Goal: Task Accomplishment & Management: Use online tool/utility

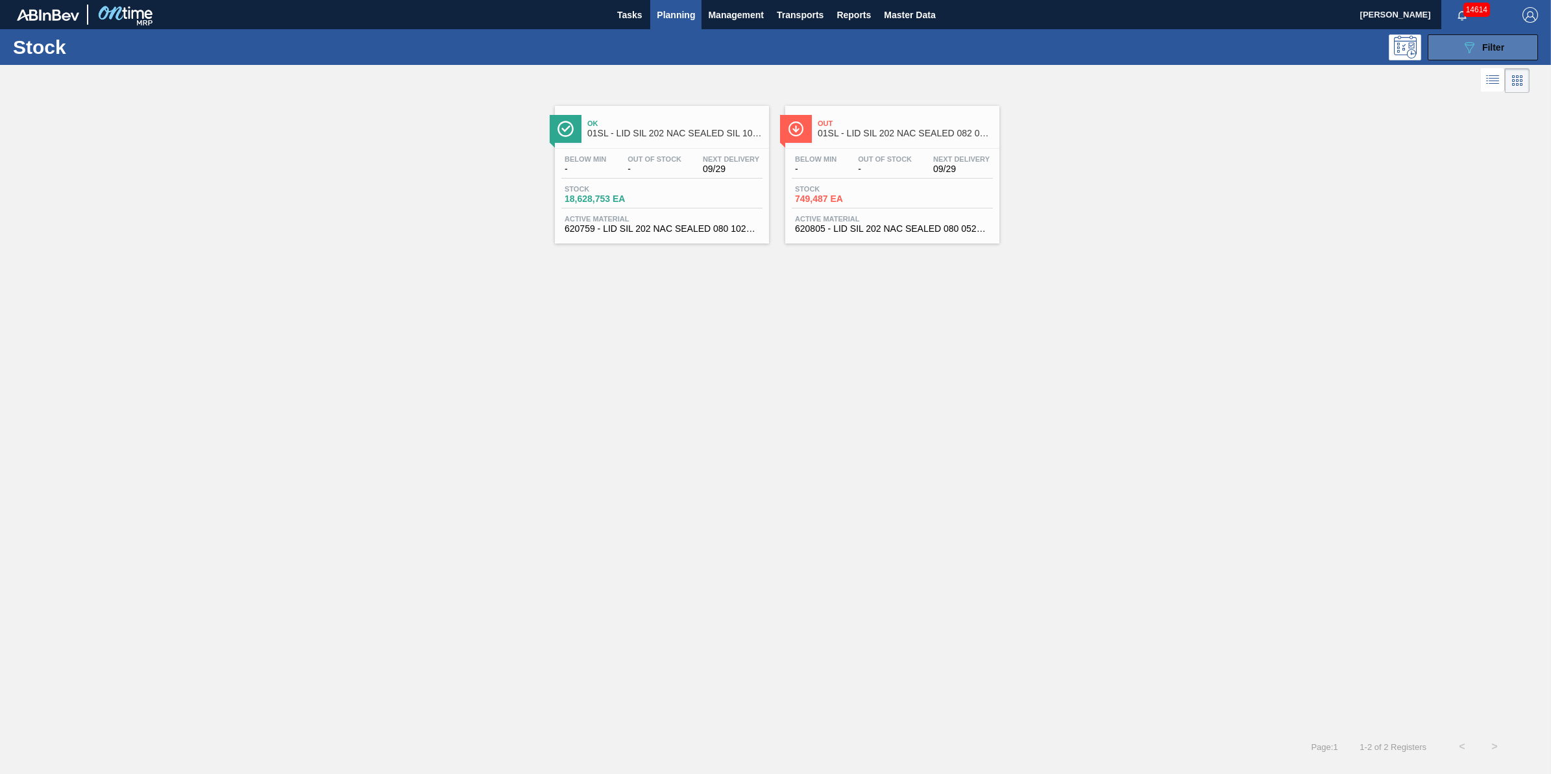
click at [1464, 56] on button "089F7B8B-B2A5-4AFE-B5C0-19BA573D28AC Filter" at bounding box center [1483, 47] width 110 height 26
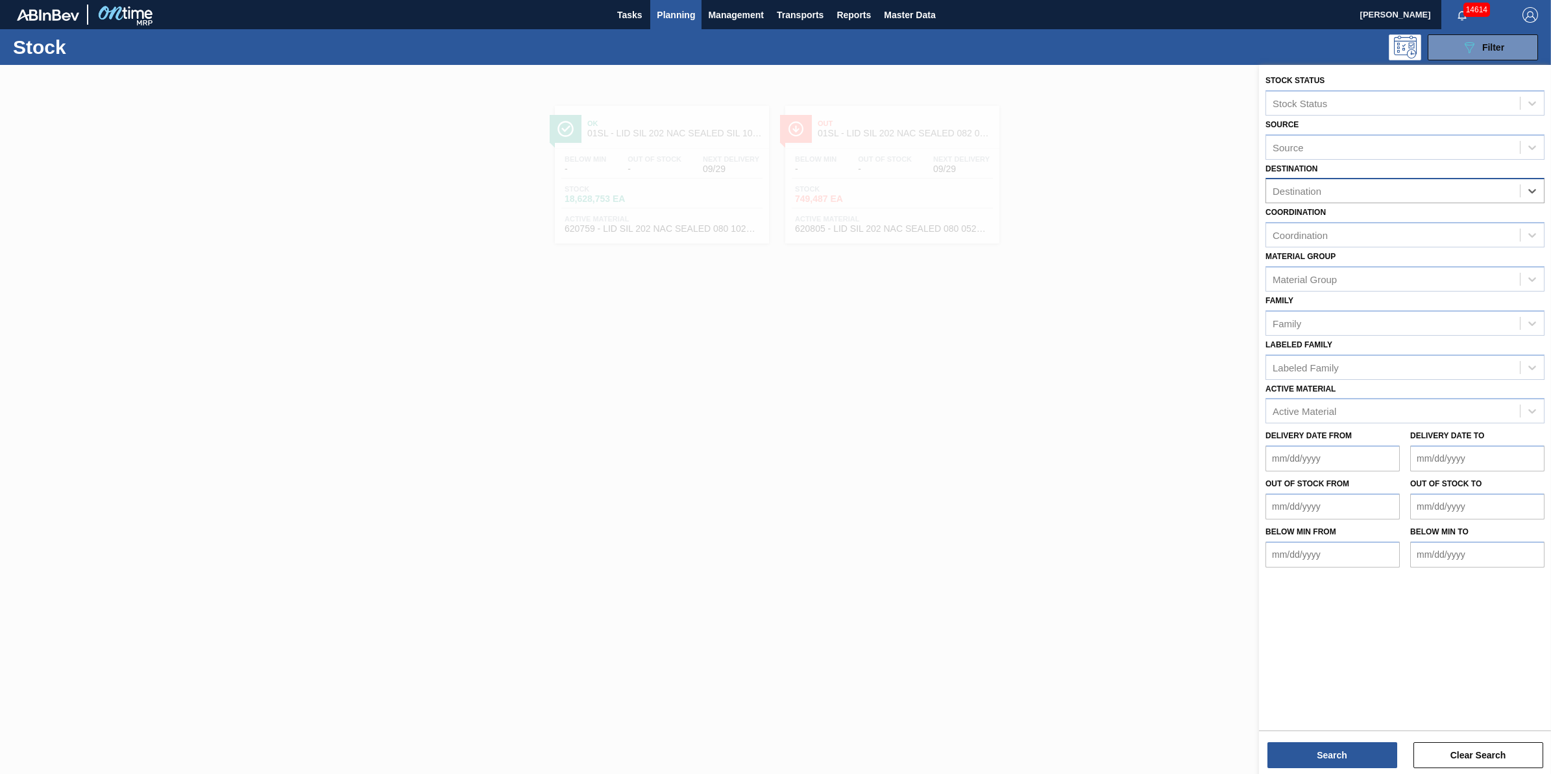
drag, startPoint x: 1508, startPoint y: 191, endPoint x: 1497, endPoint y: 191, distance: 11.0
click at [1484, 192] on div "Destination" at bounding box center [1393, 191] width 254 height 19
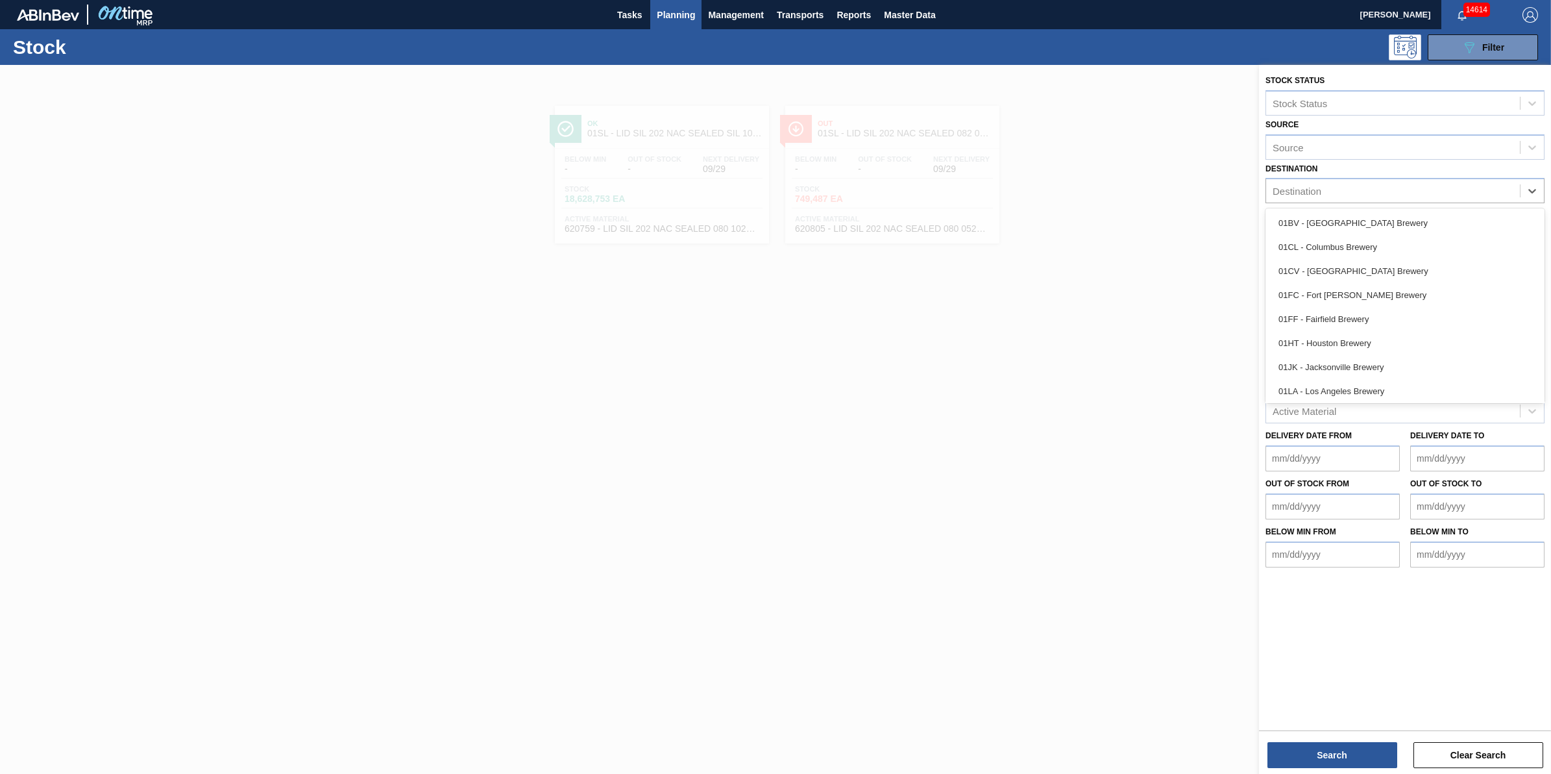
click at [1427, 284] on div "01FC - Fort Collins Brewery" at bounding box center [1405, 295] width 279 height 24
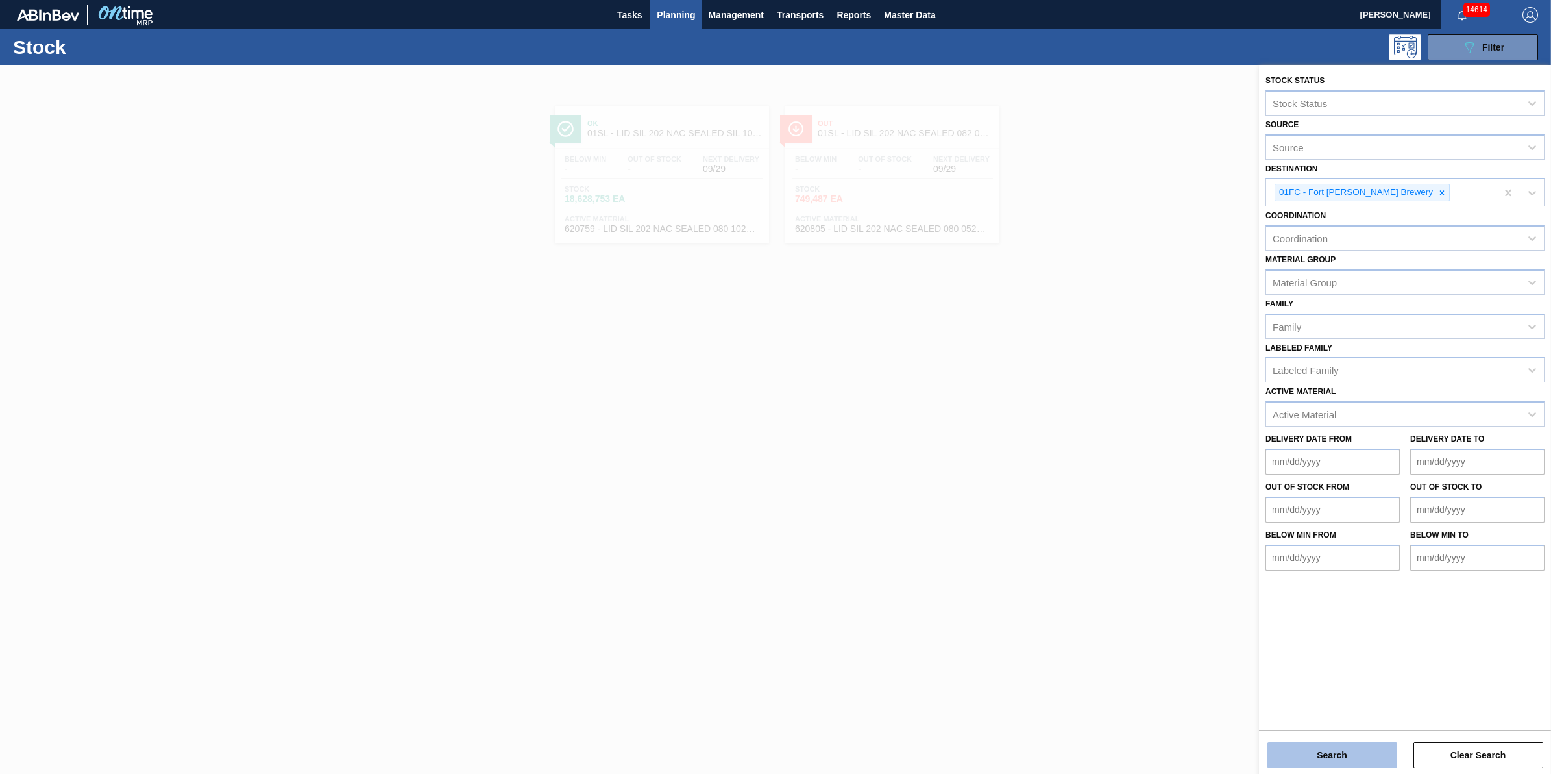
click at [1337, 754] on button "Search" at bounding box center [1333, 755] width 130 height 26
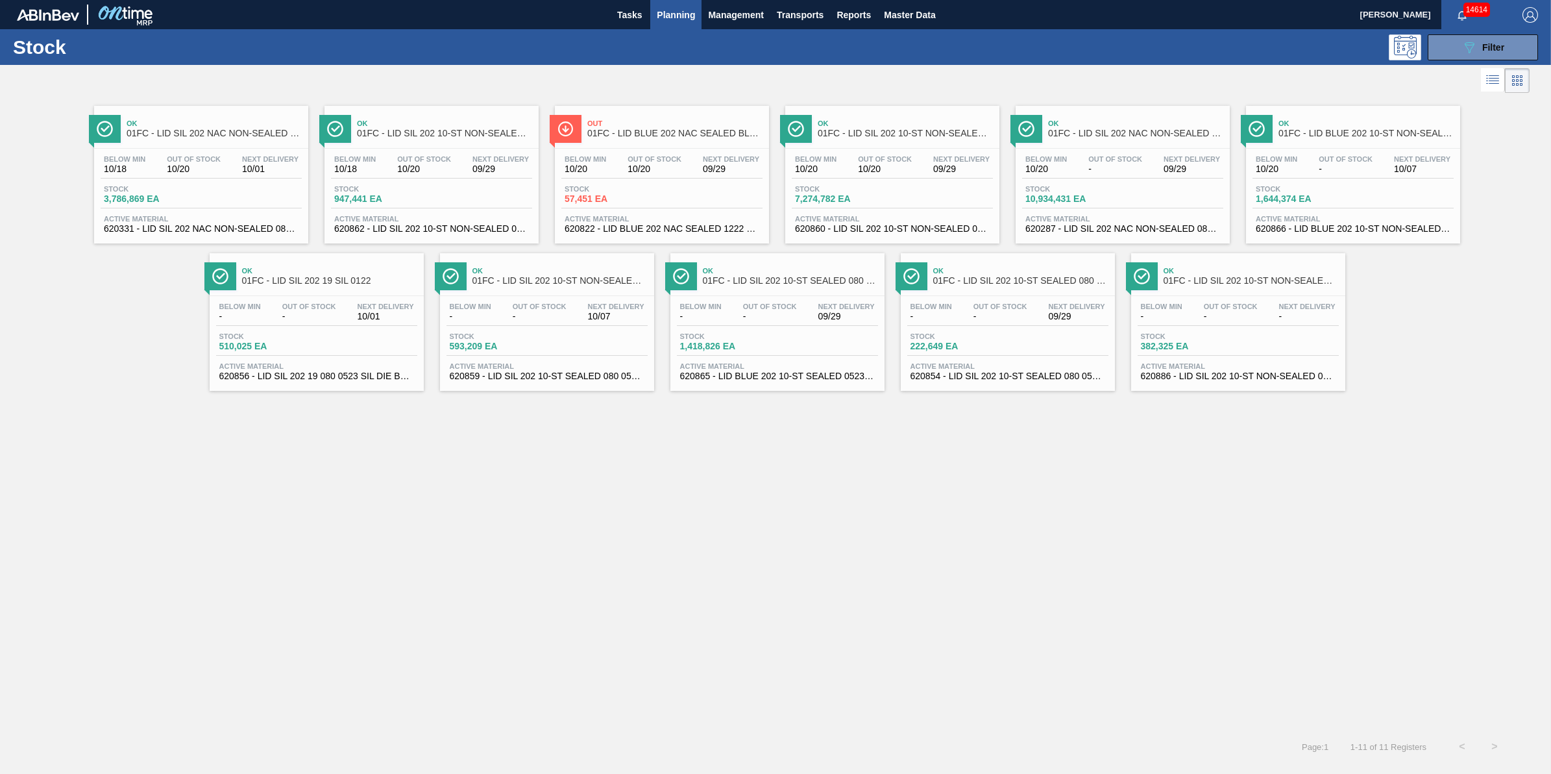
click at [861, 196] on span "7,274,782 EA" at bounding box center [840, 199] width 91 height 10
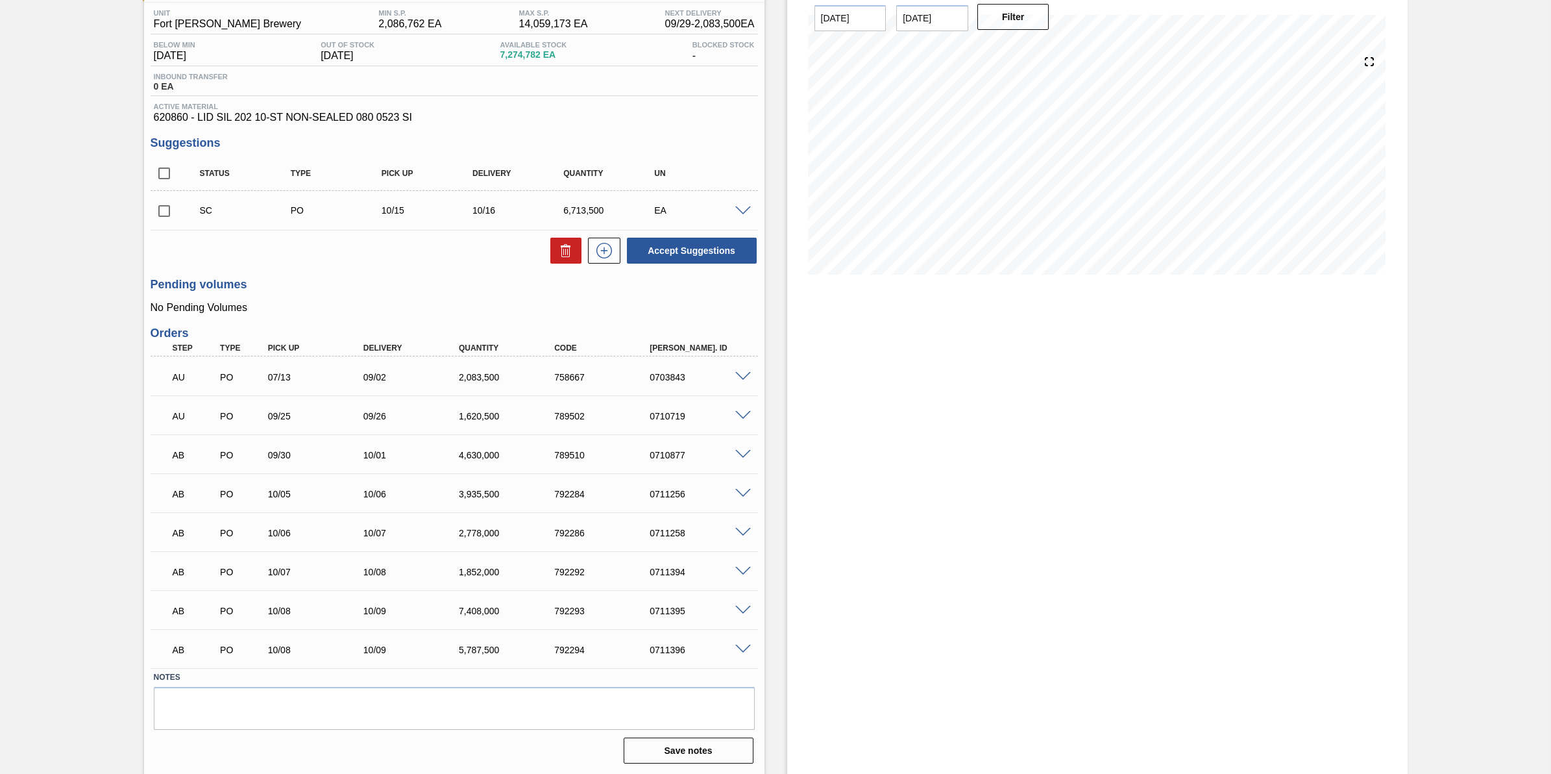
scroll to position [107, 0]
drag, startPoint x: 650, startPoint y: 495, endPoint x: 691, endPoint y: 497, distance: 40.9
click at [691, 497] on div "0711256" at bounding box center [700, 493] width 108 height 10
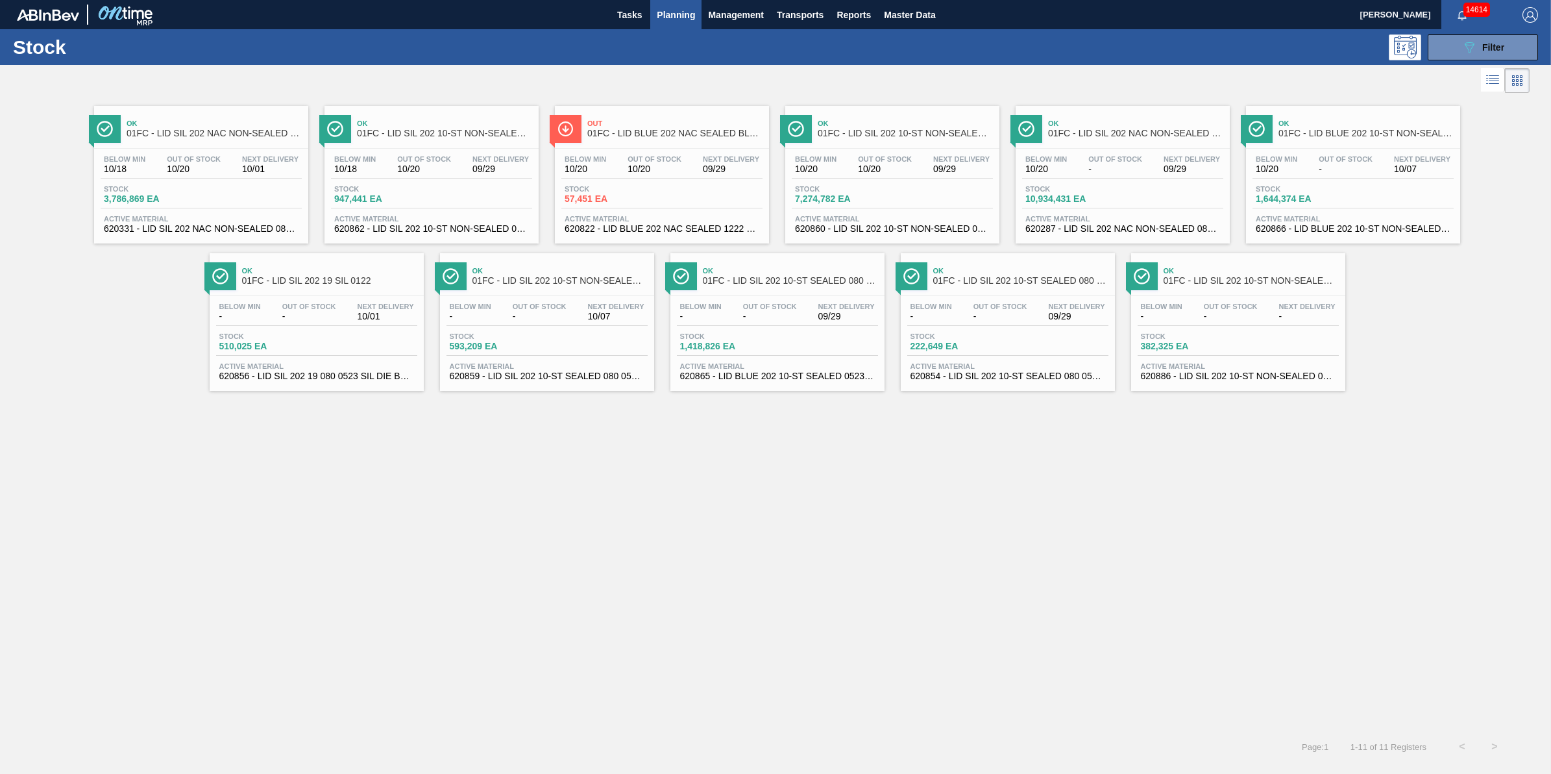
click at [644, 164] on span "10/20" at bounding box center [655, 169] width 54 height 10
click at [1295, 169] on span "10/20" at bounding box center [1277, 169] width 42 height 10
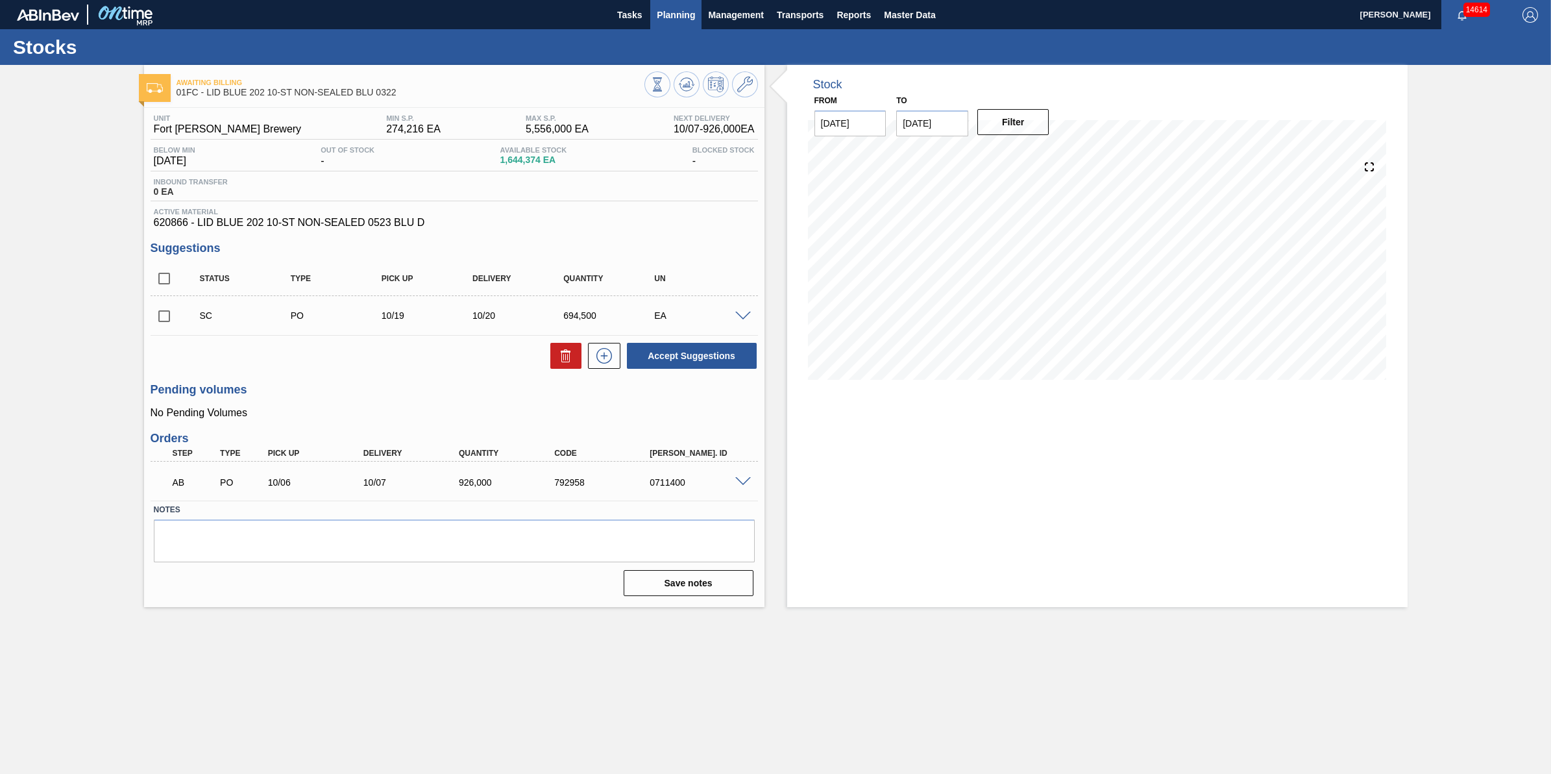
click at [677, 21] on span "Planning" at bounding box center [676, 15] width 38 height 16
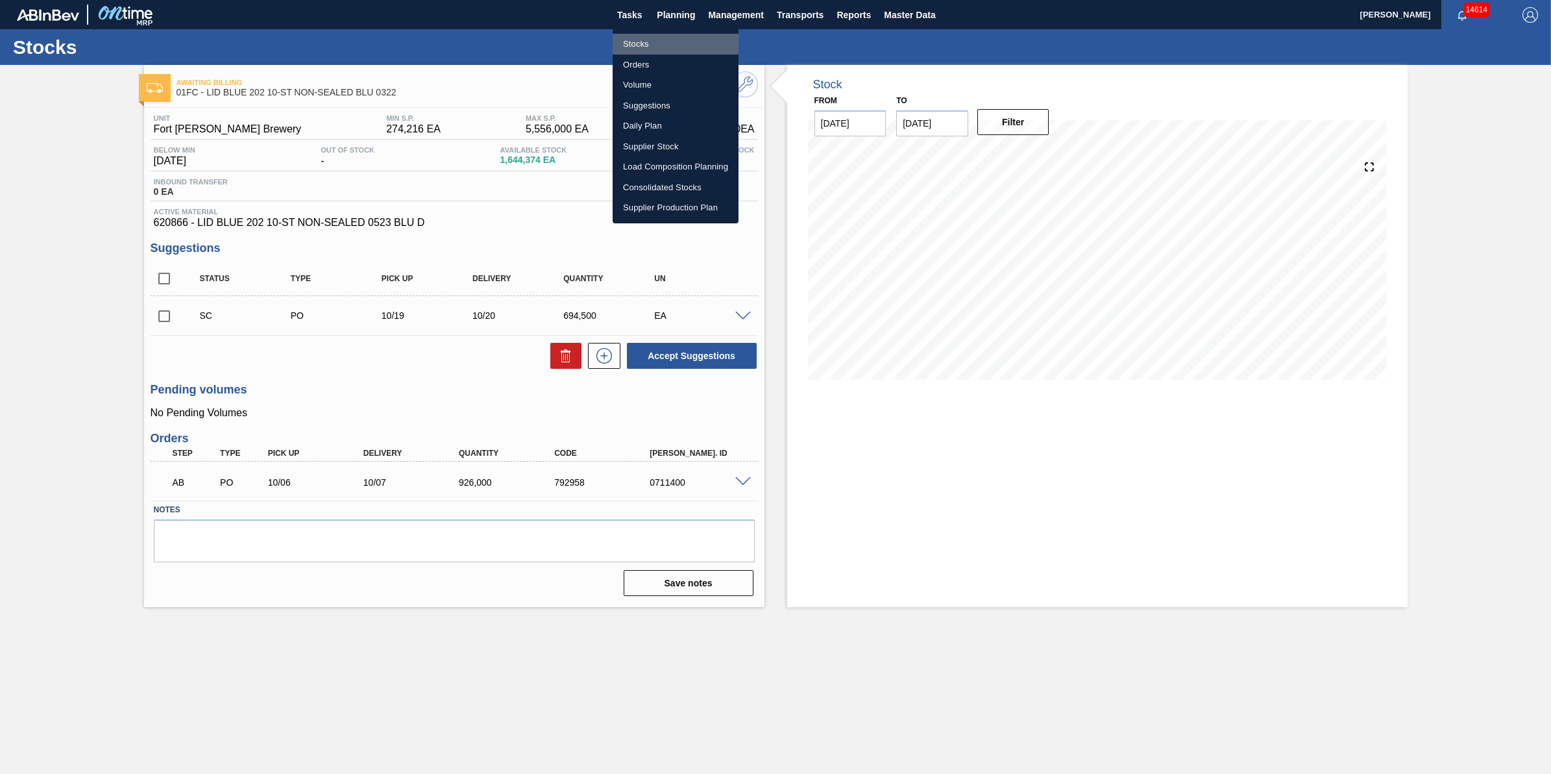
click at [676, 42] on li "Stocks" at bounding box center [676, 44] width 126 height 21
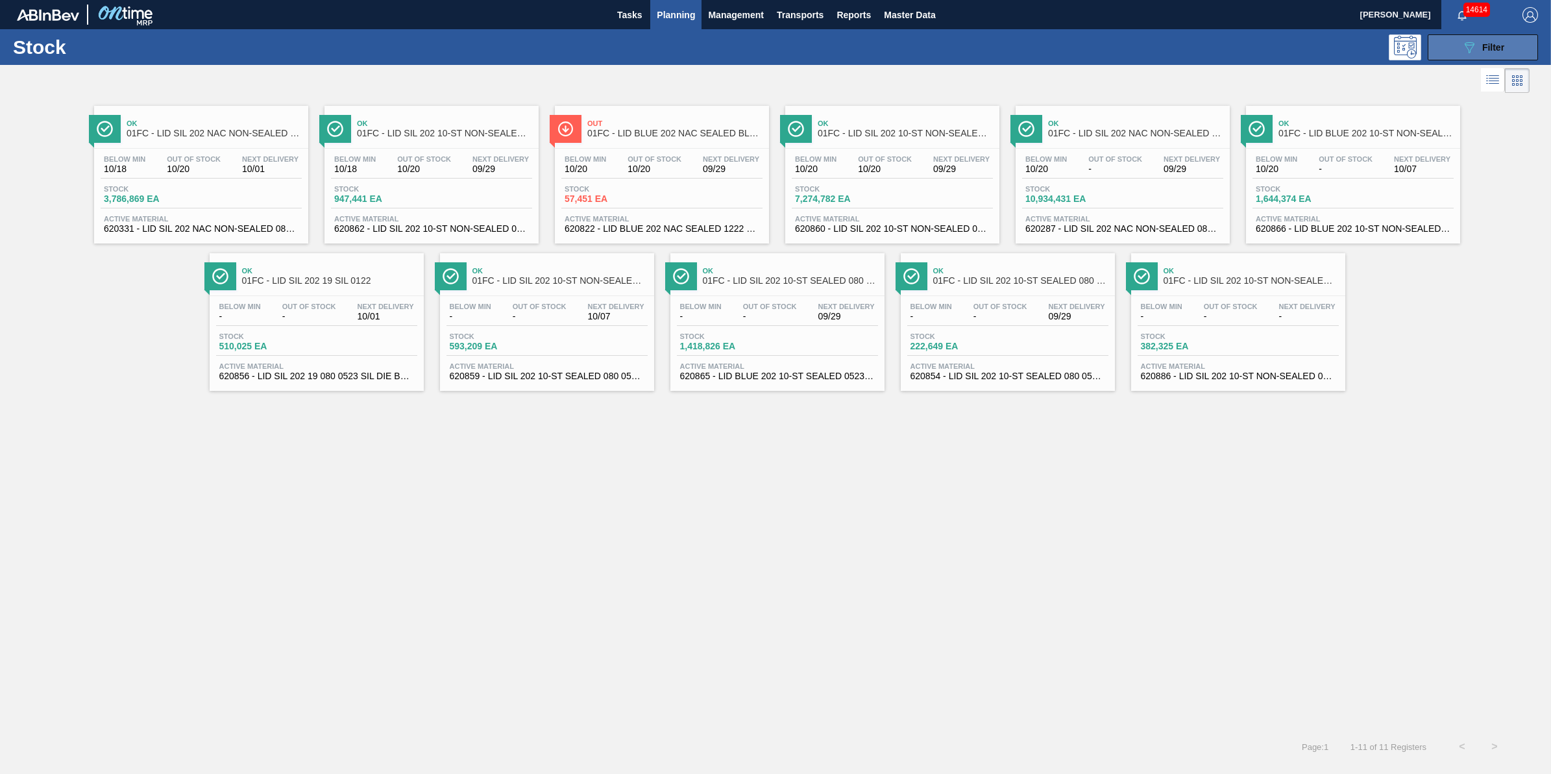
click at [1454, 52] on button "089F7B8B-B2A5-4AFE-B5C0-19BA573D28AC Filter" at bounding box center [1483, 47] width 110 height 26
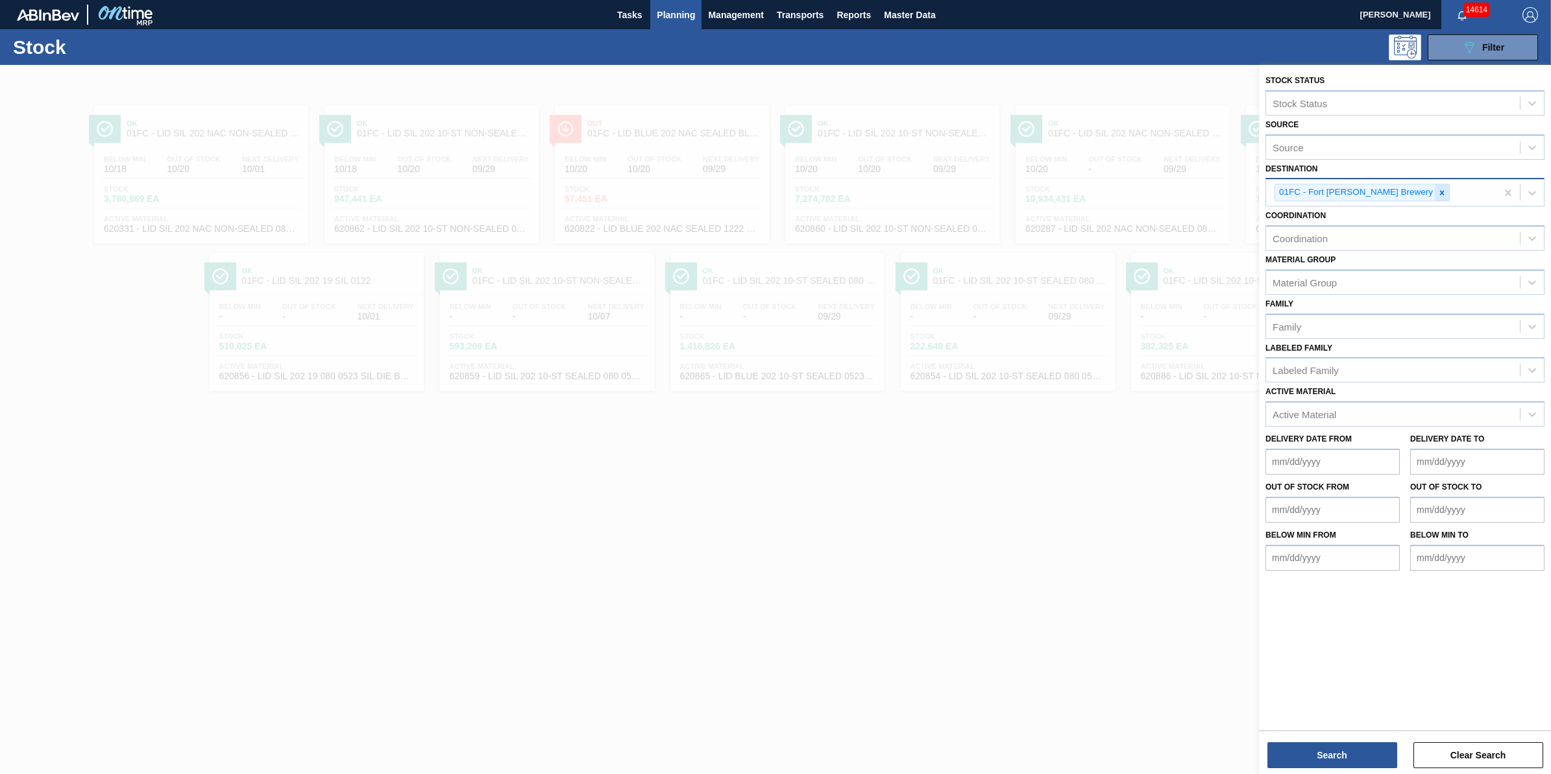
click at [1438, 188] on icon at bounding box center [1442, 192] width 9 height 9
click at [1394, 187] on div "01FC - Fort Collins Brewery" at bounding box center [1381, 192] width 230 height 27
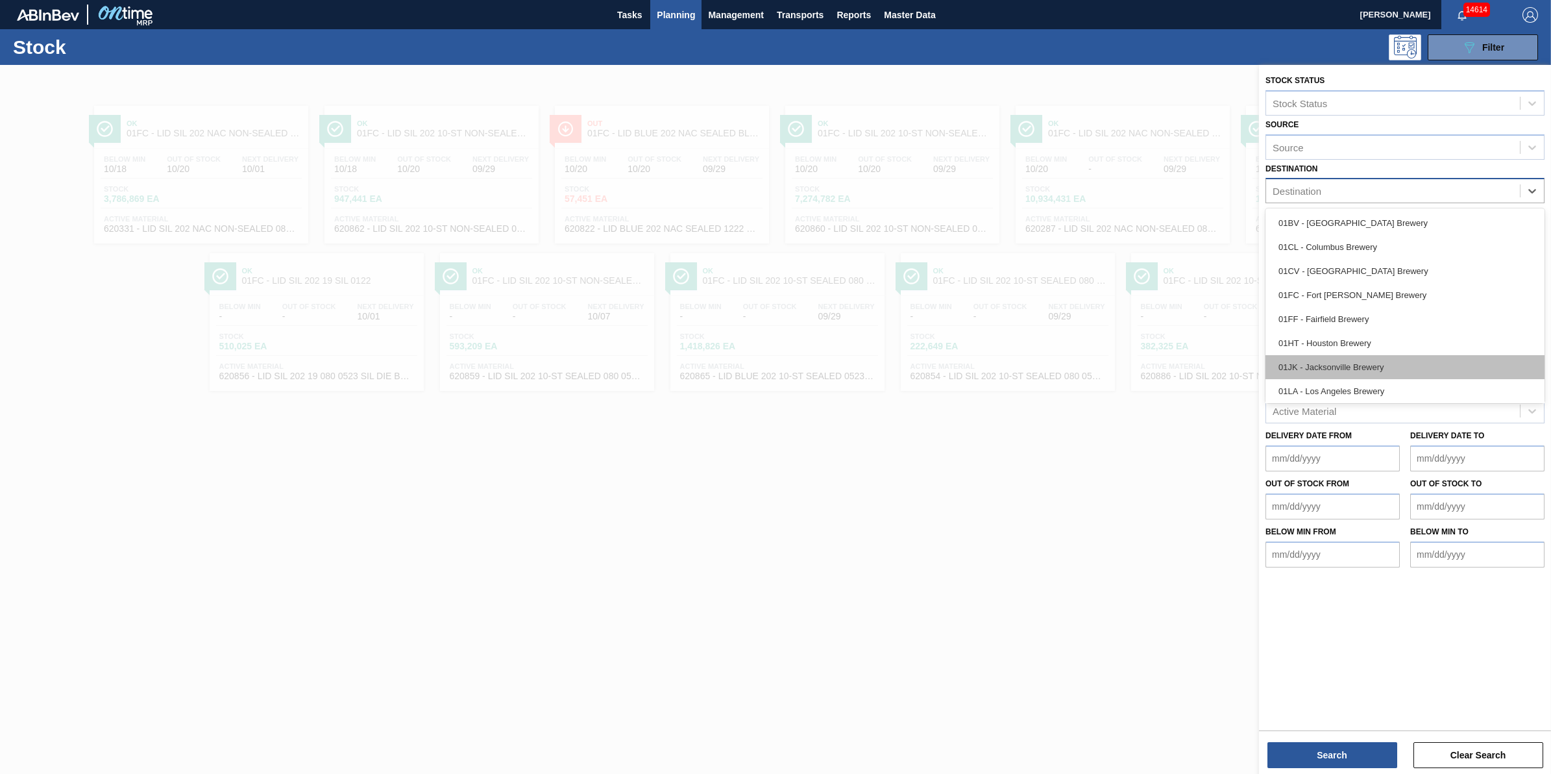
scroll to position [99, 0]
click at [1404, 358] on div "01SL - St. [PERSON_NAME]" at bounding box center [1405, 364] width 279 height 24
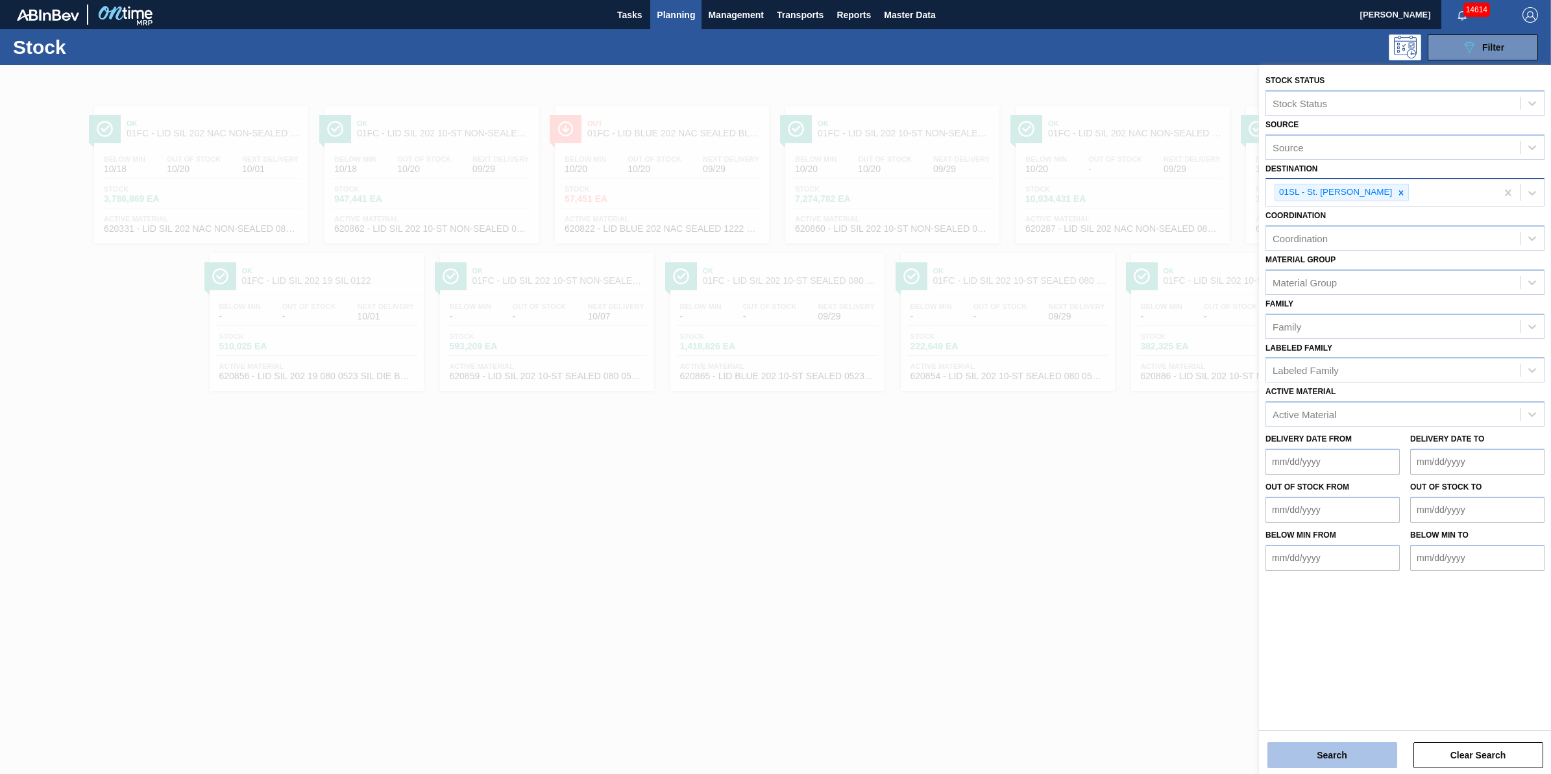
click at [1297, 745] on button "Search" at bounding box center [1333, 755] width 130 height 26
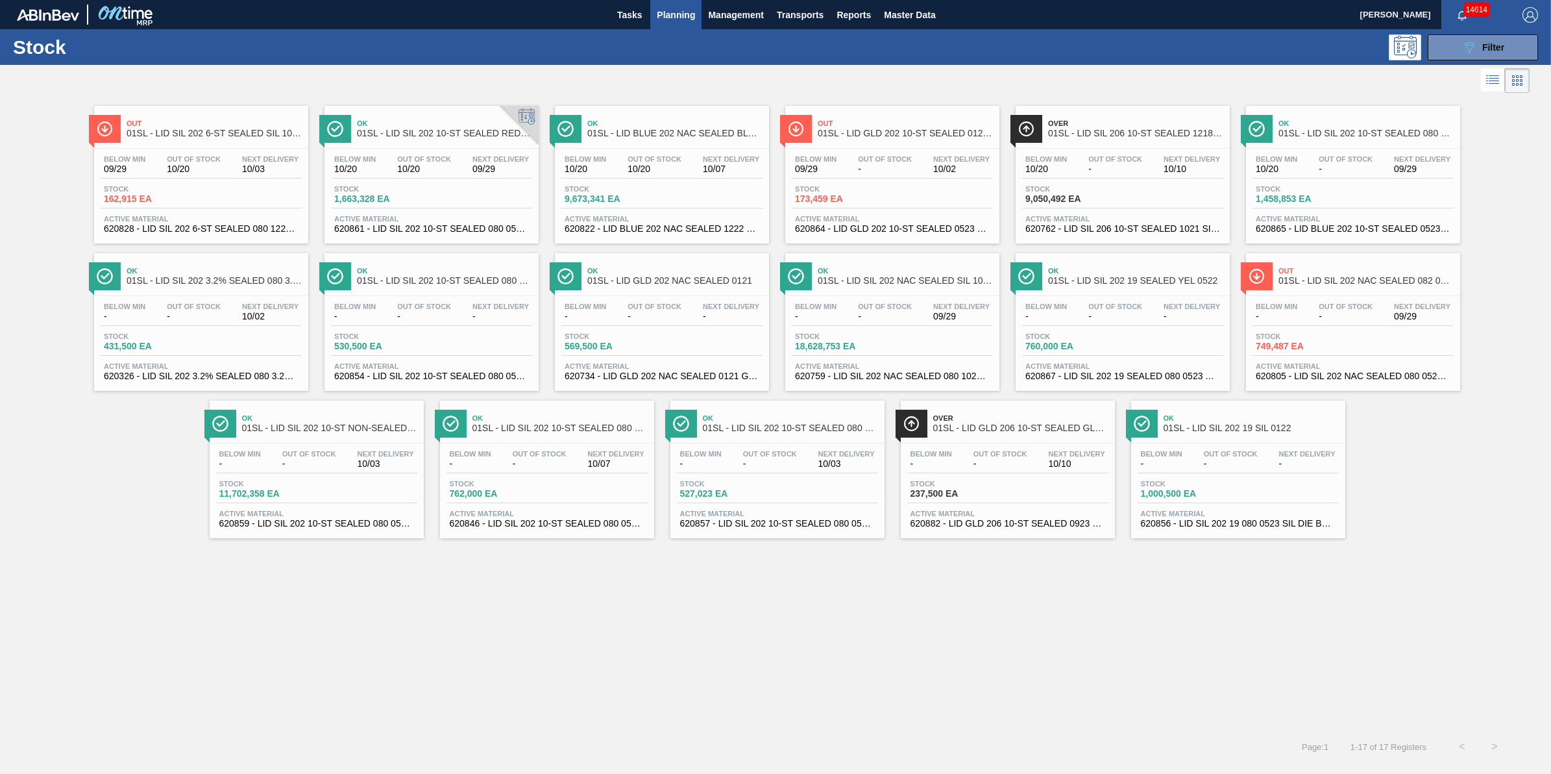
click at [826, 340] on span "Stock" at bounding box center [840, 336] width 91 height 8
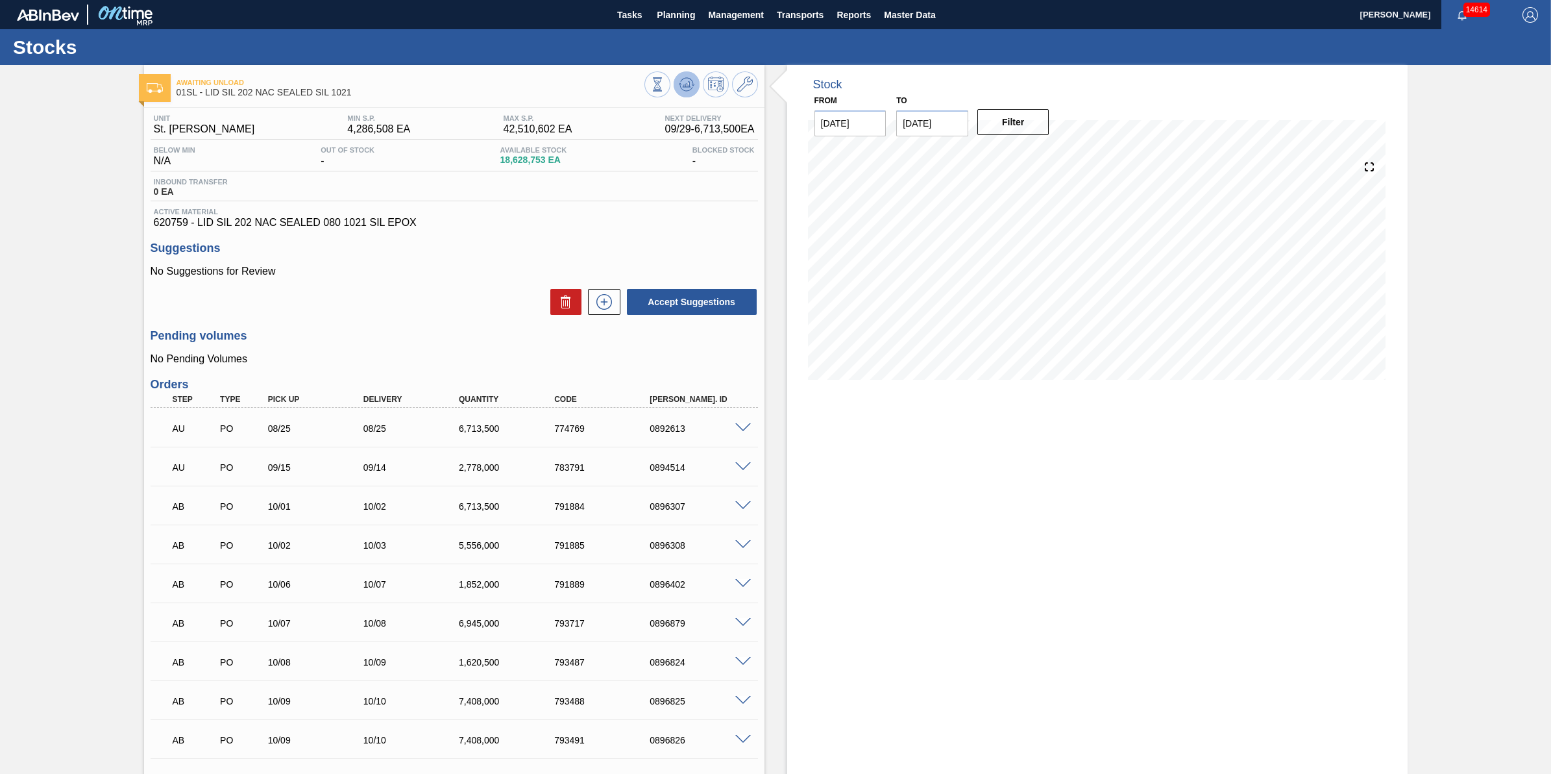
click at [683, 89] on icon at bounding box center [687, 85] width 16 height 16
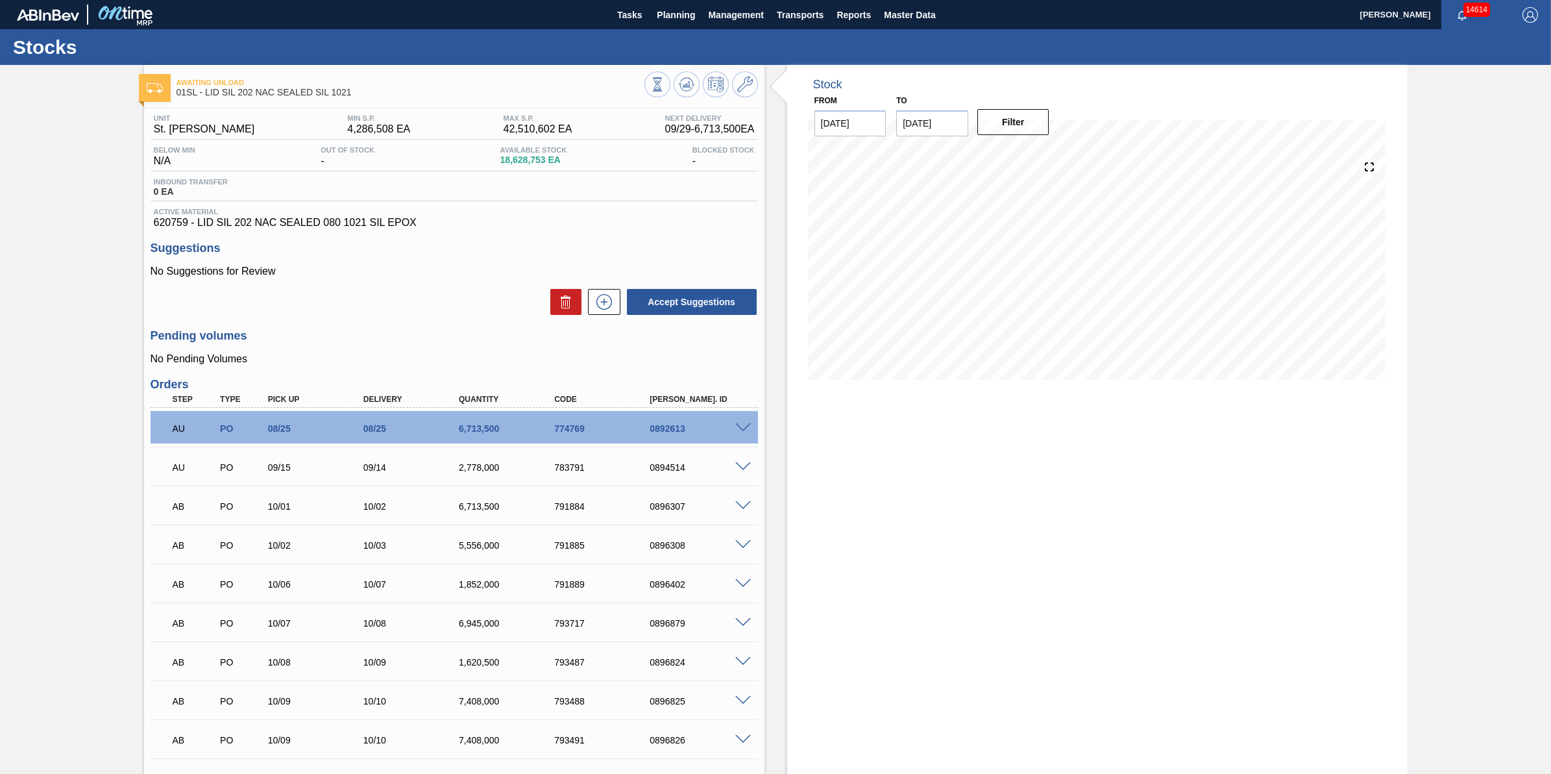
click at [686, 65] on div "Awaiting Unload 01SL - LID SIL 202 NAC SEALED SIL 1021" at bounding box center [454, 83] width 620 height 36
click at [689, 79] on icon at bounding box center [686, 81] width 13 height 7
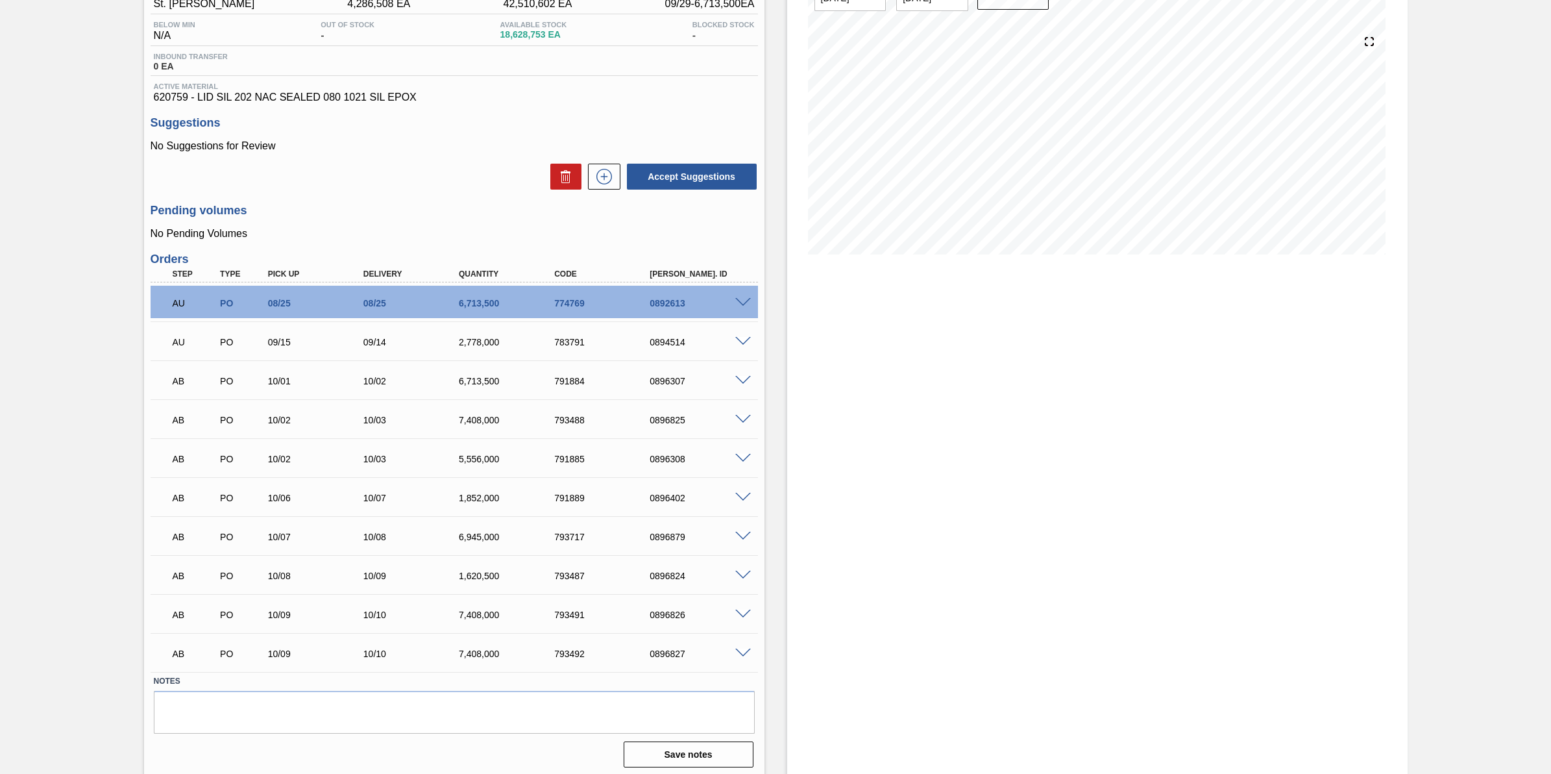
scroll to position [131, 0]
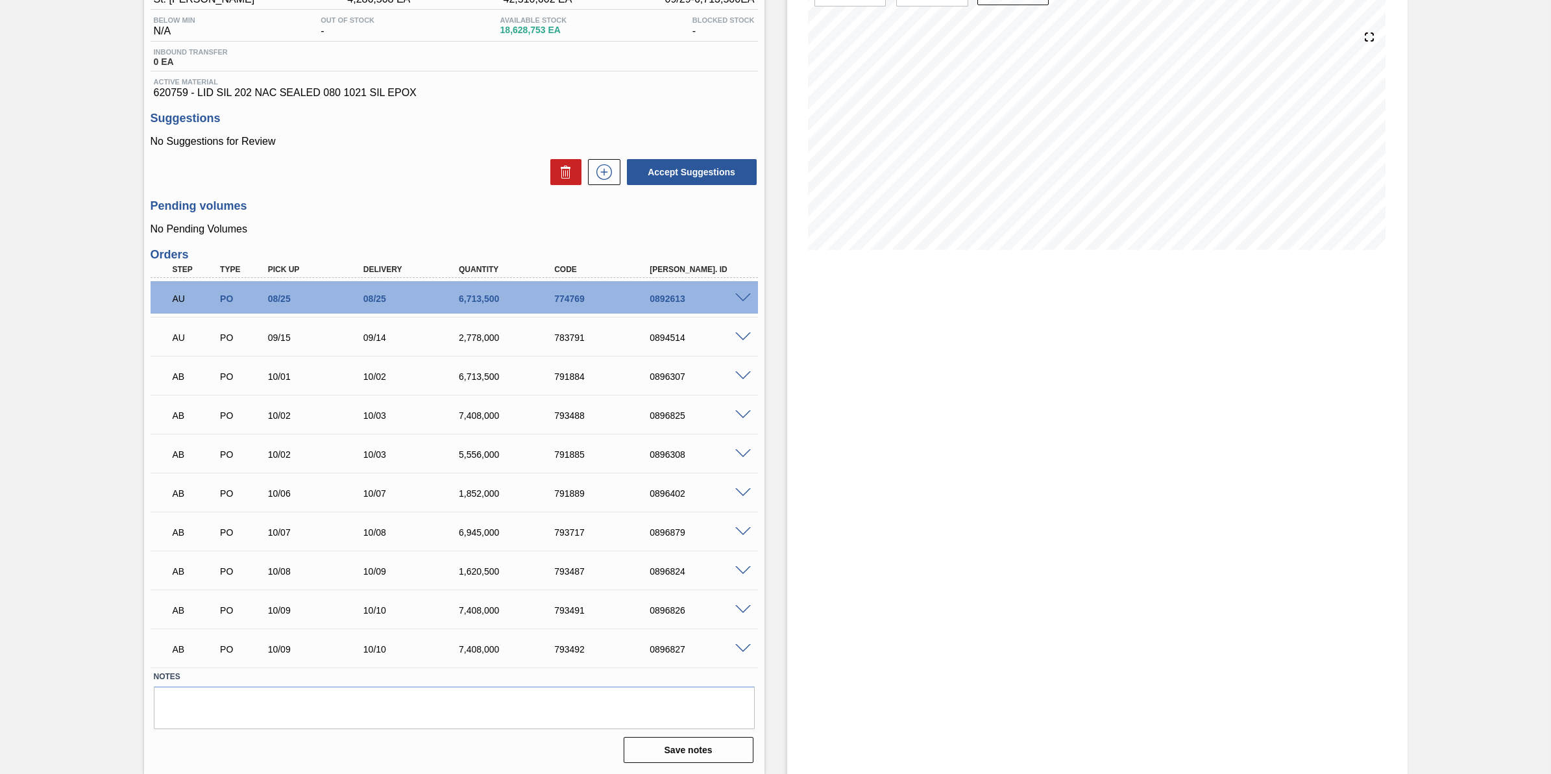
click at [740, 415] on span at bounding box center [743, 415] width 16 height 10
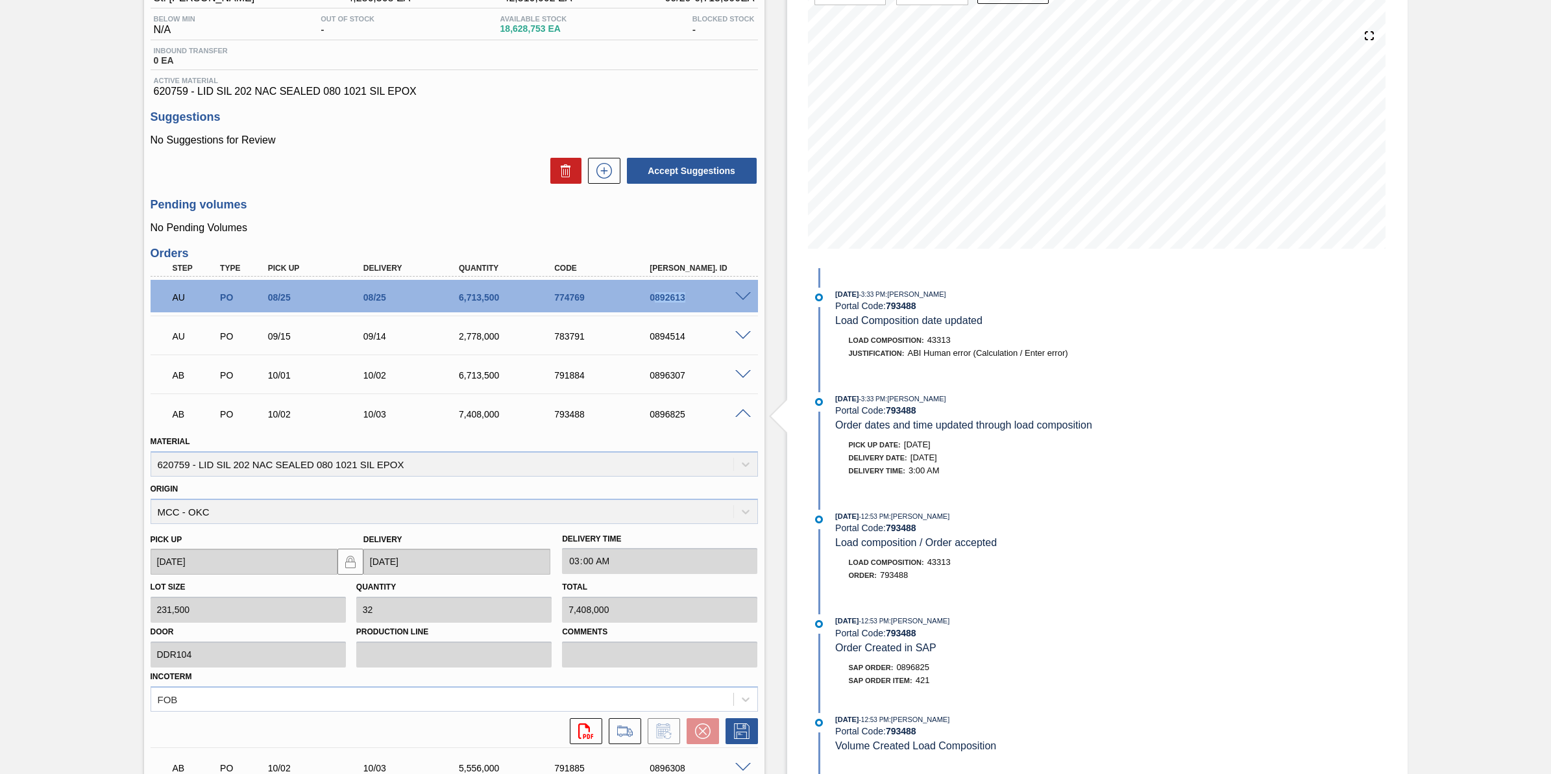
drag, startPoint x: 691, startPoint y: 303, endPoint x: 654, endPoint y: 301, distance: 37.1
click at [654, 301] on div "AU PO 08/25 08/25 6,713,500 774769 0892613" at bounding box center [450, 296] width 573 height 26
drag, startPoint x: 654, startPoint y: 301, endPoint x: 667, endPoint y: 299, distance: 13.1
copy div "892613"
click at [676, 423] on div "AB PO 10/02 10/03 7,408,000 793488 0896825" at bounding box center [450, 413] width 573 height 26
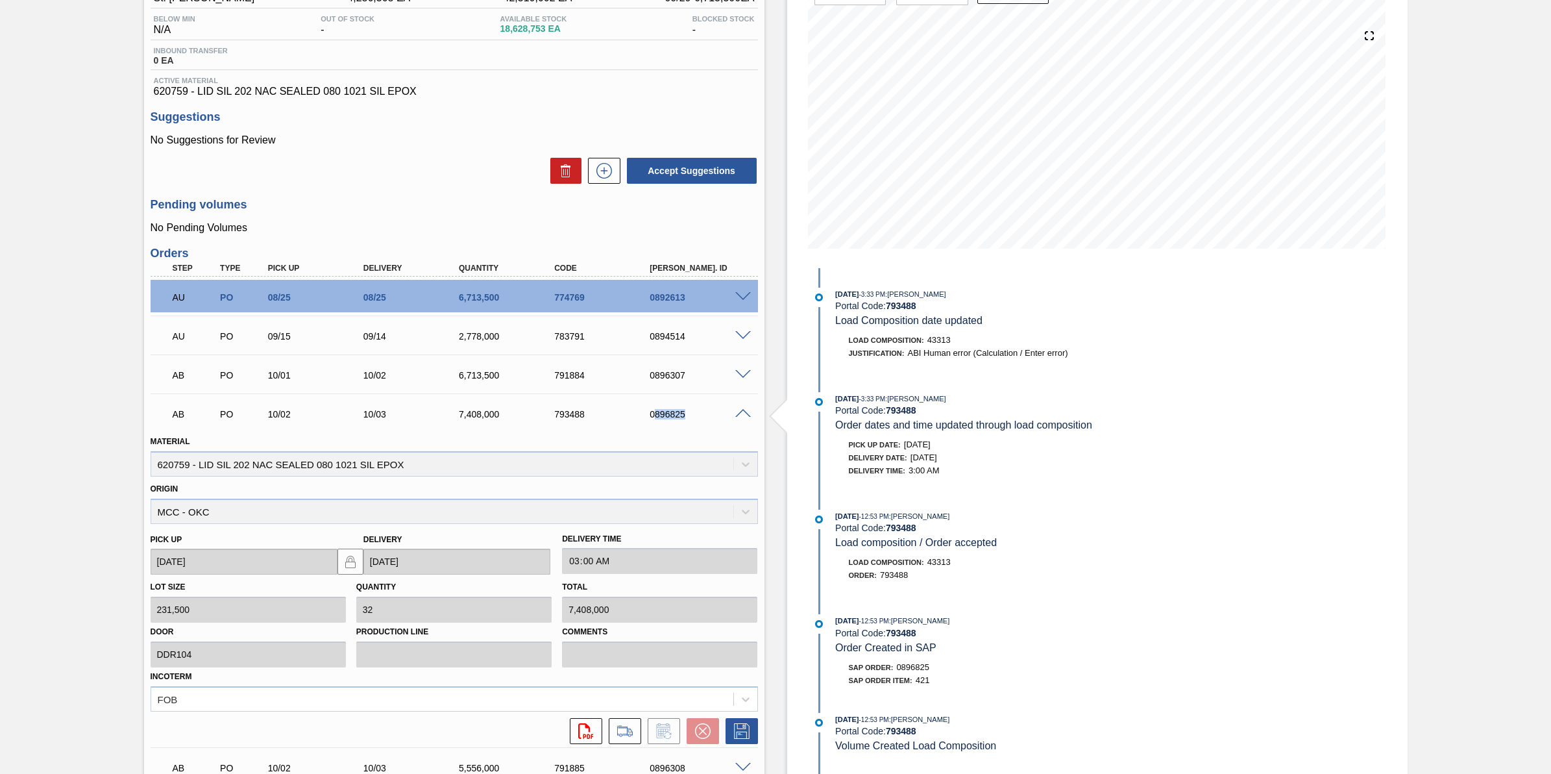
drag, startPoint x: 689, startPoint y: 414, endPoint x: 656, endPoint y: 425, distance: 34.3
click at [656, 425] on div "AB PO 10/02 10/03 7,408,000 793488 0896825" at bounding box center [450, 413] width 573 height 26
drag, startPoint x: 656, startPoint y: 425, endPoint x: 672, endPoint y: 413, distance: 19.9
copy div "896825"
click at [743, 410] on span at bounding box center [743, 414] width 16 height 10
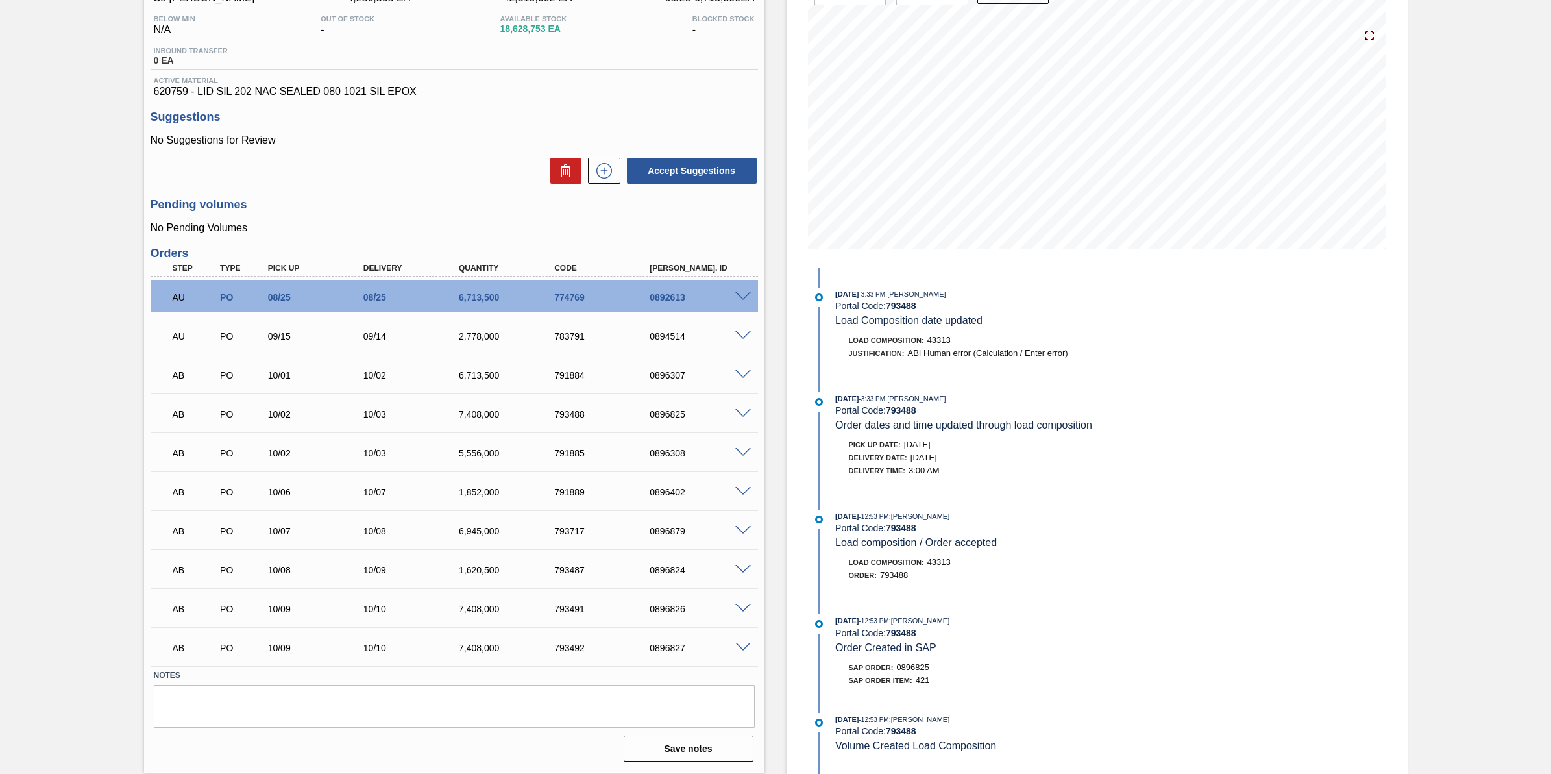
click at [743, 410] on span at bounding box center [743, 414] width 16 height 10
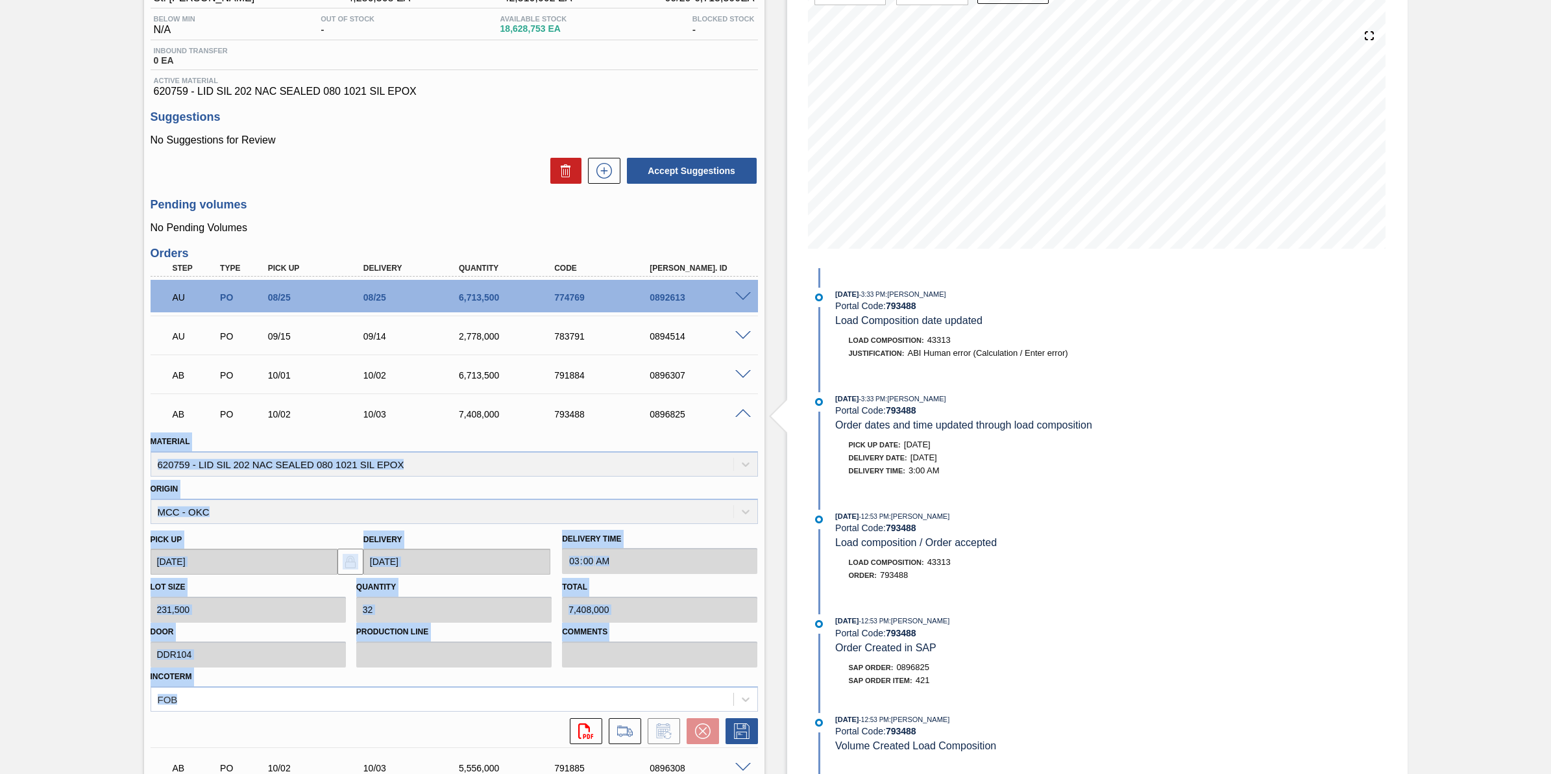
click at [746, 416] on span at bounding box center [743, 414] width 16 height 10
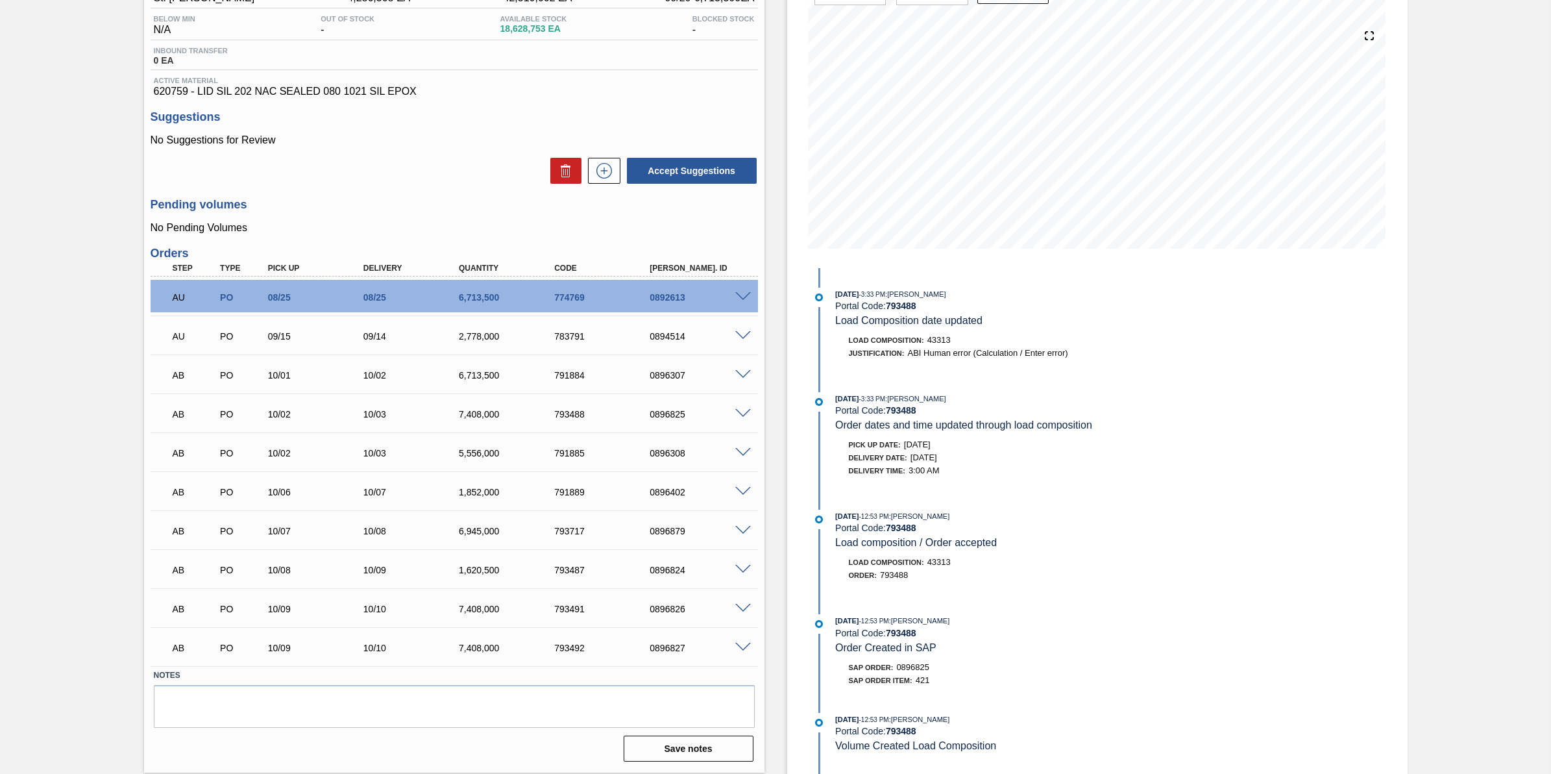
click at [737, 536] on div "0896879" at bounding box center [700, 531] width 108 height 10
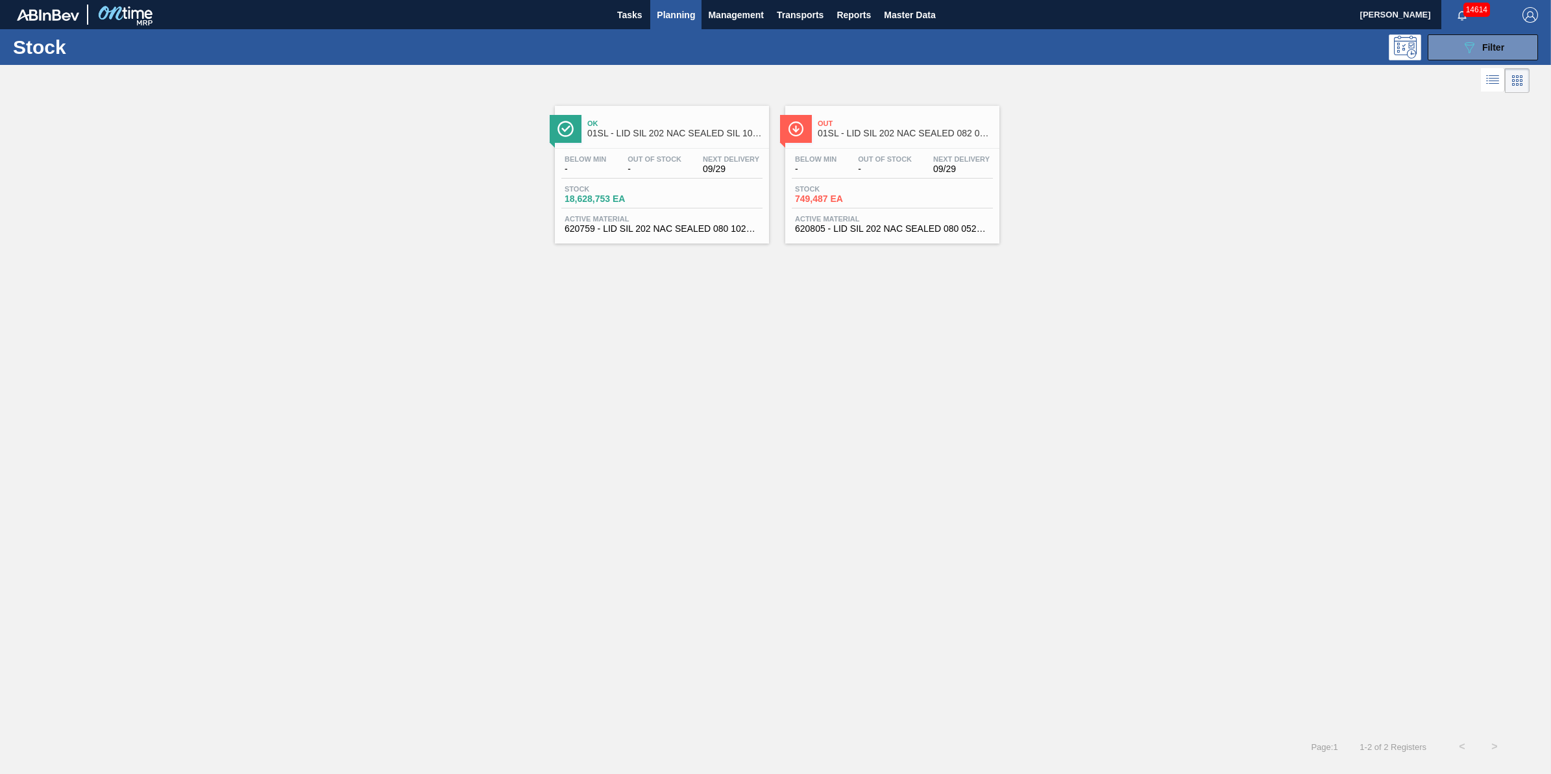
click at [678, 10] on span "Planning" at bounding box center [676, 15] width 38 height 16
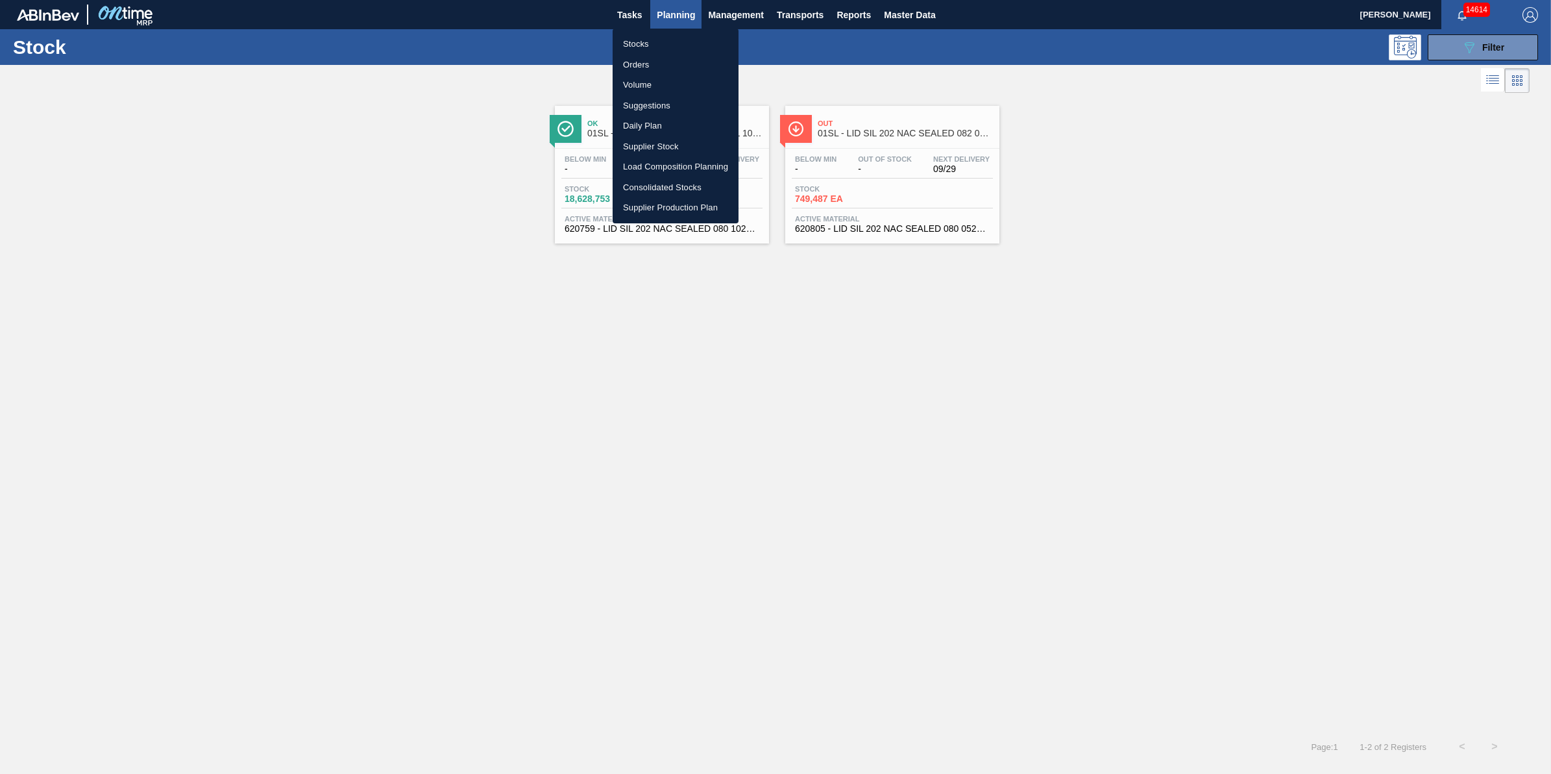
click at [709, 170] on li "Load Composition Planning" at bounding box center [676, 166] width 126 height 21
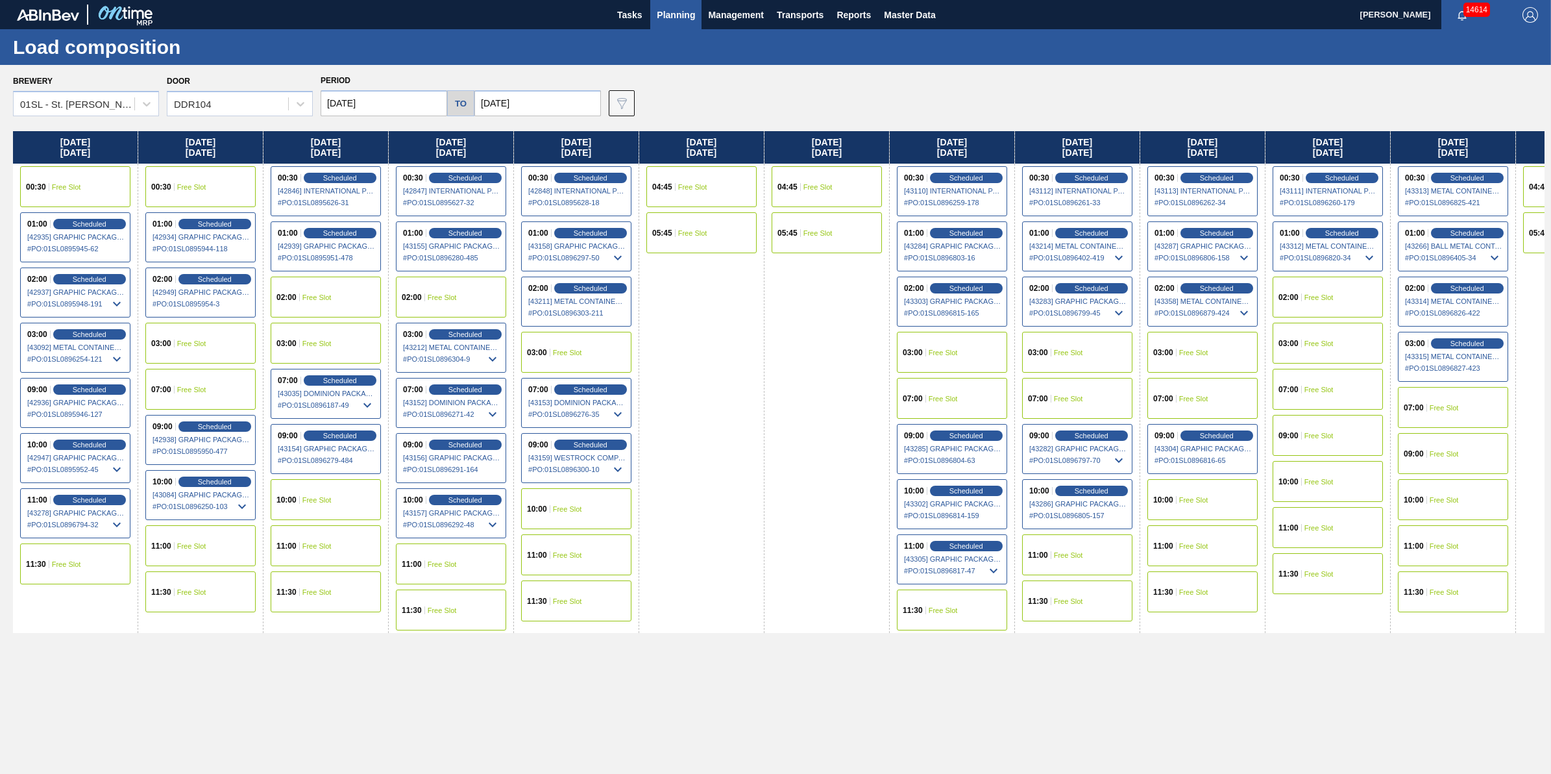
scroll to position [0, 102]
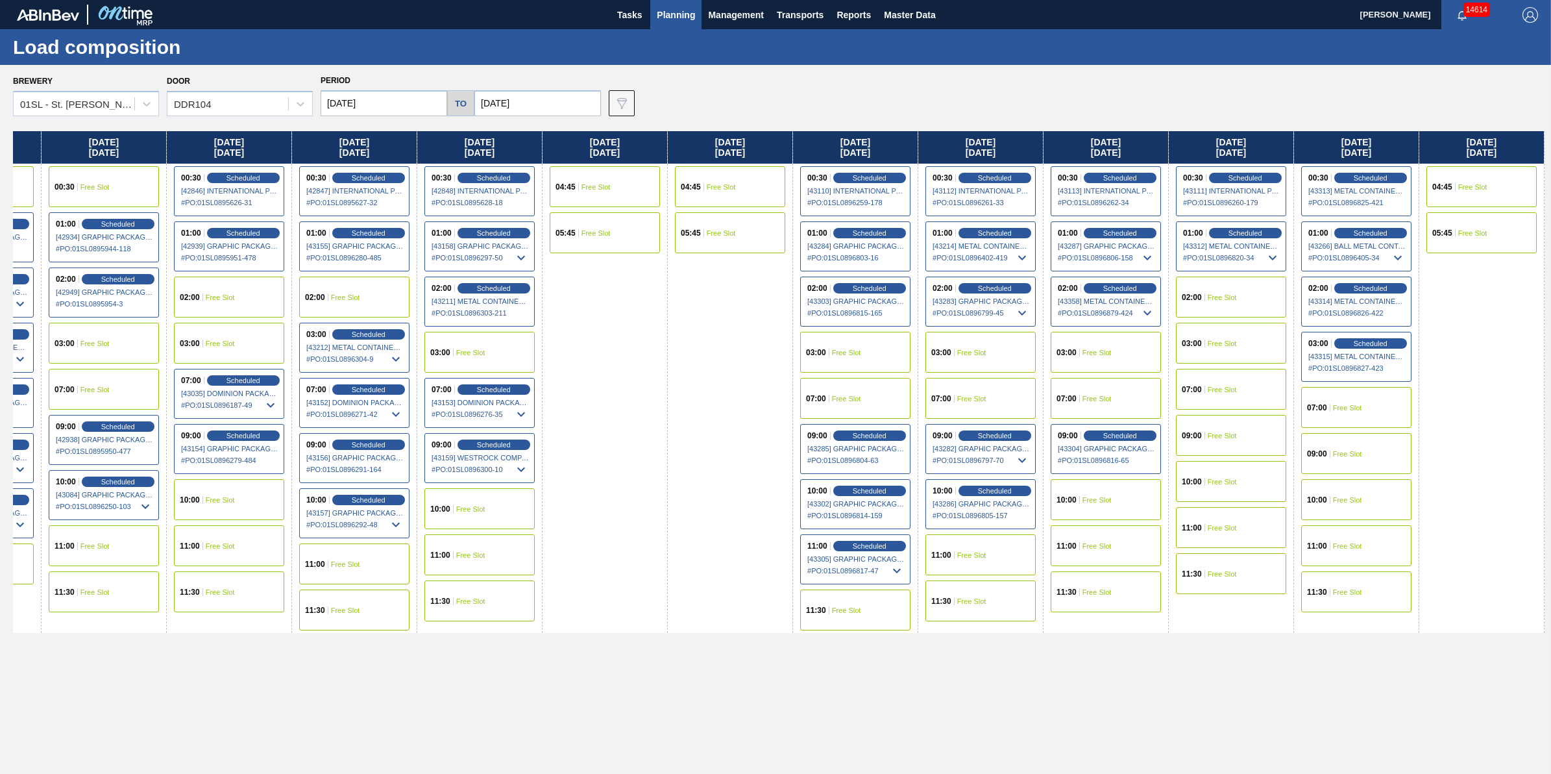
drag, startPoint x: 1251, startPoint y: 315, endPoint x: 415, endPoint y: 420, distance: 842.5
click at [415, 420] on div "Monday 09/29/2025 00:30 Free Slot 01:00 Scheduled [42935] GRAPHIC PACKAGING INT…" at bounding box center [779, 448] width 1532 height 635
click at [1367, 177] on span "Scheduled" at bounding box center [1370, 177] width 37 height 8
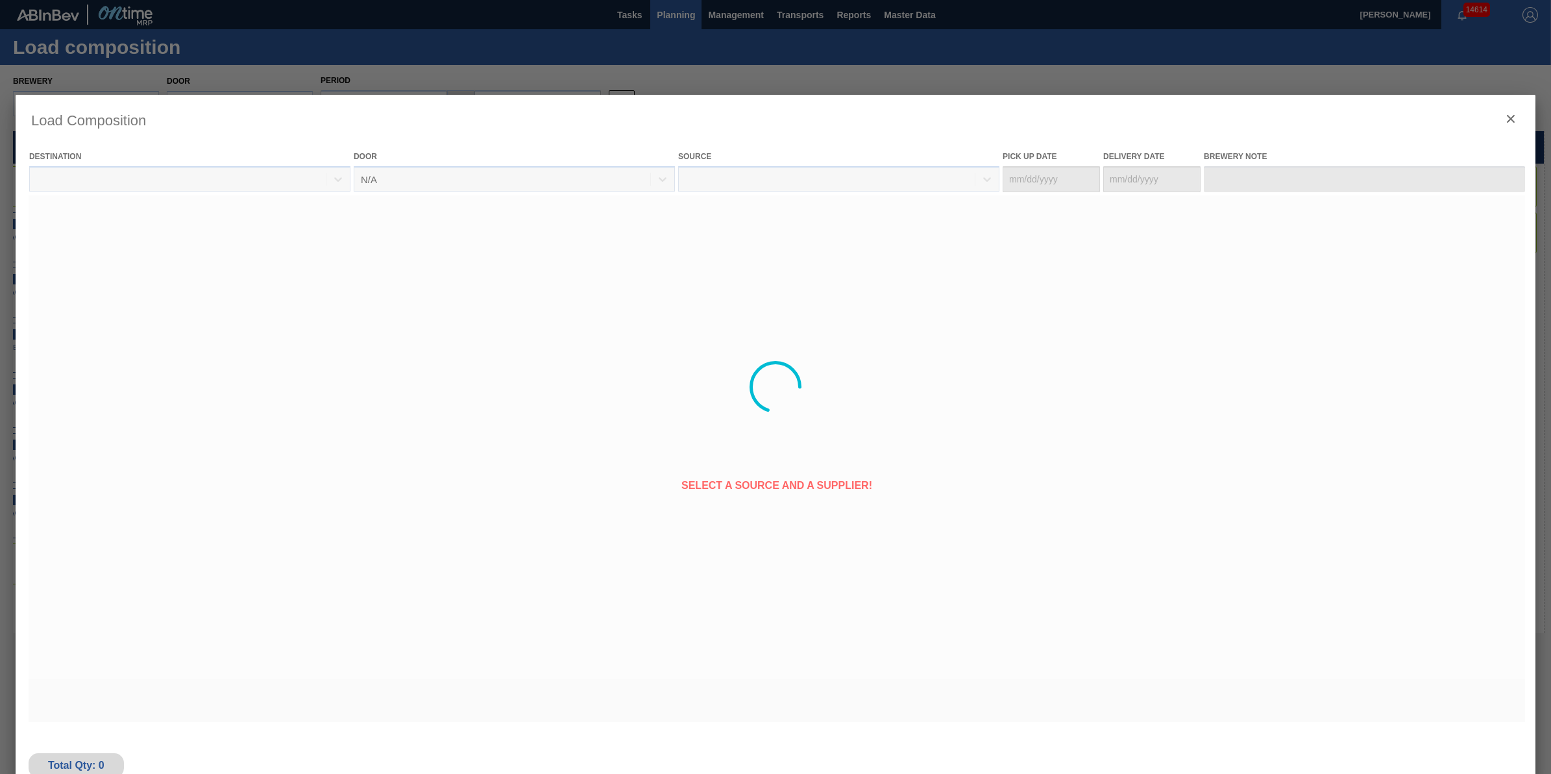
type Date "[DATE]"
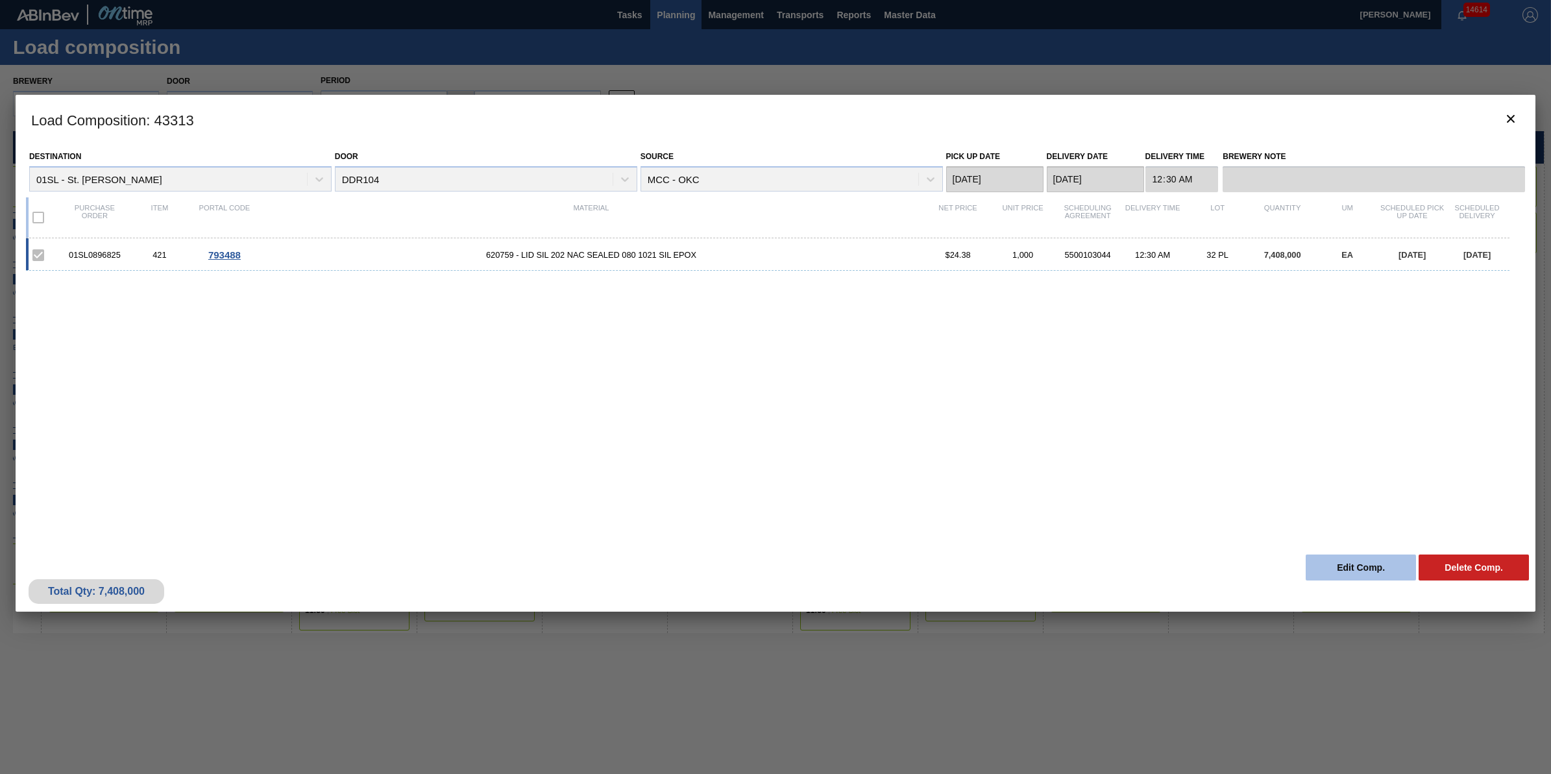
click at [1342, 575] on button "Edit Comp." at bounding box center [1361, 567] width 110 height 26
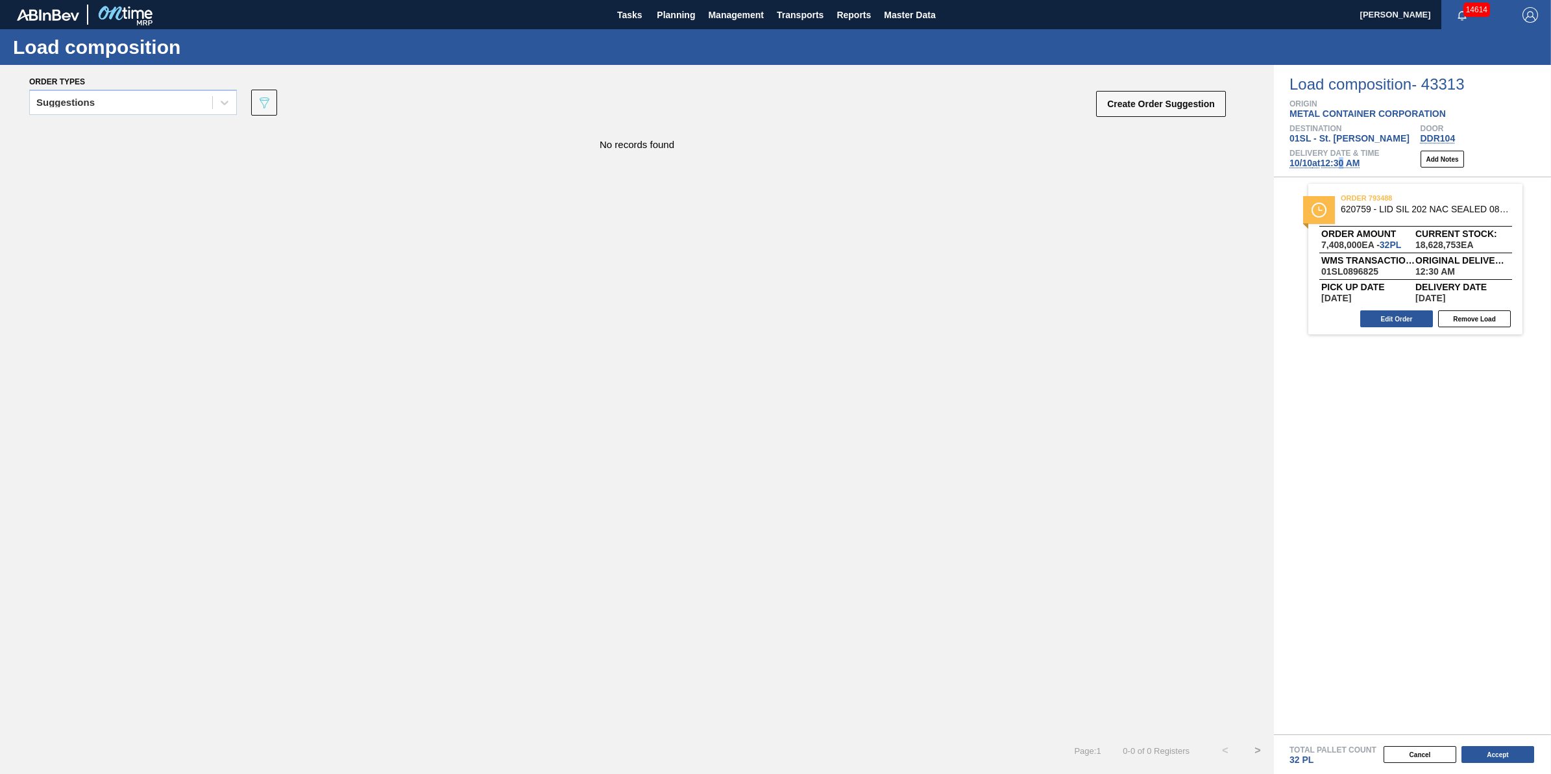
click at [1347, 167] on span "10/10 at 12:30 AM" at bounding box center [1325, 163] width 70 height 10
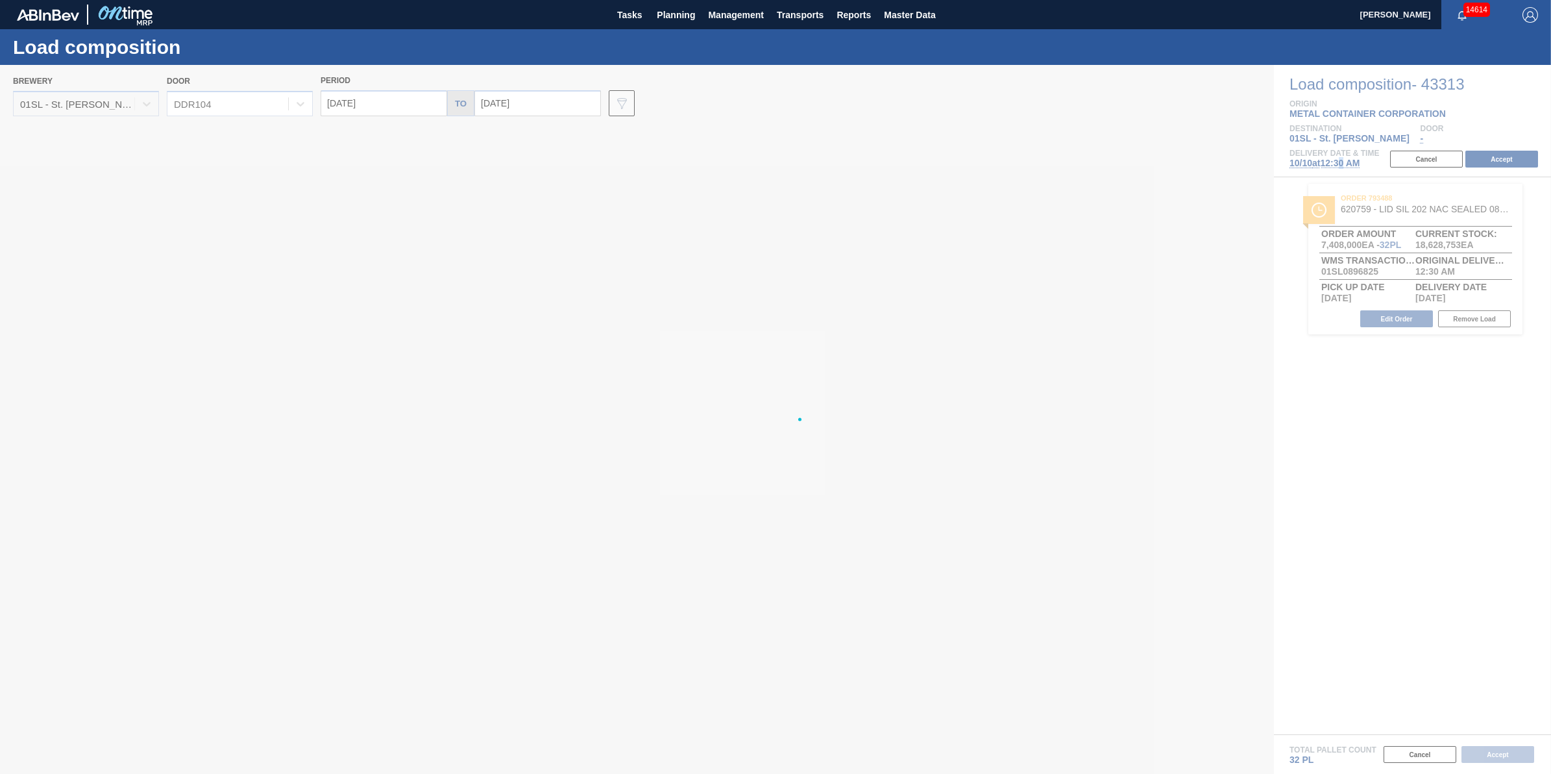
type input "[DATE]"
type input "10/17/2025"
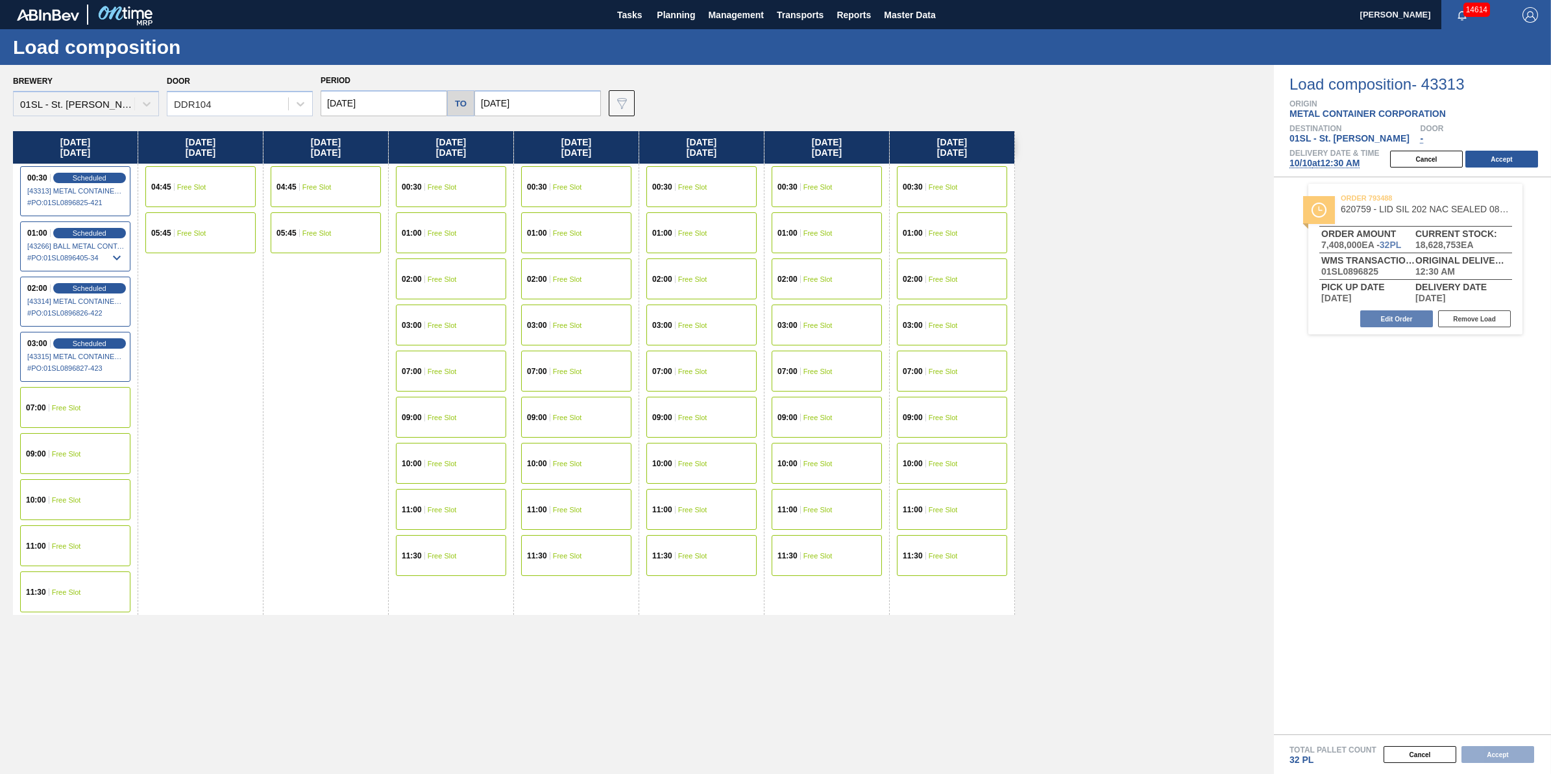
click at [396, 101] on input "[DATE]" at bounding box center [384, 103] width 127 height 26
click at [441, 173] on div "3" at bounding box center [441, 176] width 18 height 18
type input "[DATE]"
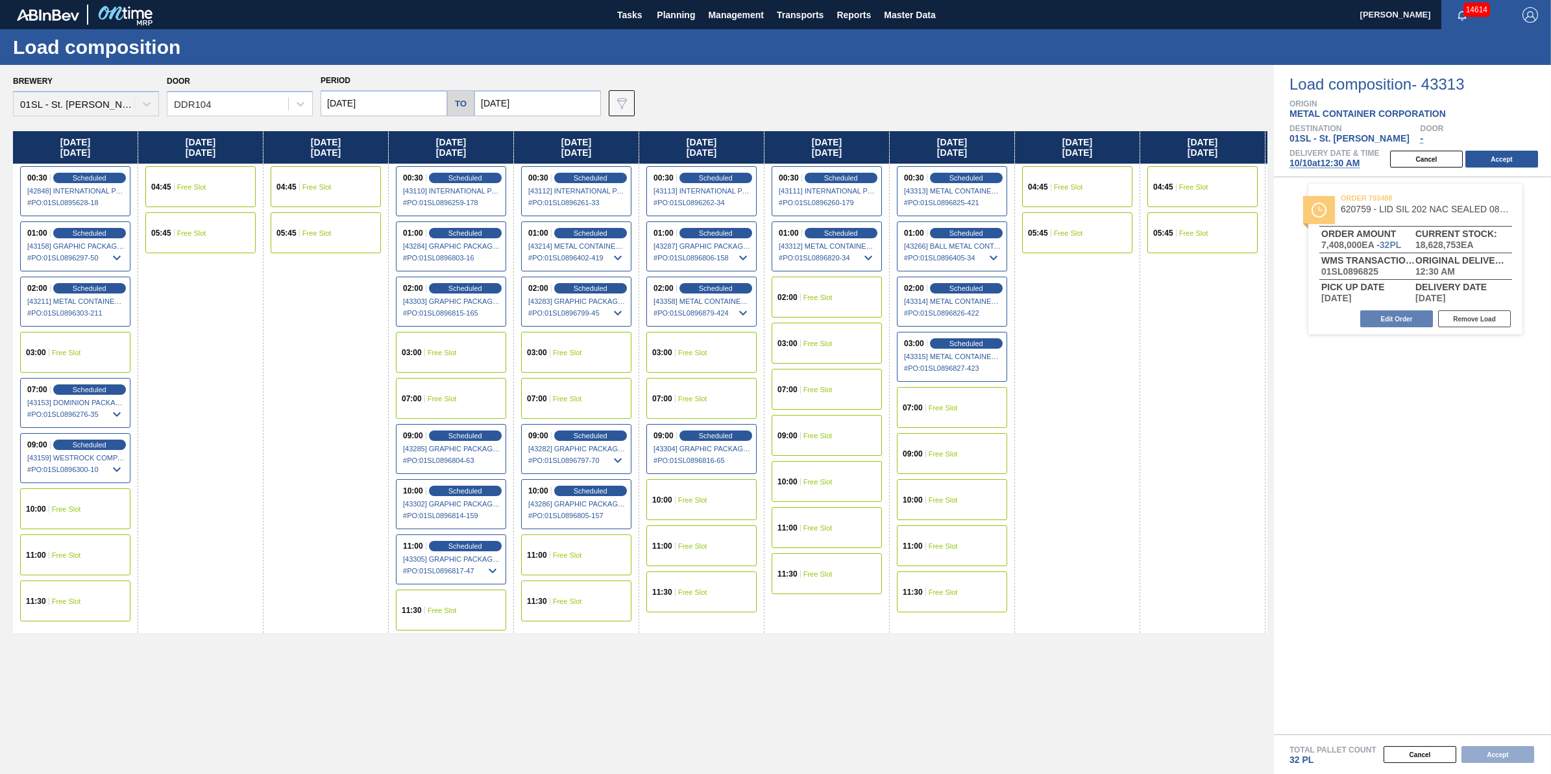
click at [119, 349] on div "03:00 Free Slot" at bounding box center [75, 352] width 110 height 41
click at [1526, 158] on button "Accept" at bounding box center [1502, 159] width 73 height 17
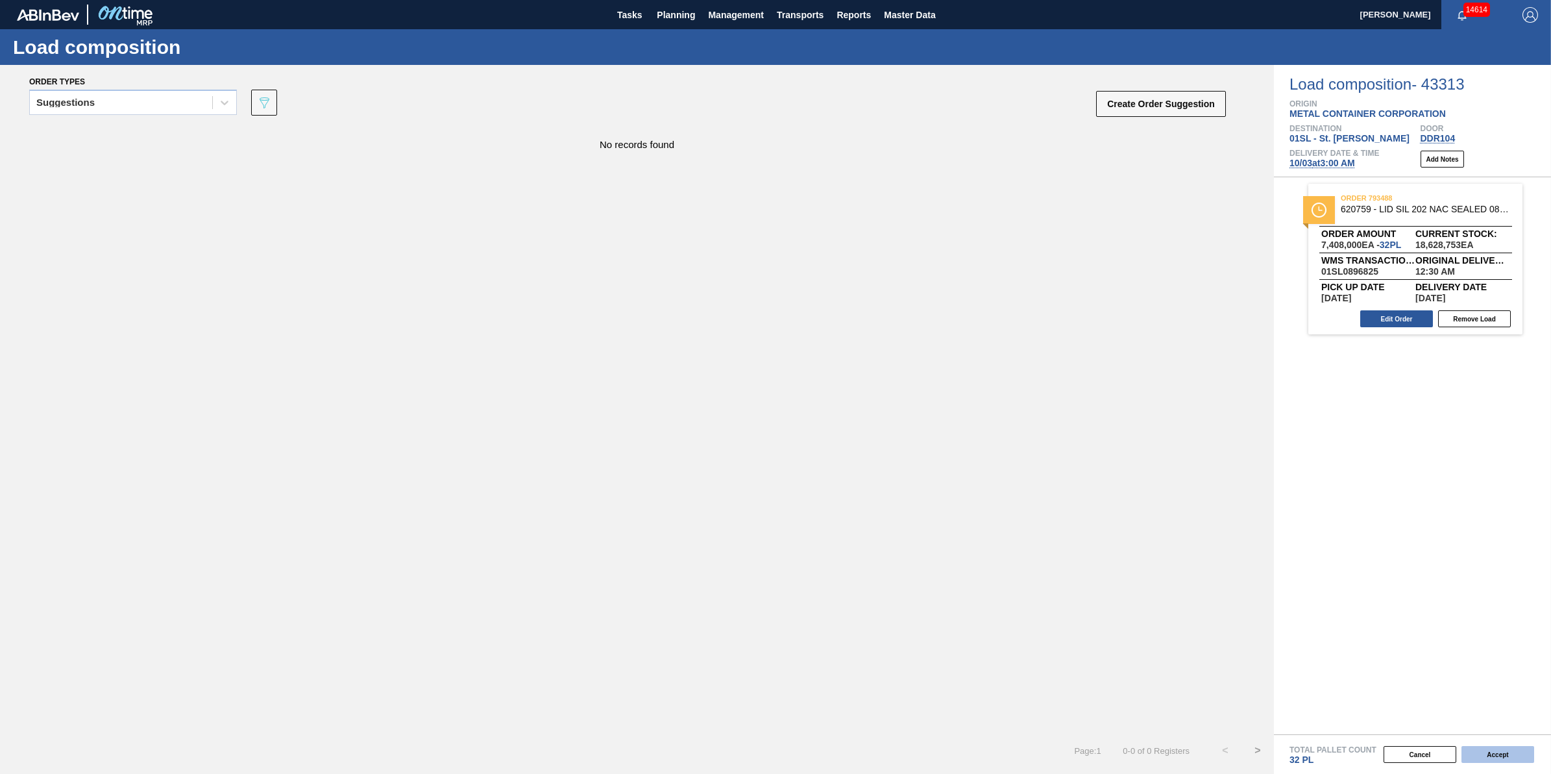
click at [1493, 756] on button "Accept" at bounding box center [1498, 754] width 73 height 17
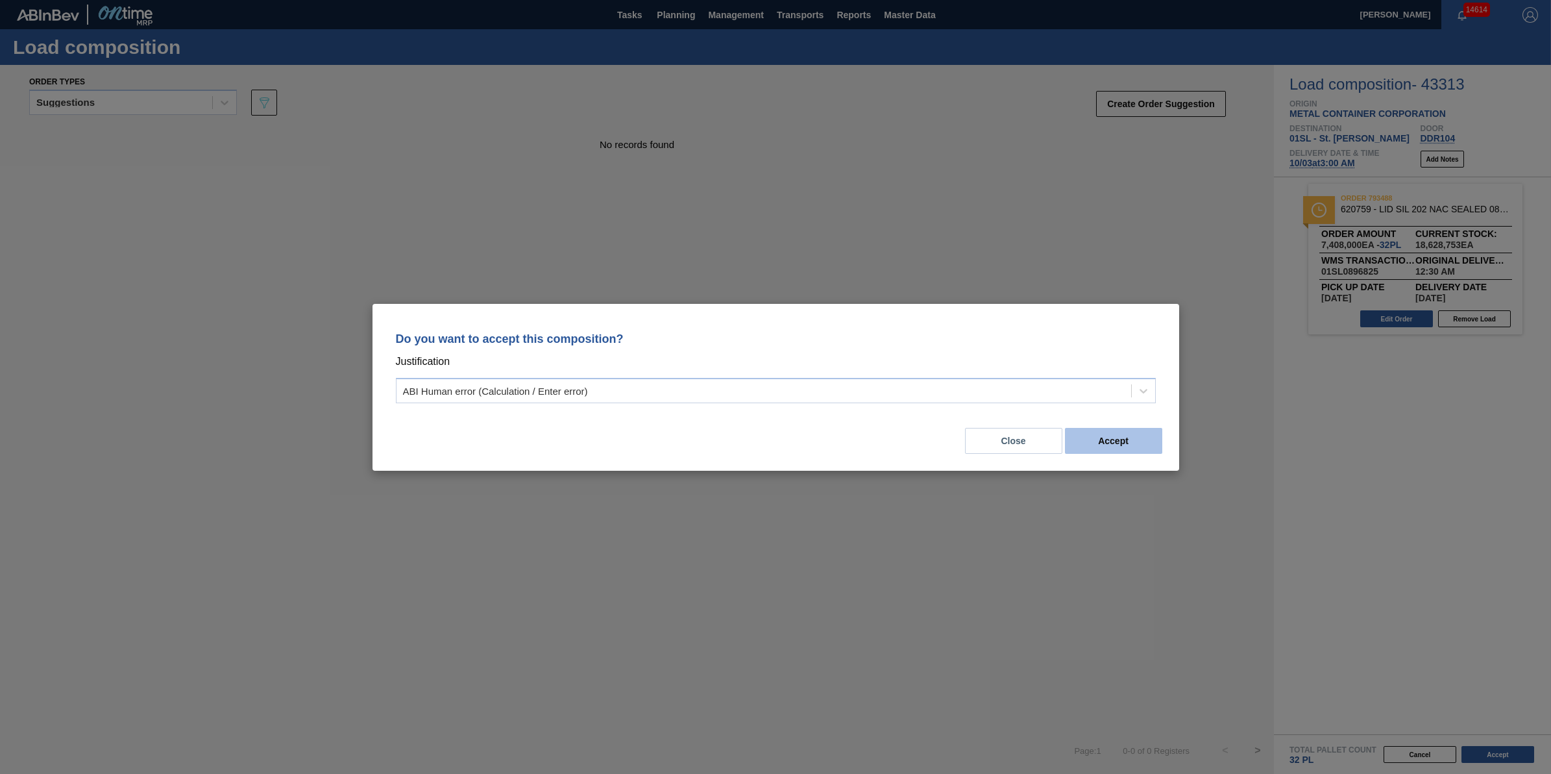
click at [1127, 445] on button "Accept" at bounding box center [1113, 441] width 97 height 26
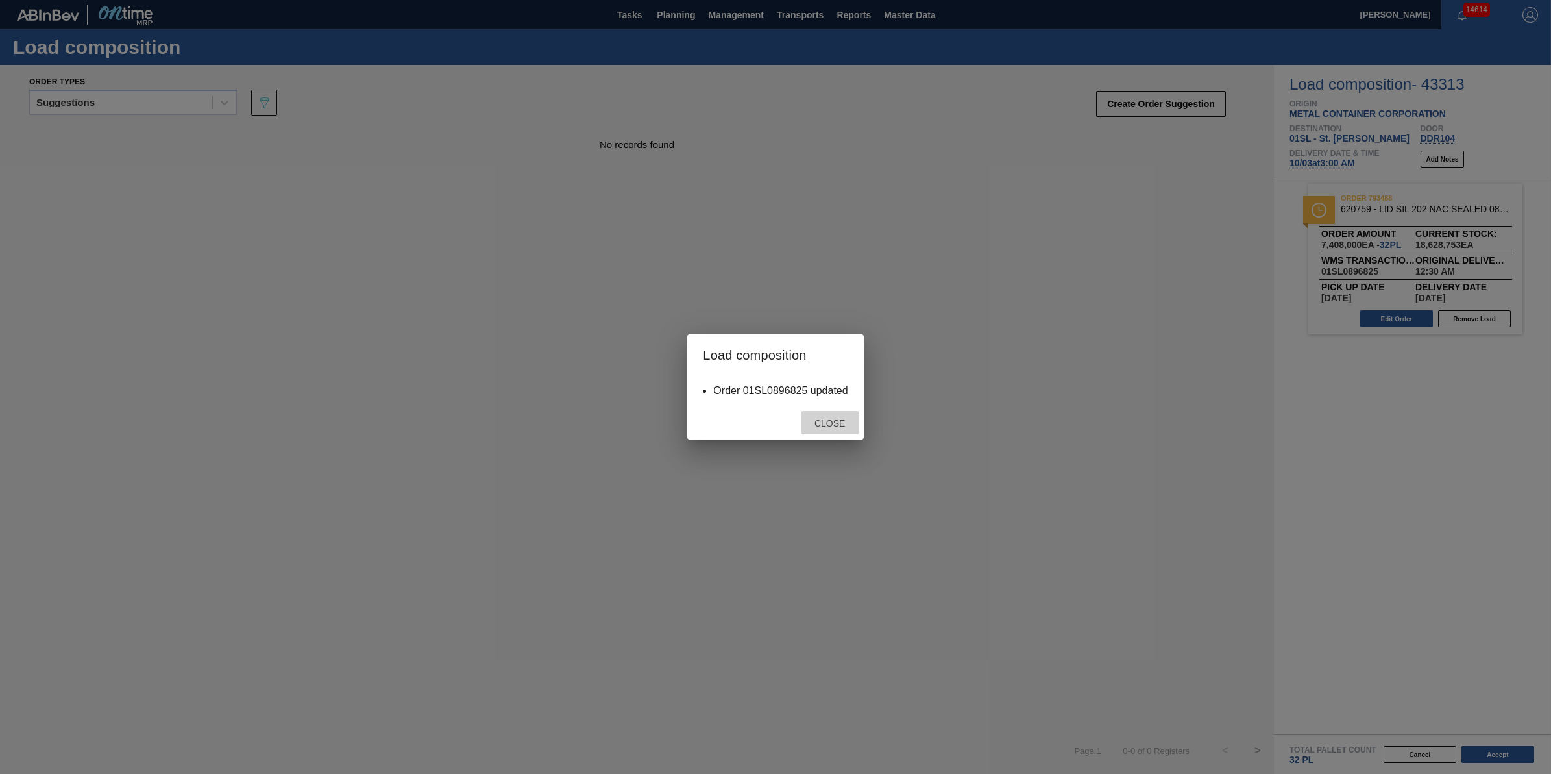
click at [849, 420] on span "Close" at bounding box center [829, 423] width 51 height 10
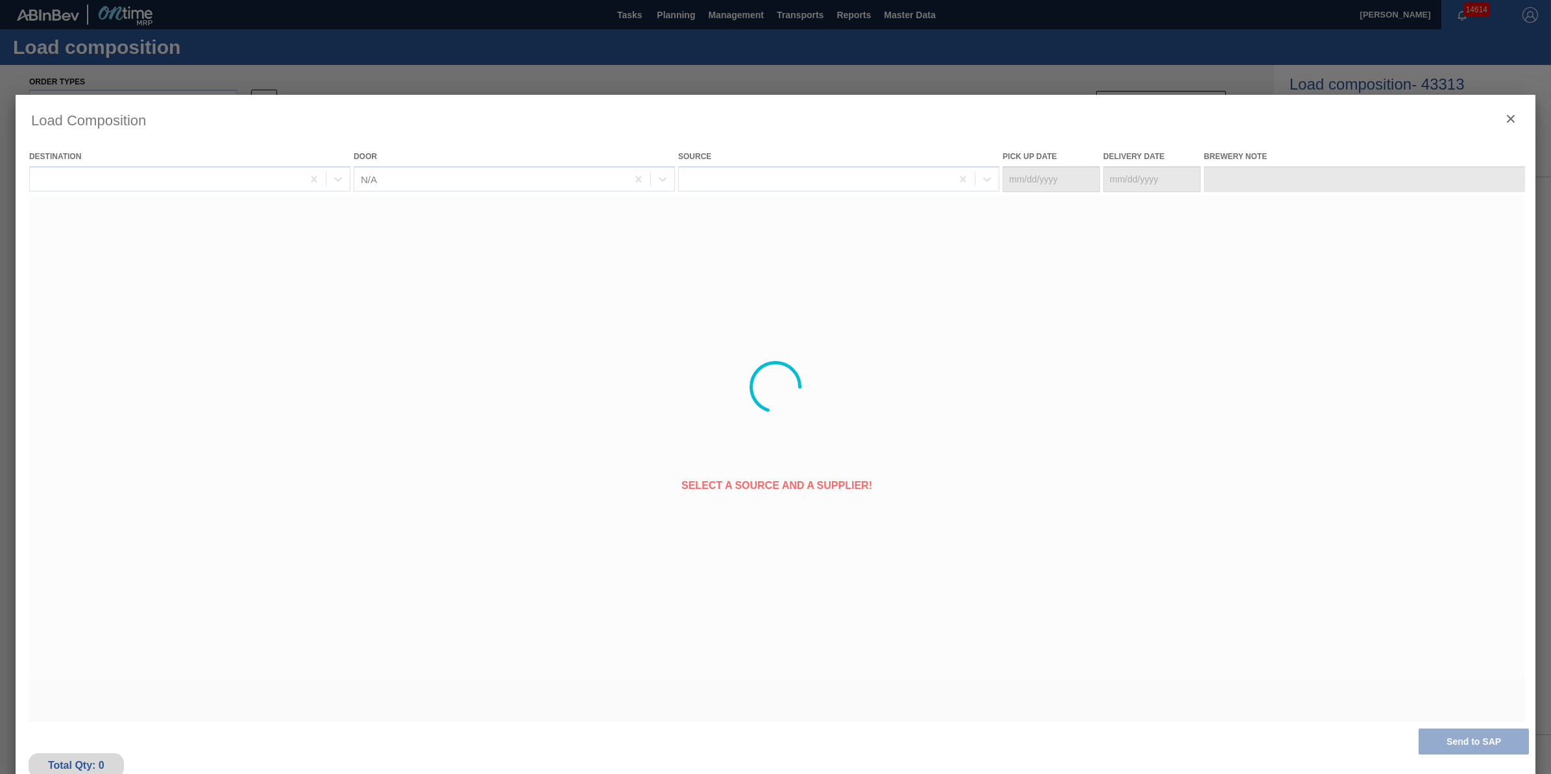
type Date "[DATE]"
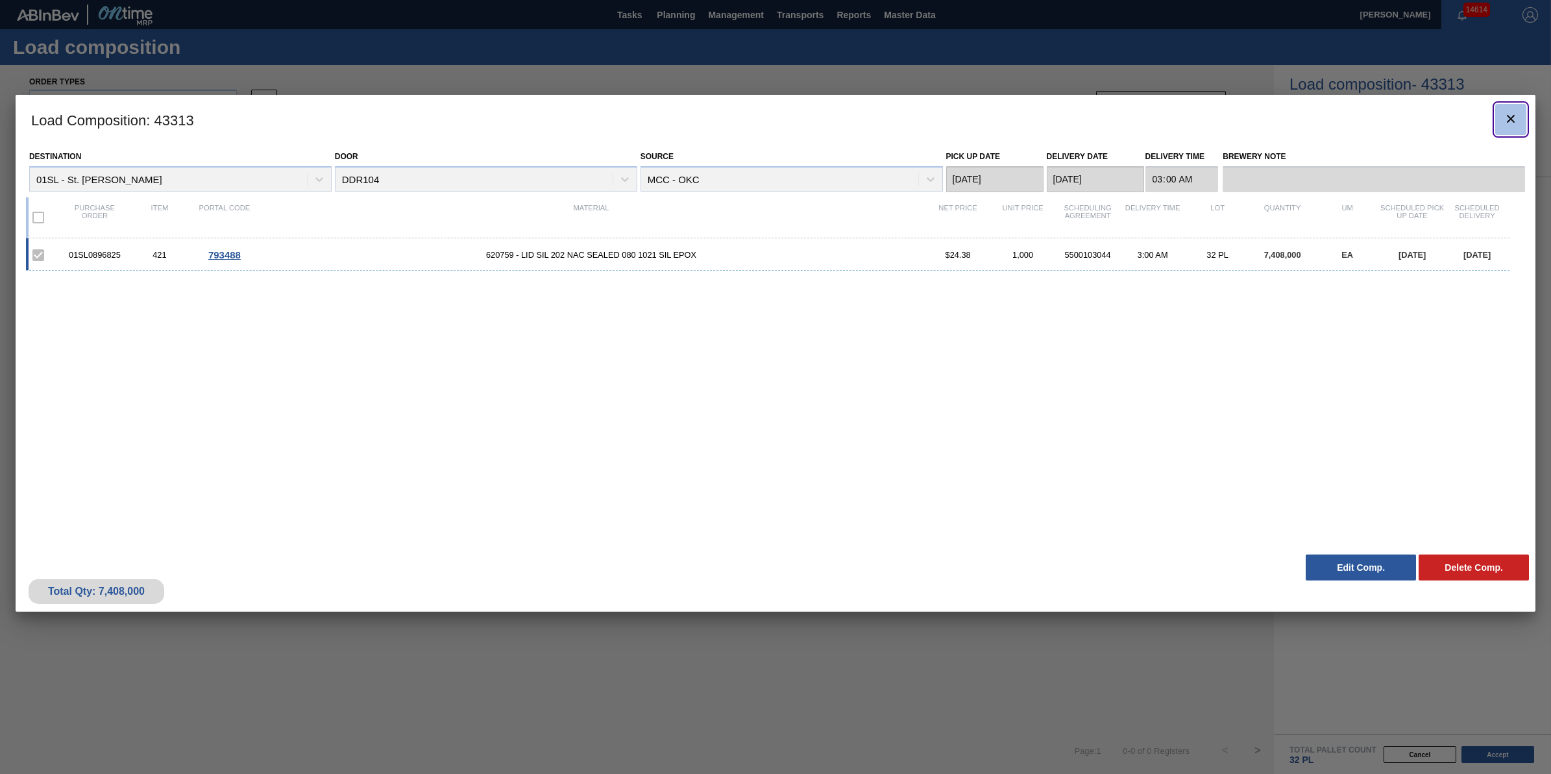
click at [1517, 121] on icon "botão de ícone" at bounding box center [1511, 119] width 16 height 16
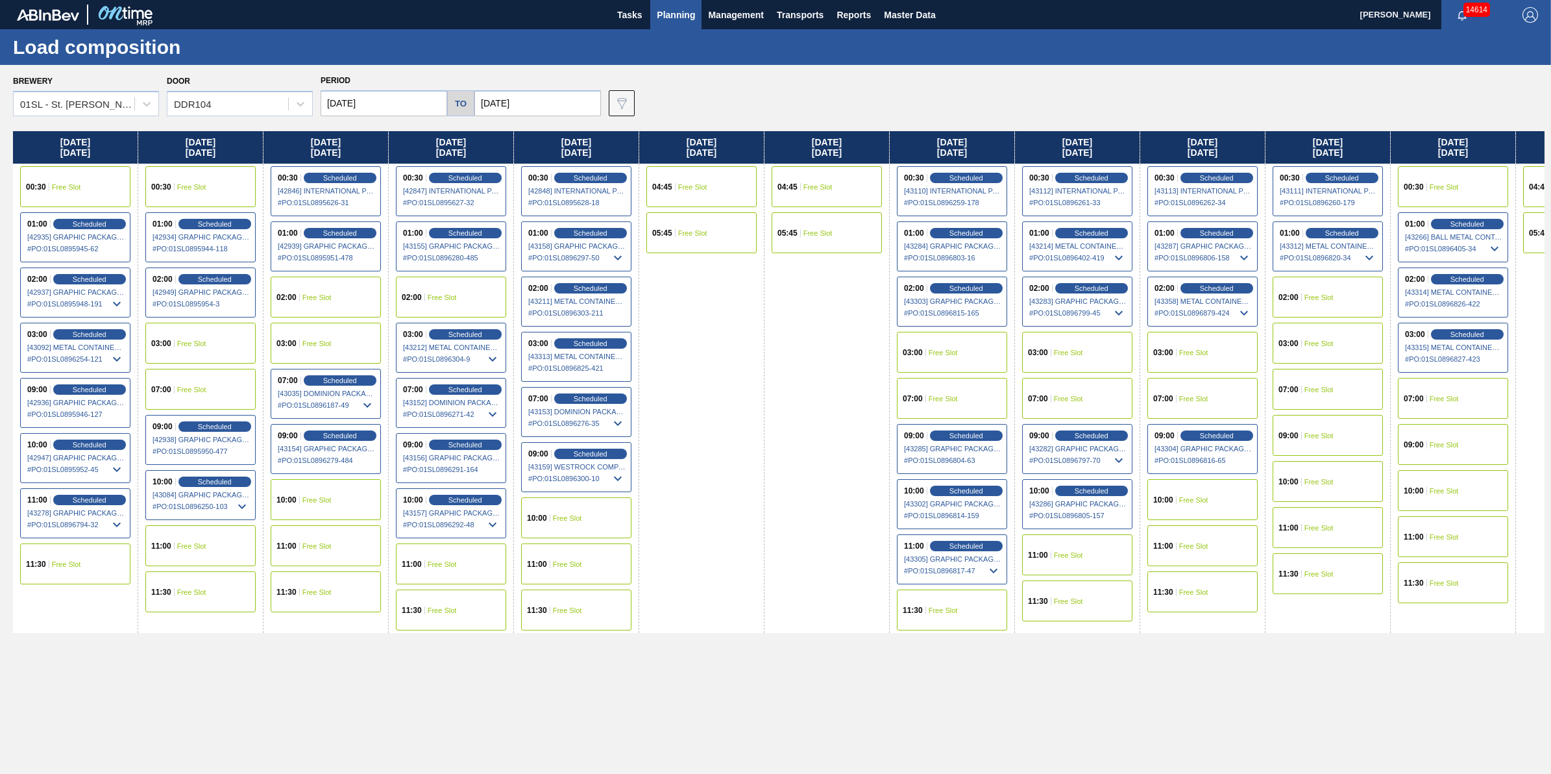
click at [672, 18] on span "Planning" at bounding box center [676, 15] width 38 height 16
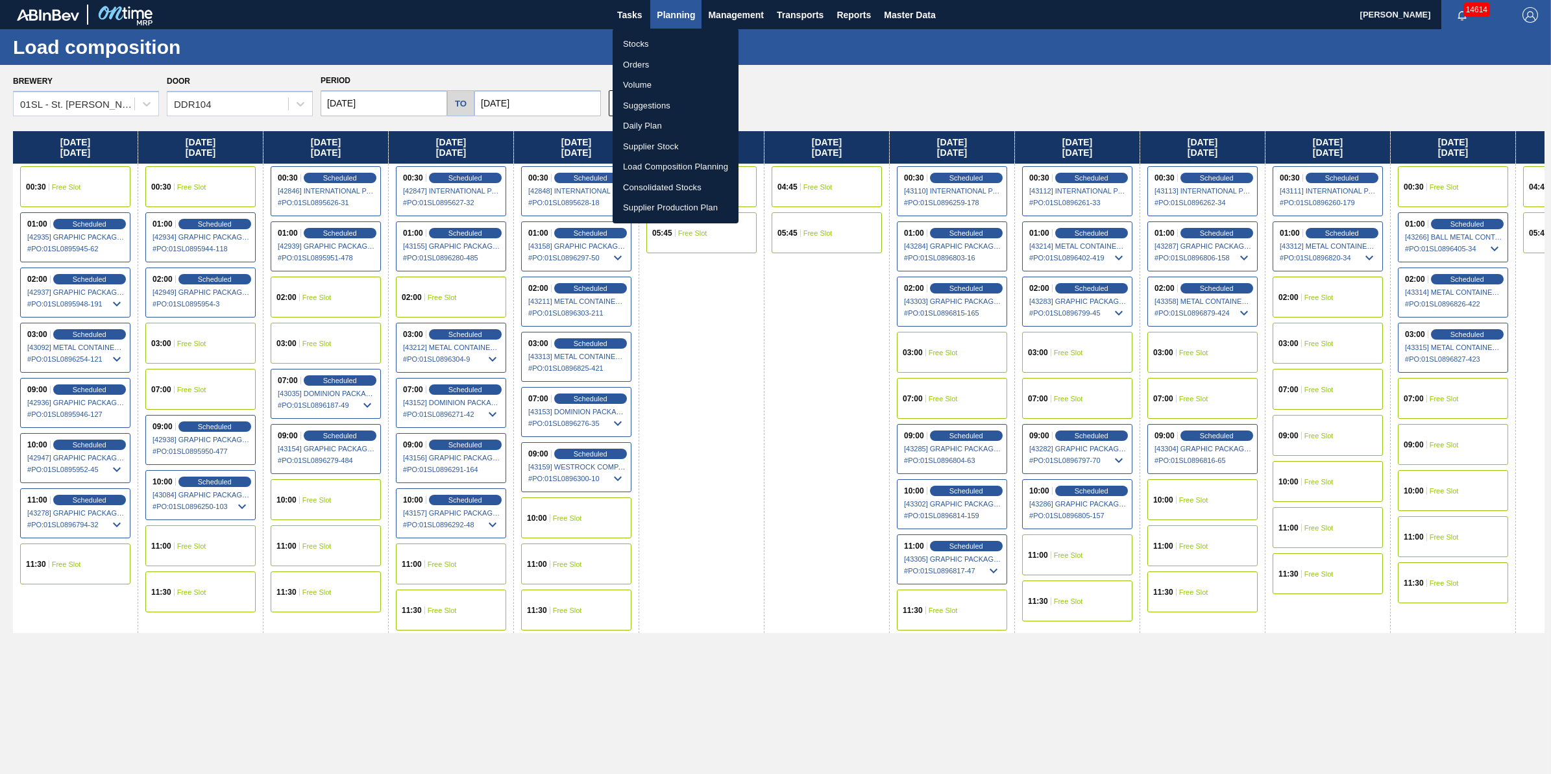
click at [669, 34] on li "Stocks" at bounding box center [676, 44] width 126 height 21
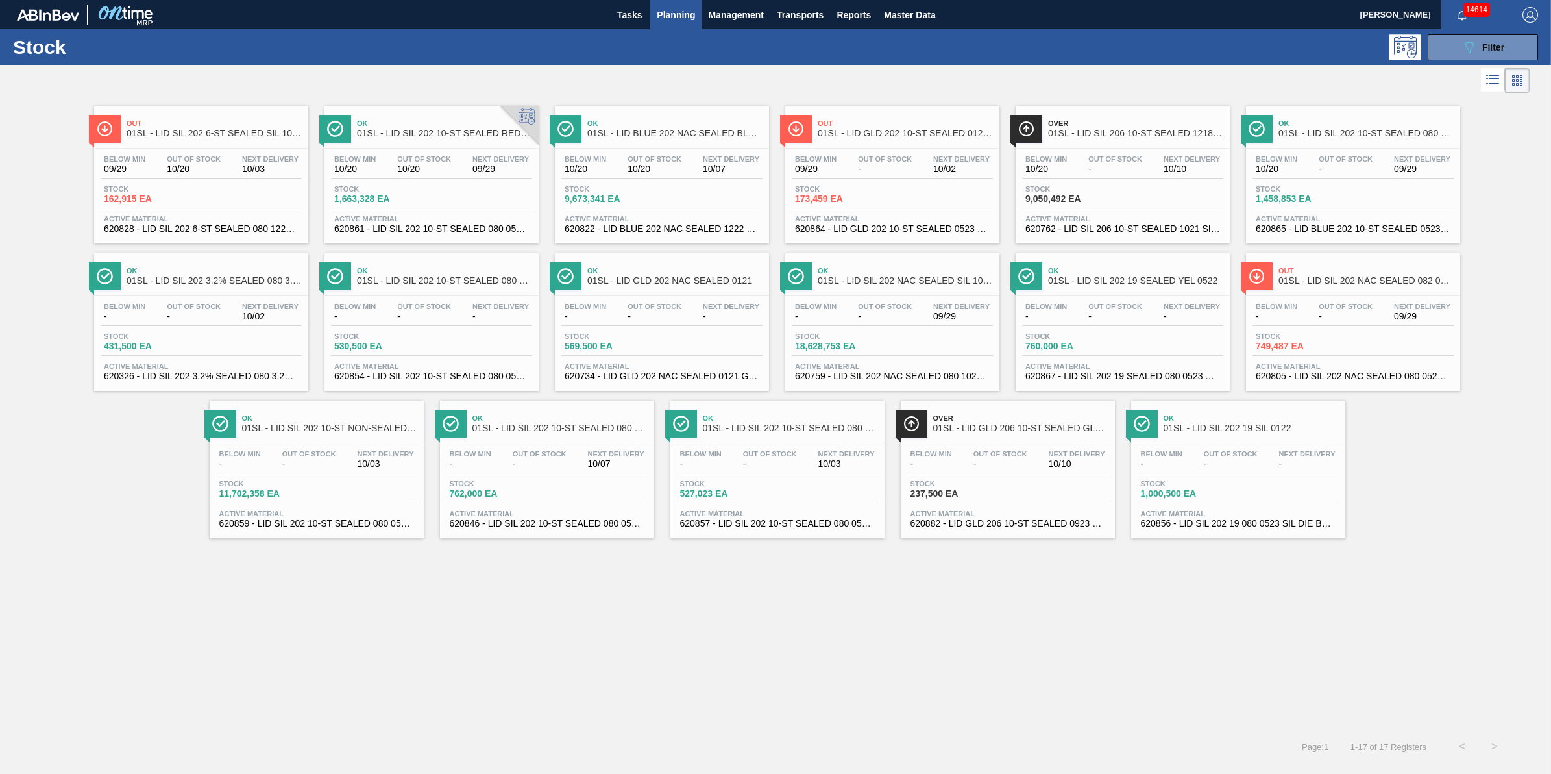
click at [855, 328] on div "Below Min - Out Of Stock - Next Delivery 09/29 Stock 18,628,753 EA Active Mater…" at bounding box center [892, 340] width 214 height 88
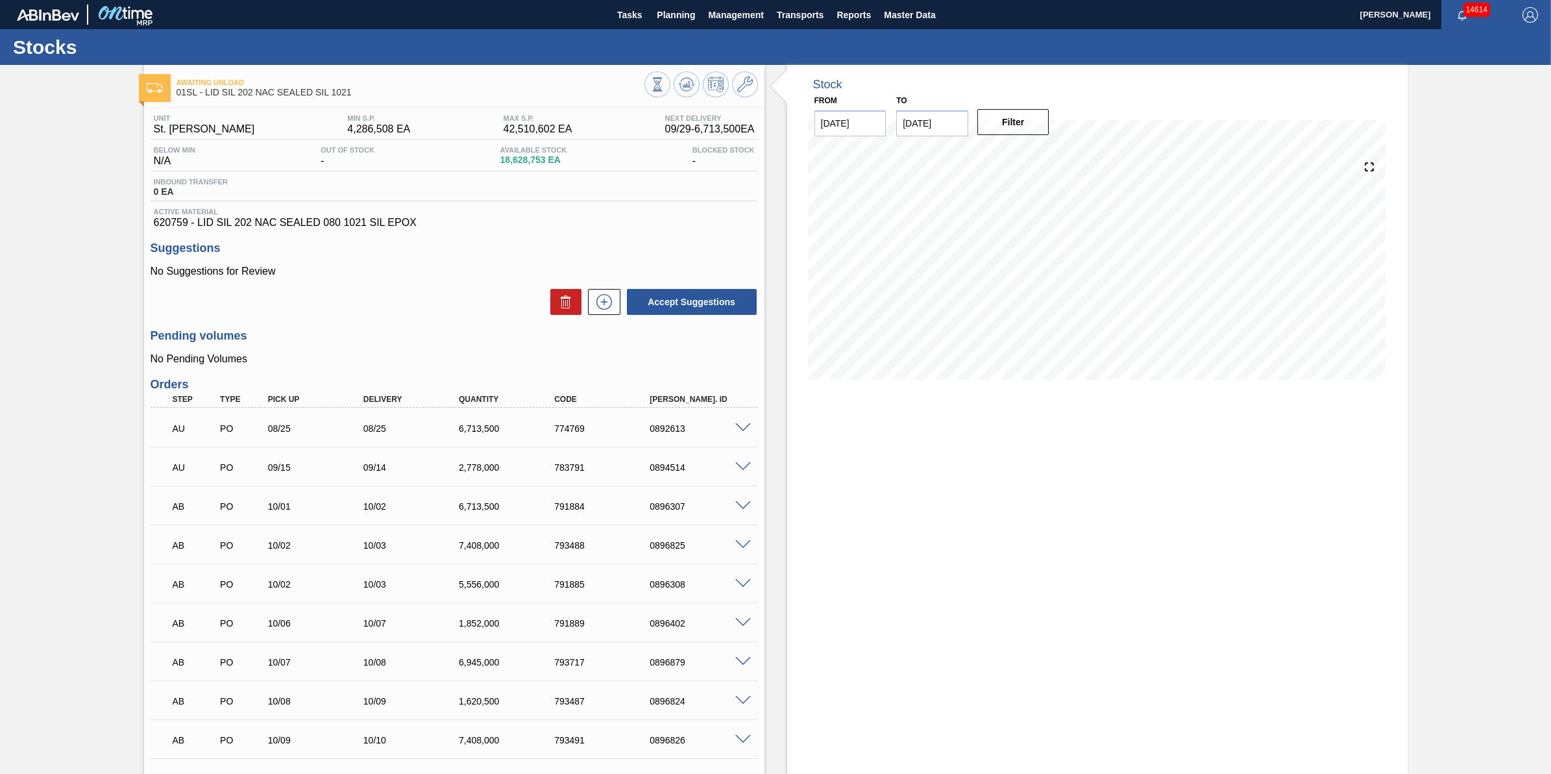
click at [687, 99] on div at bounding box center [702, 85] width 114 height 29
click at [685, 93] on button at bounding box center [687, 84] width 26 height 26
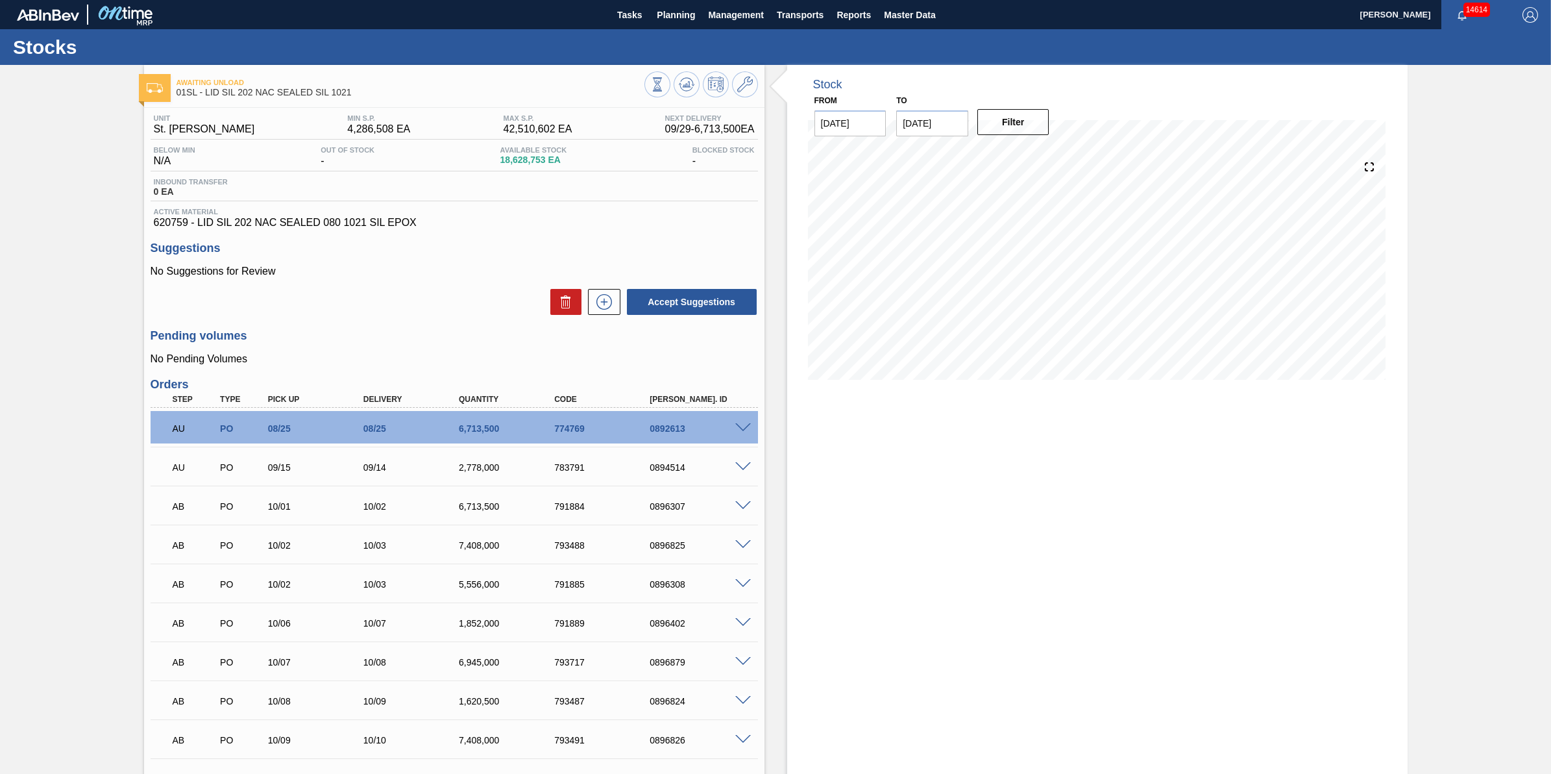
drag, startPoint x: 692, startPoint y: 18, endPoint x: 687, endPoint y: 37, distance: 19.5
click at [692, 18] on span "Planning" at bounding box center [676, 15] width 38 height 16
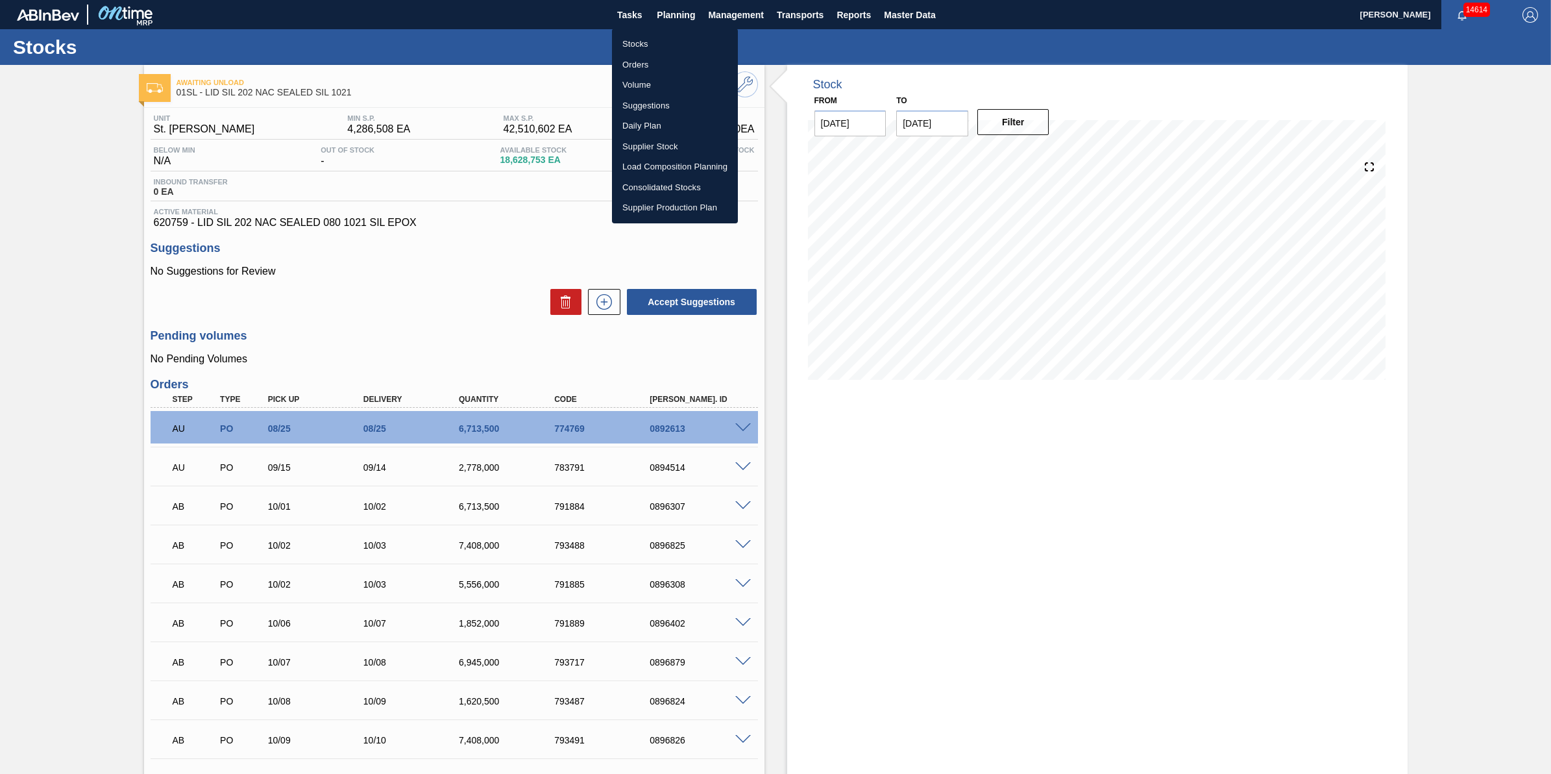
click at [685, 44] on li "Stocks" at bounding box center [675, 44] width 126 height 21
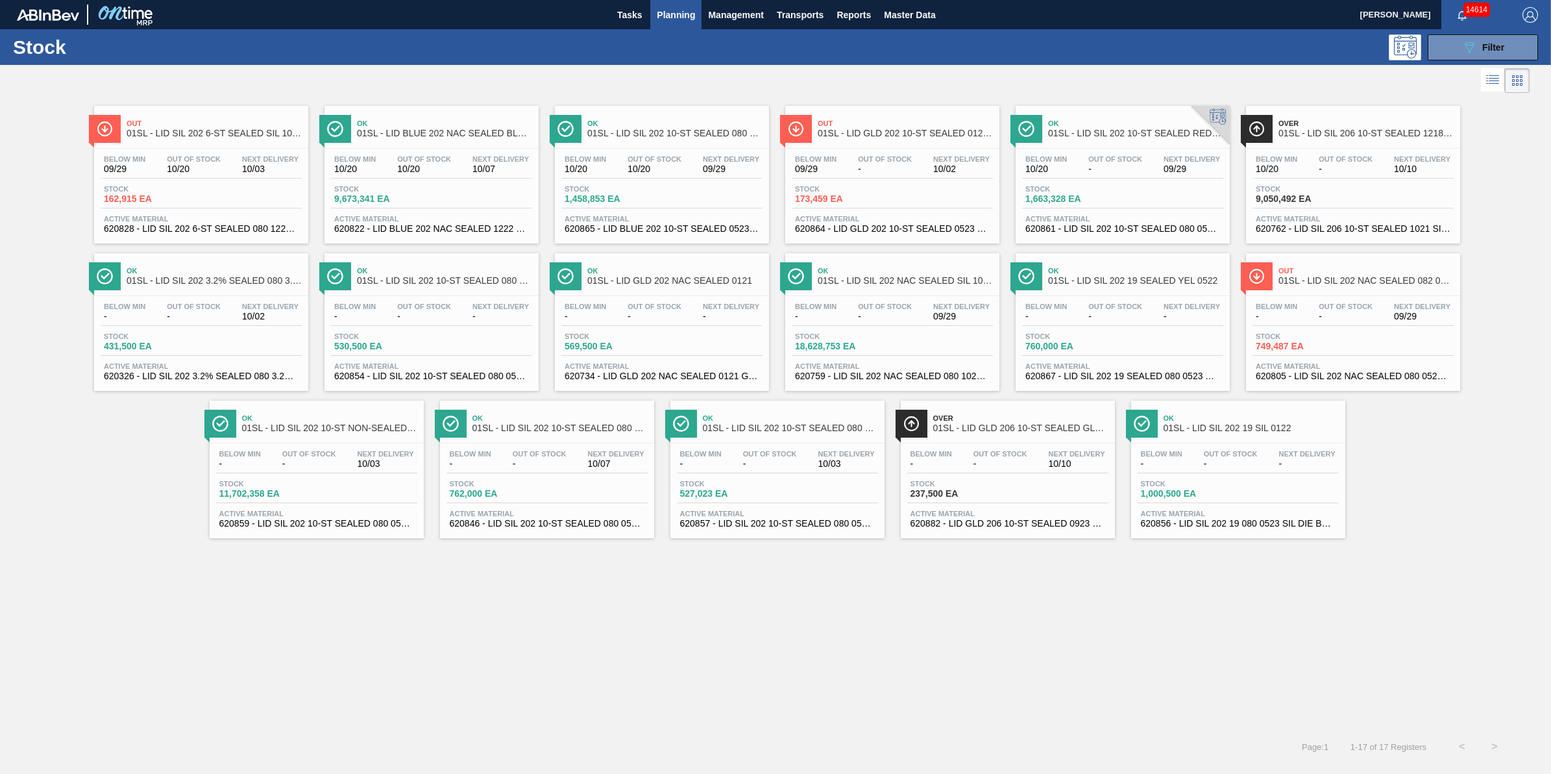
click at [674, 23] on button "Planning" at bounding box center [675, 14] width 51 height 29
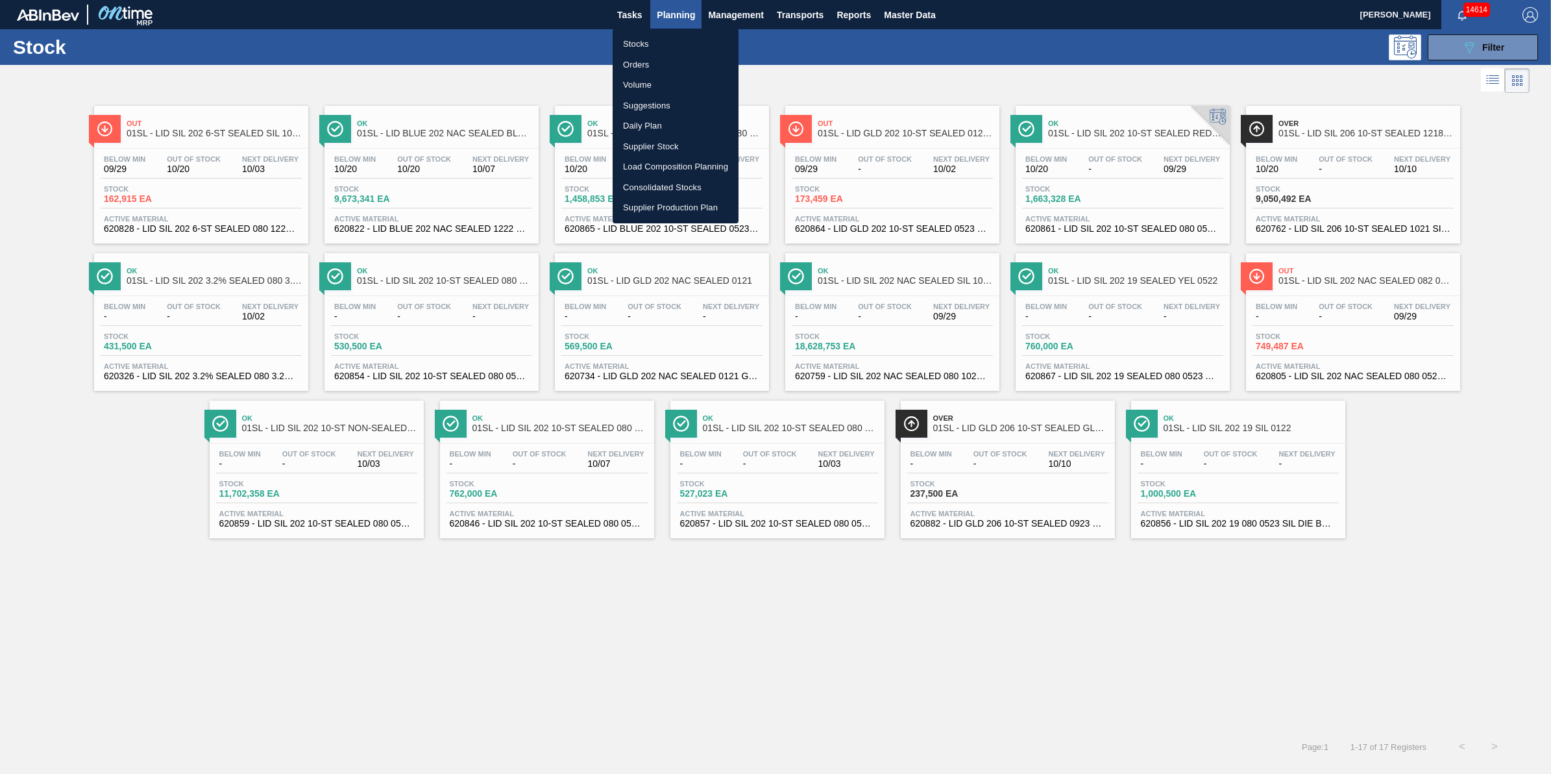
click at [676, 36] on li "Stocks" at bounding box center [676, 44] width 126 height 21
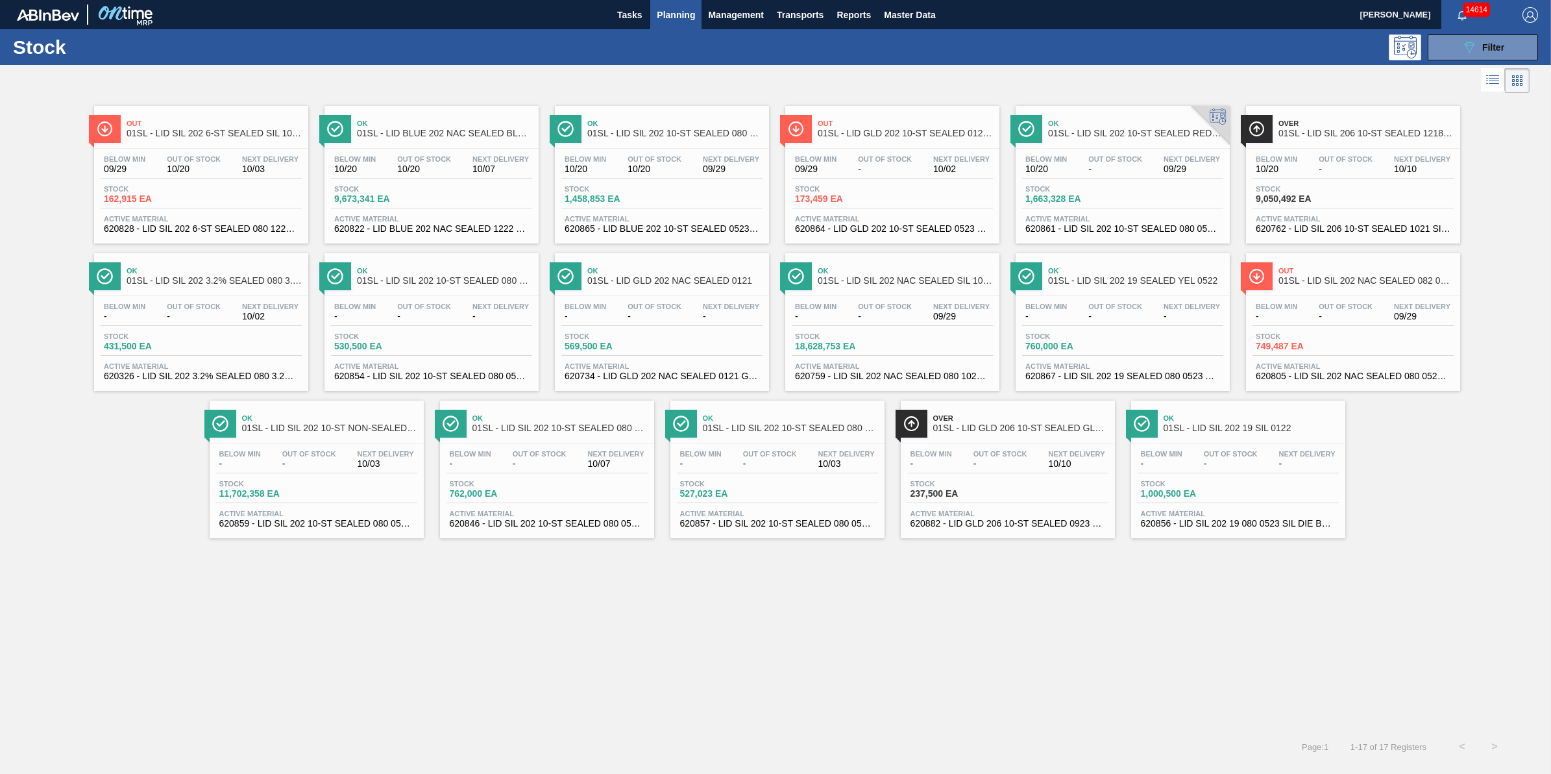
drag, startPoint x: 672, startPoint y: 34, endPoint x: 677, endPoint y: 28, distance: 7.4
click at [674, 34] on div "089F7B8B-B2A5-4AFE-B5C0-19BA573D28AC Filter" at bounding box center [879, 47] width 1331 height 26
click at [682, 19] on span "Planning" at bounding box center [676, 15] width 38 height 16
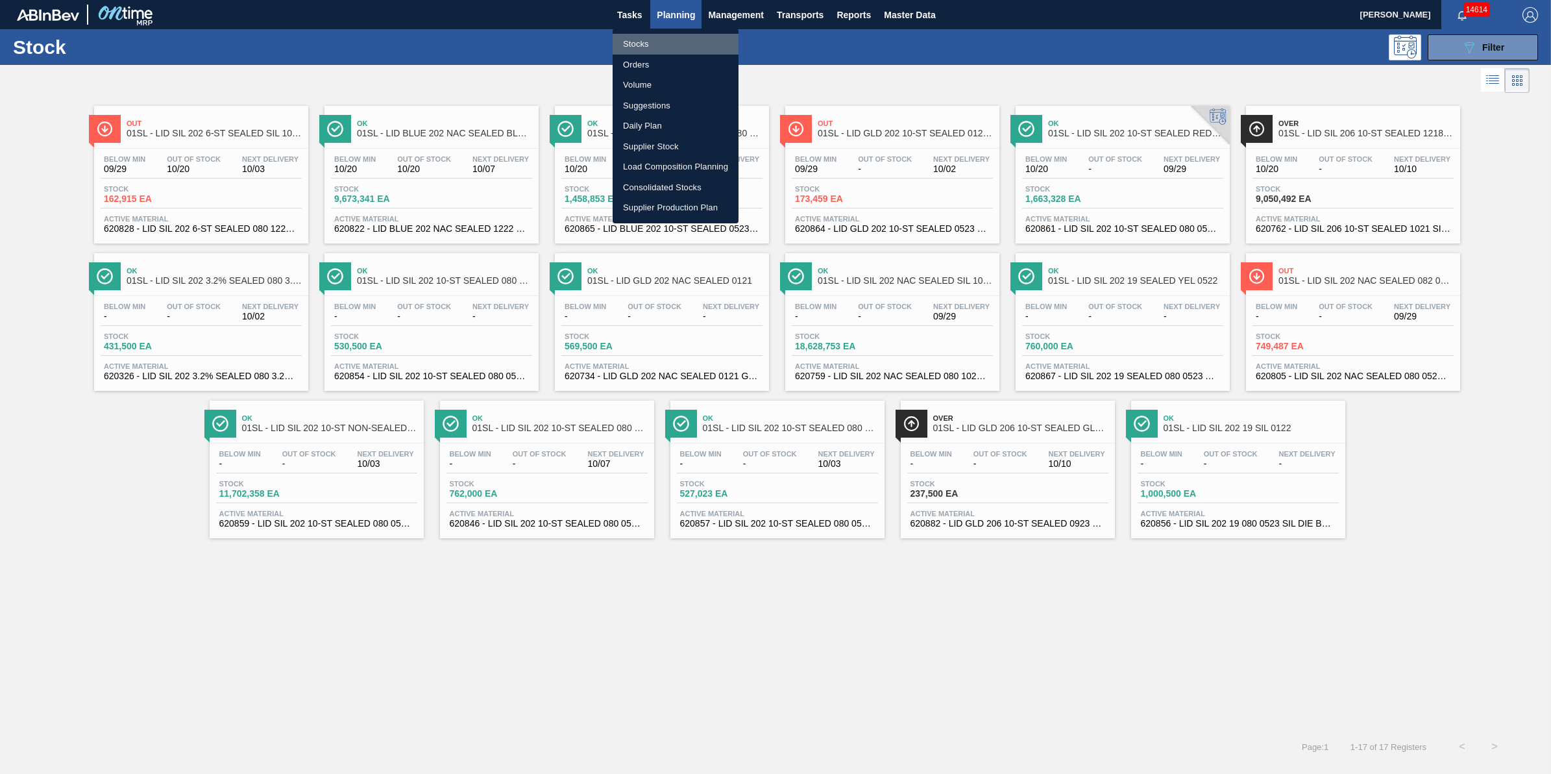
click at [680, 40] on li "Stocks" at bounding box center [676, 44] width 126 height 21
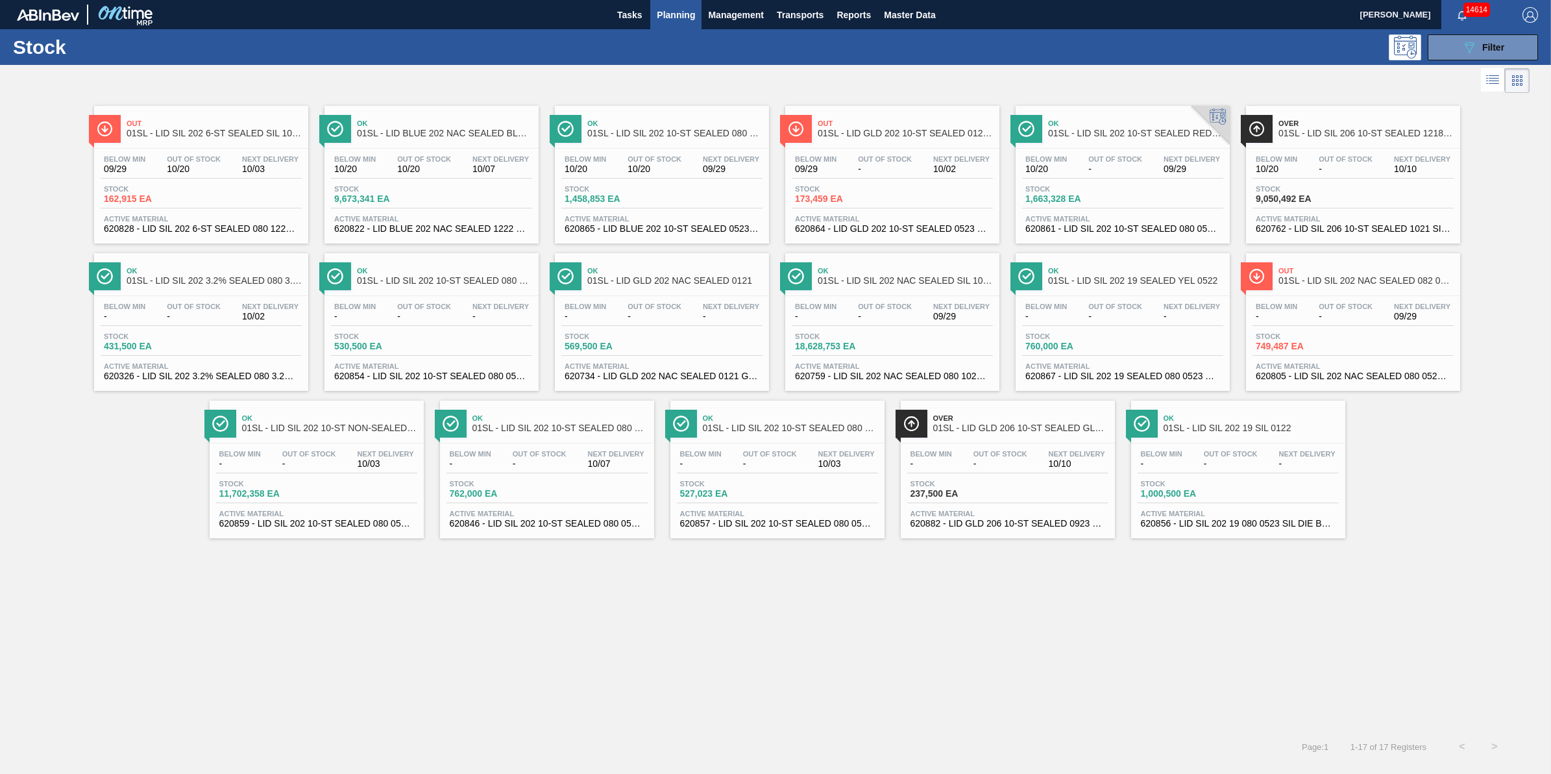
click at [678, 23] on button "Planning" at bounding box center [675, 14] width 51 height 29
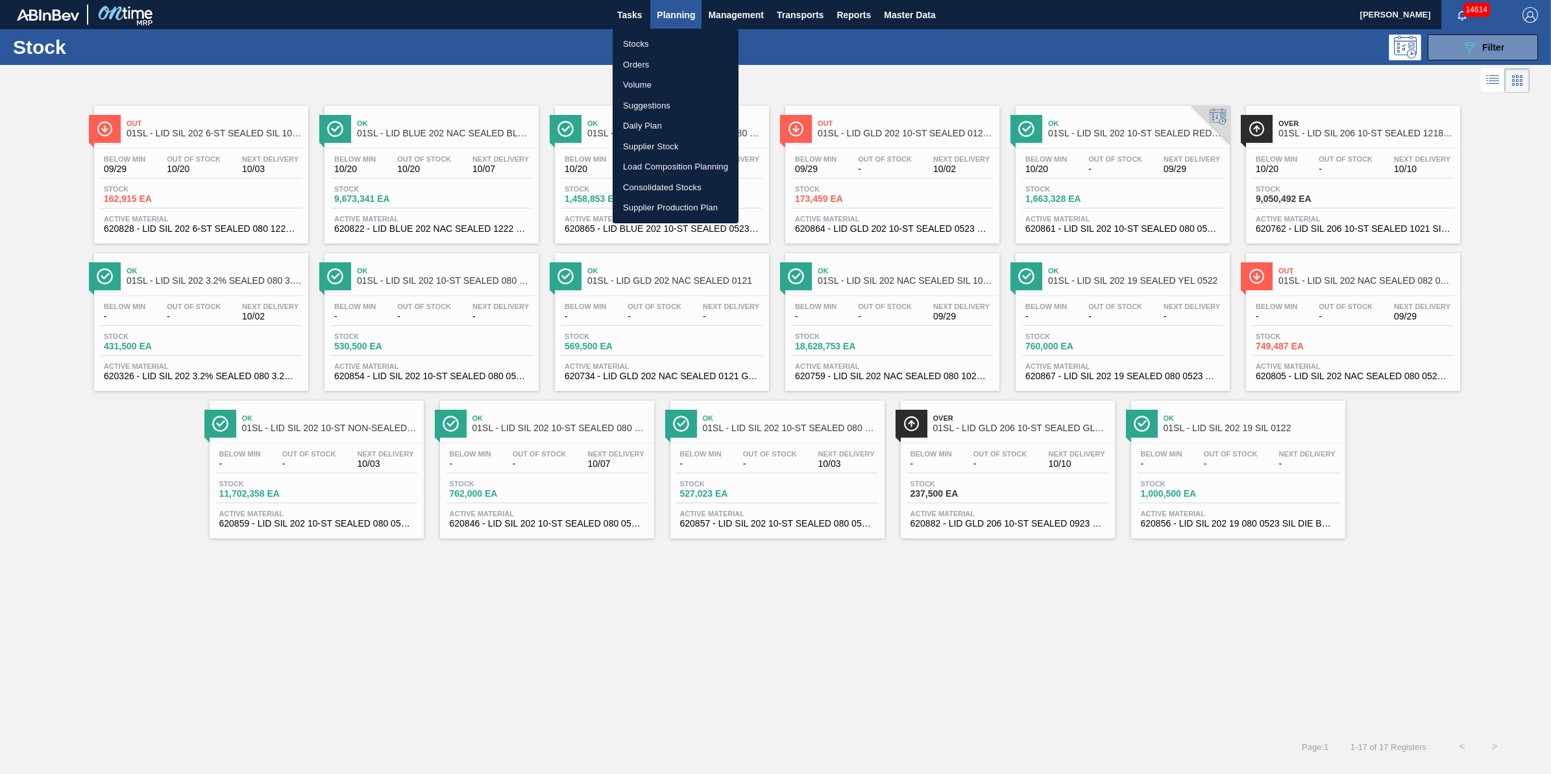
click at [682, 47] on li "Stocks" at bounding box center [676, 44] width 126 height 21
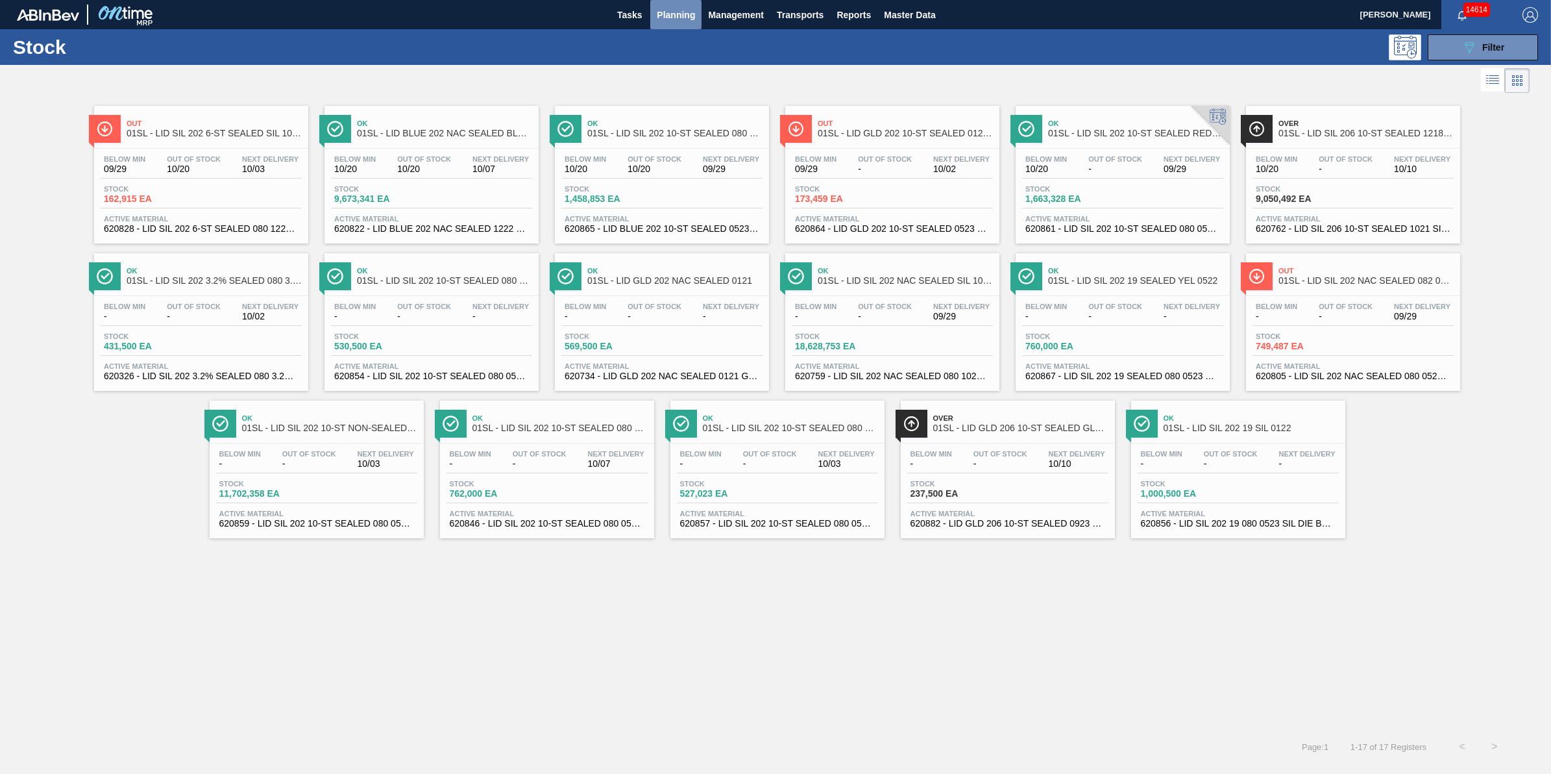
click at [677, 23] on button "Planning" at bounding box center [675, 14] width 51 height 29
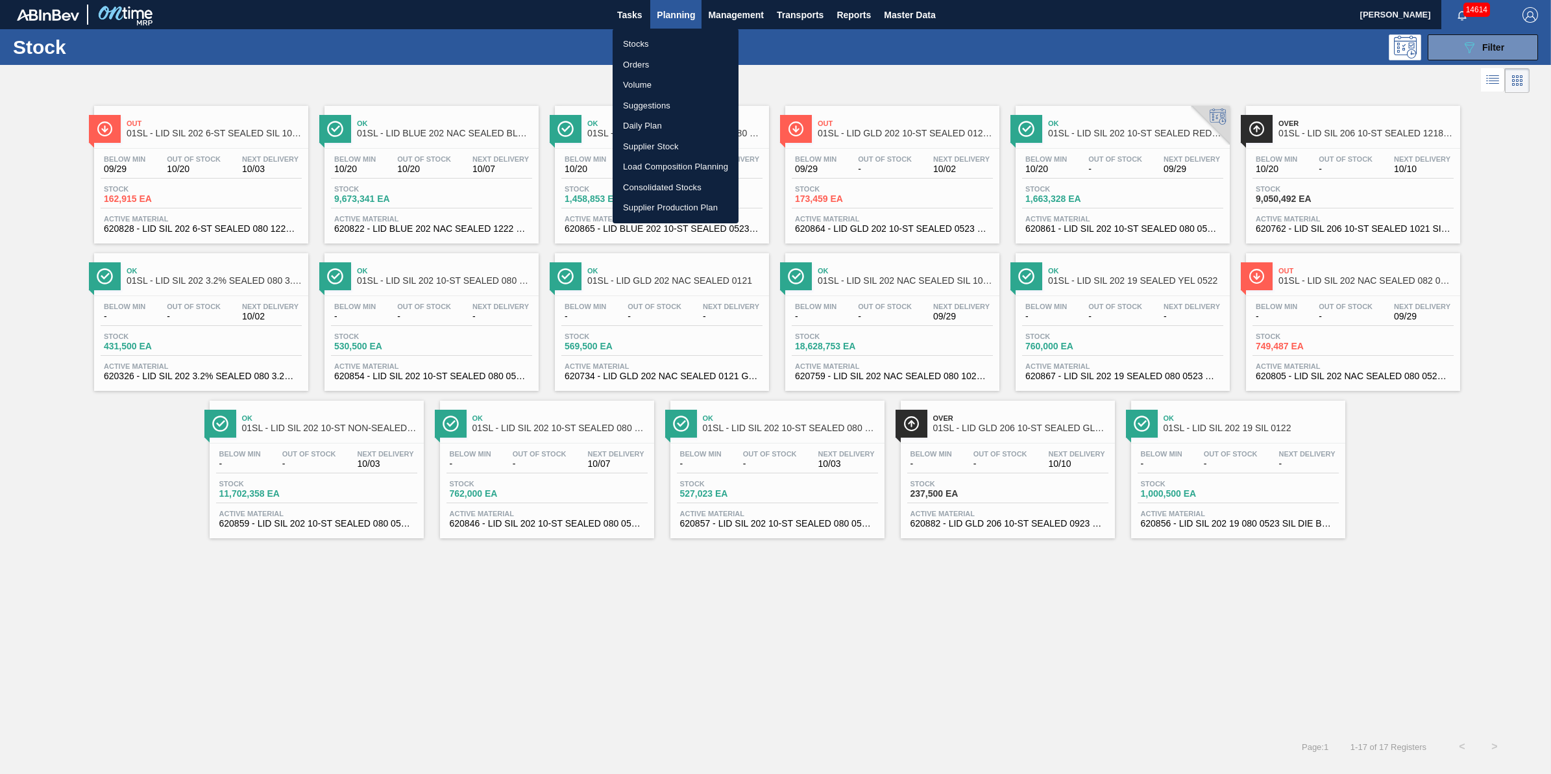
click at [673, 37] on li "Stocks" at bounding box center [676, 44] width 126 height 21
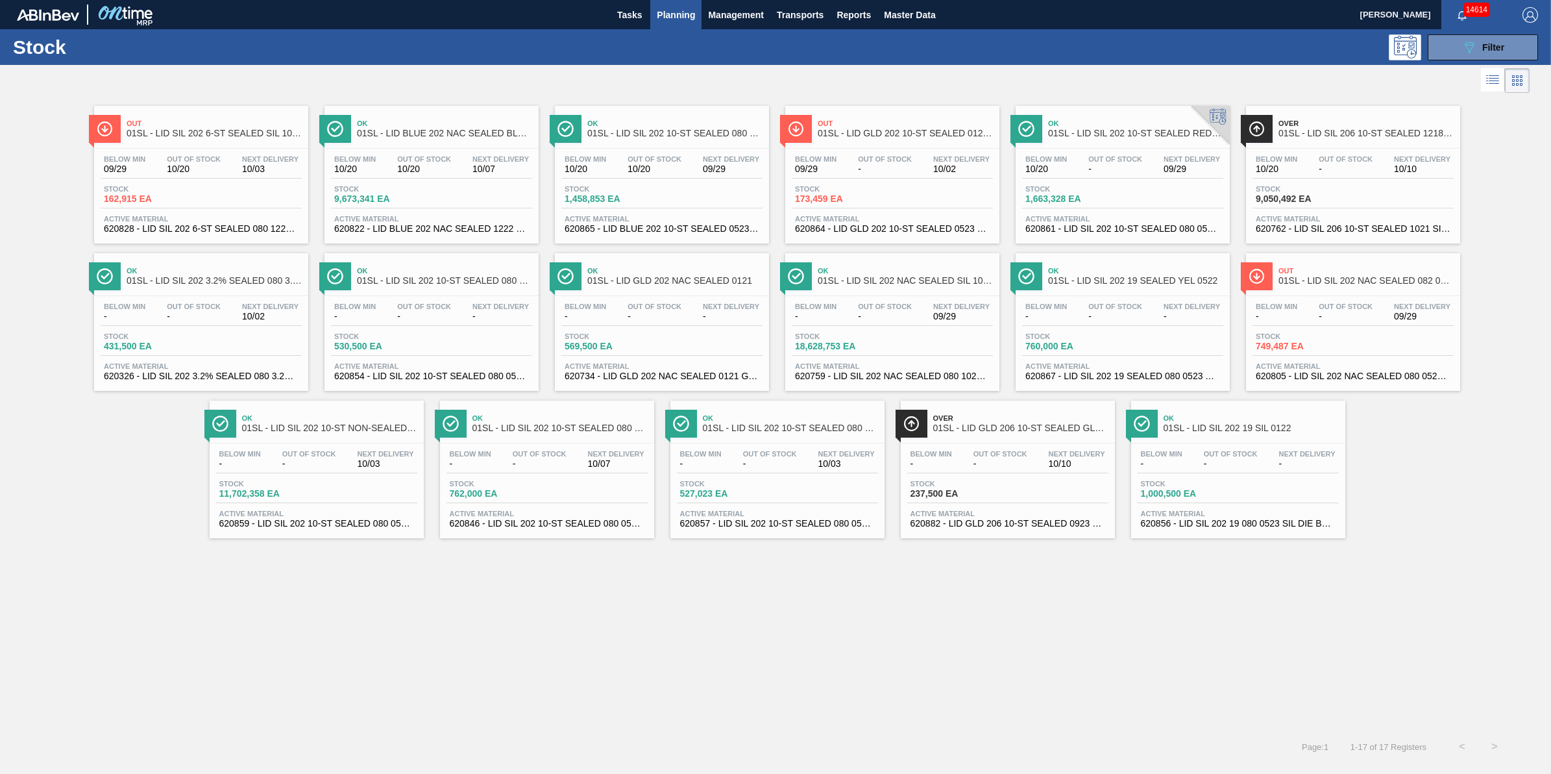
click at [674, 20] on span "Planning" at bounding box center [676, 15] width 38 height 16
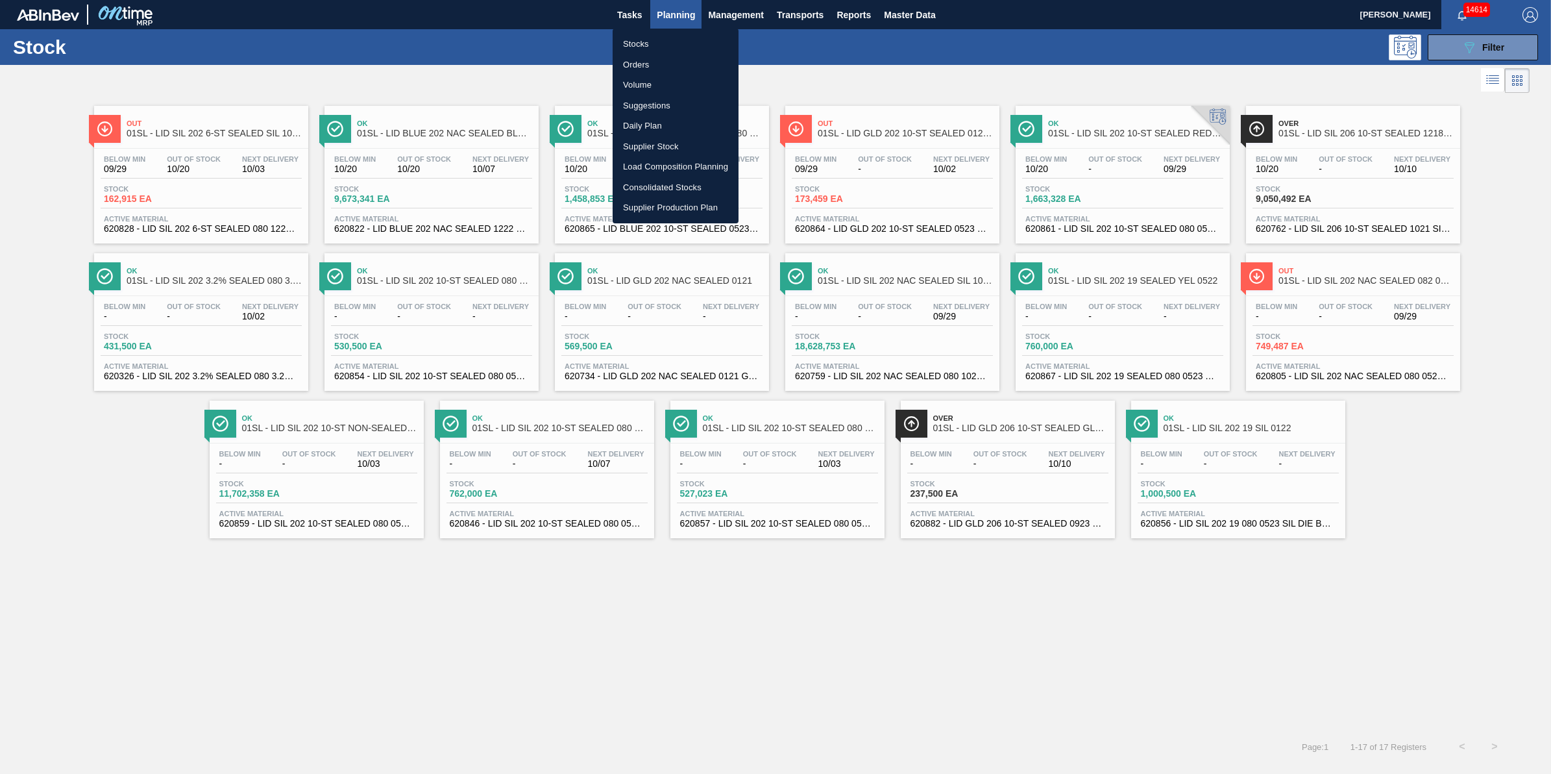
click at [673, 40] on li "Stocks" at bounding box center [676, 44] width 126 height 21
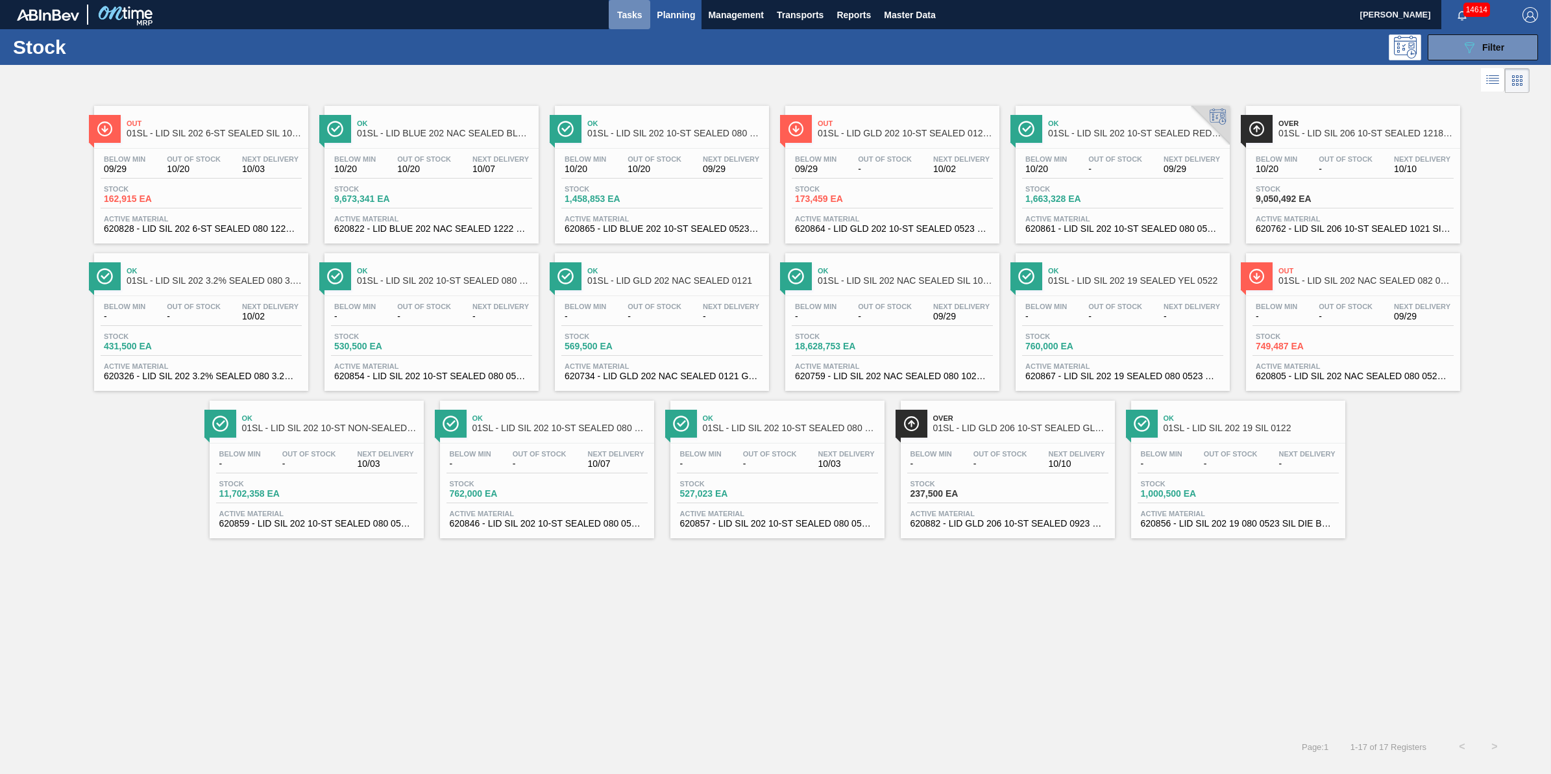
click at [624, 13] on span "Tasks" at bounding box center [629, 15] width 29 height 16
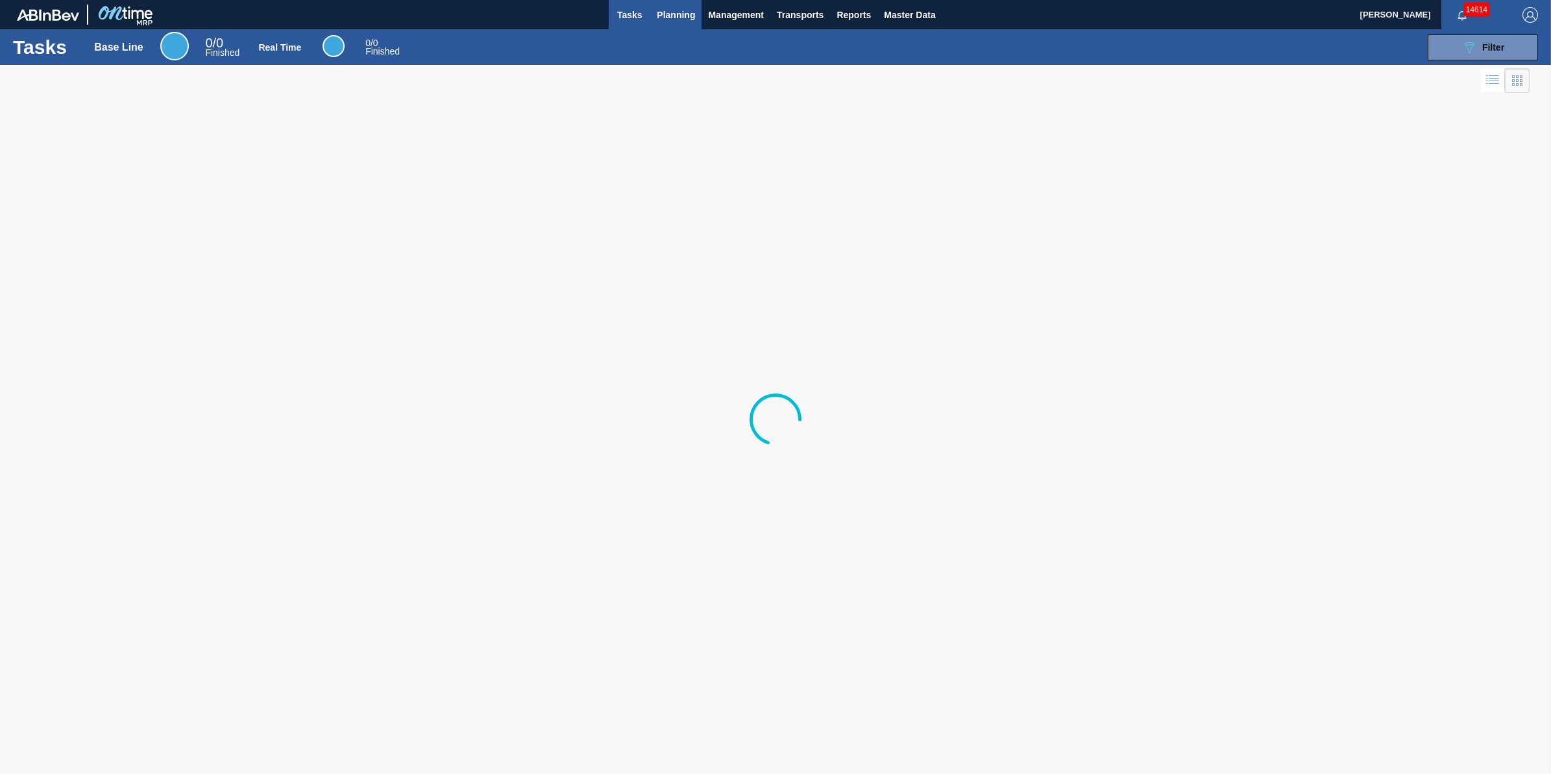
click at [667, 18] on span "Planning" at bounding box center [676, 15] width 38 height 16
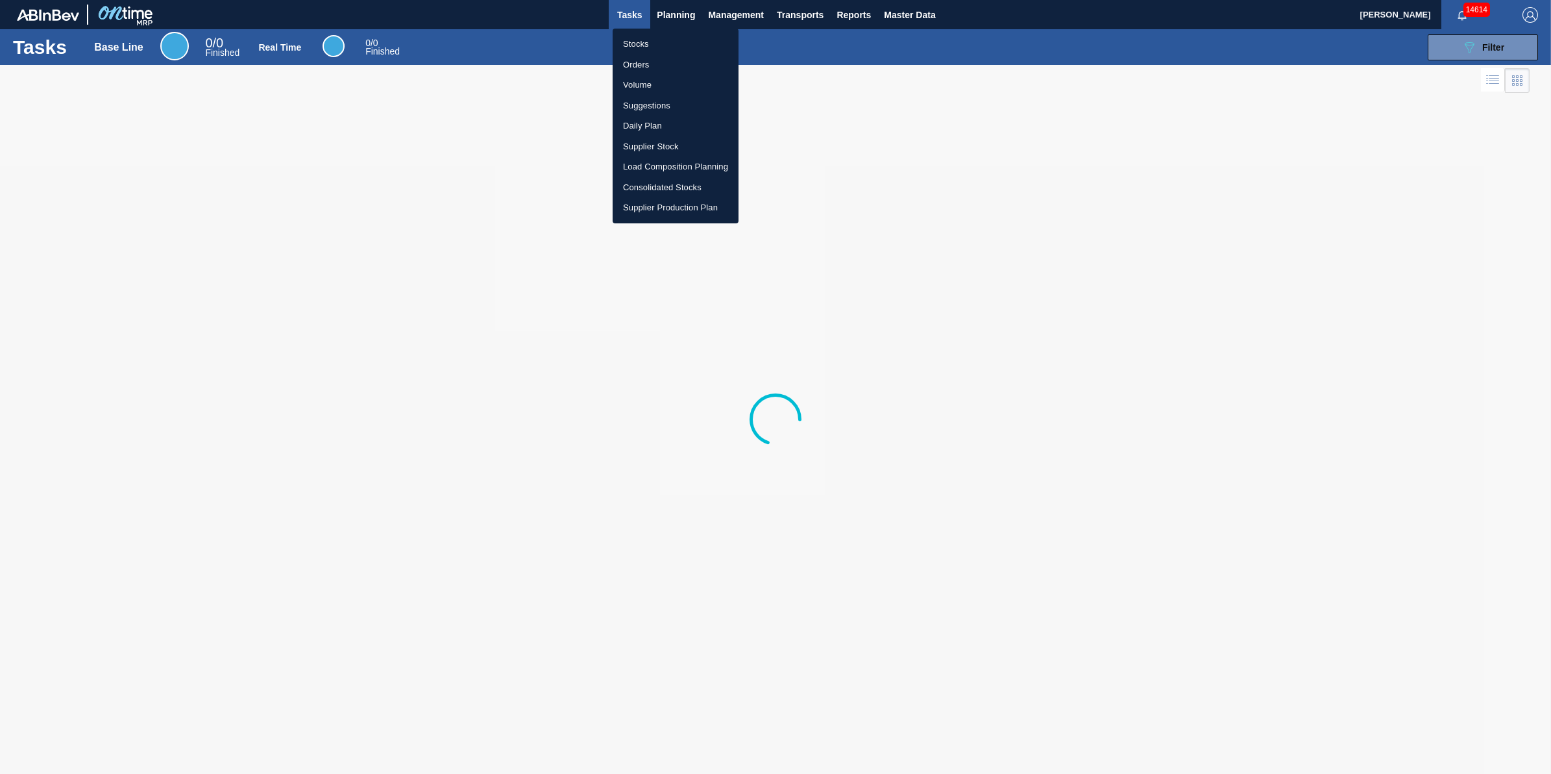
click at [664, 40] on li "Stocks" at bounding box center [676, 44] width 126 height 21
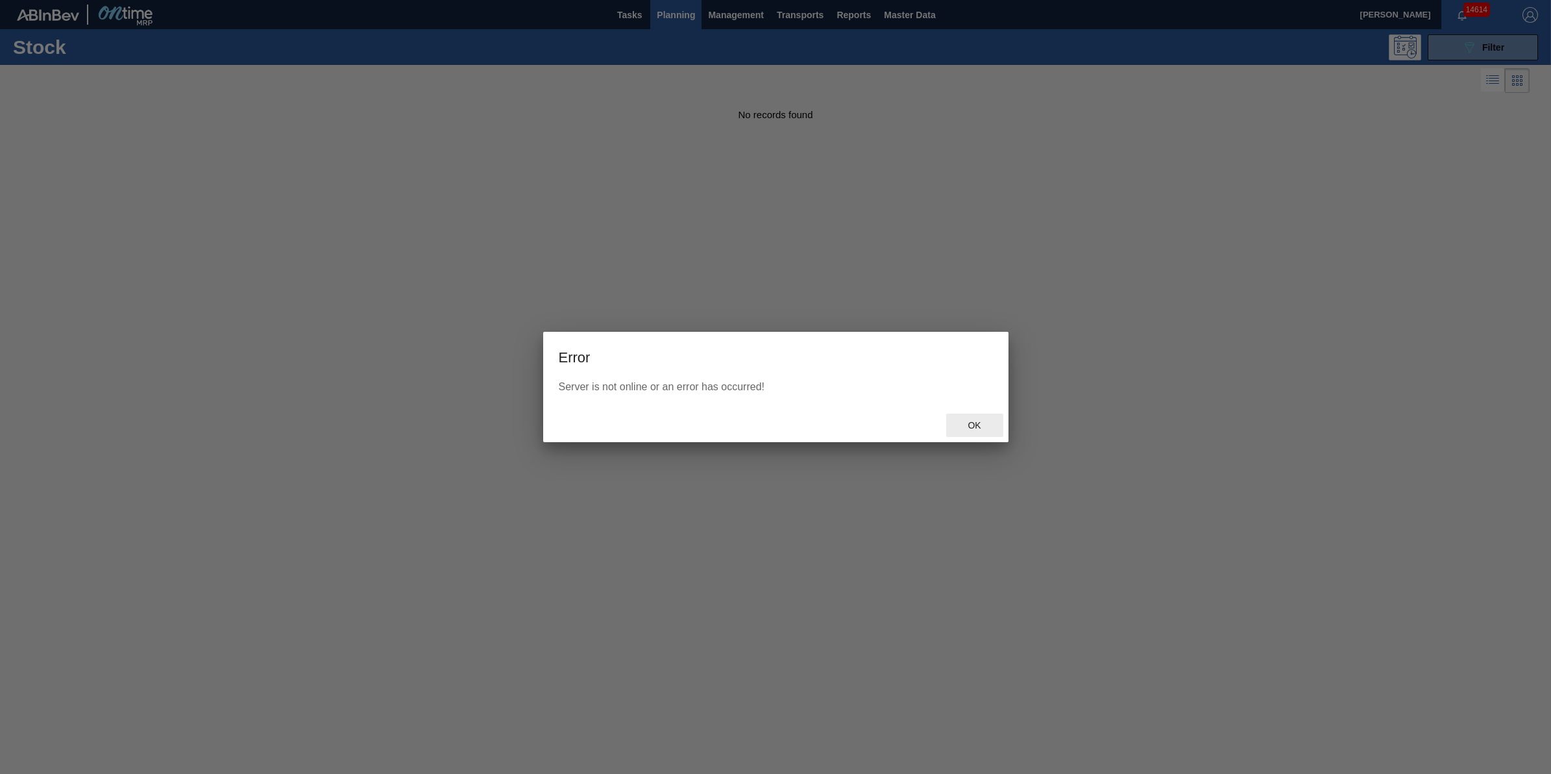
click at [980, 435] on div "Ok" at bounding box center [974, 425] width 57 height 24
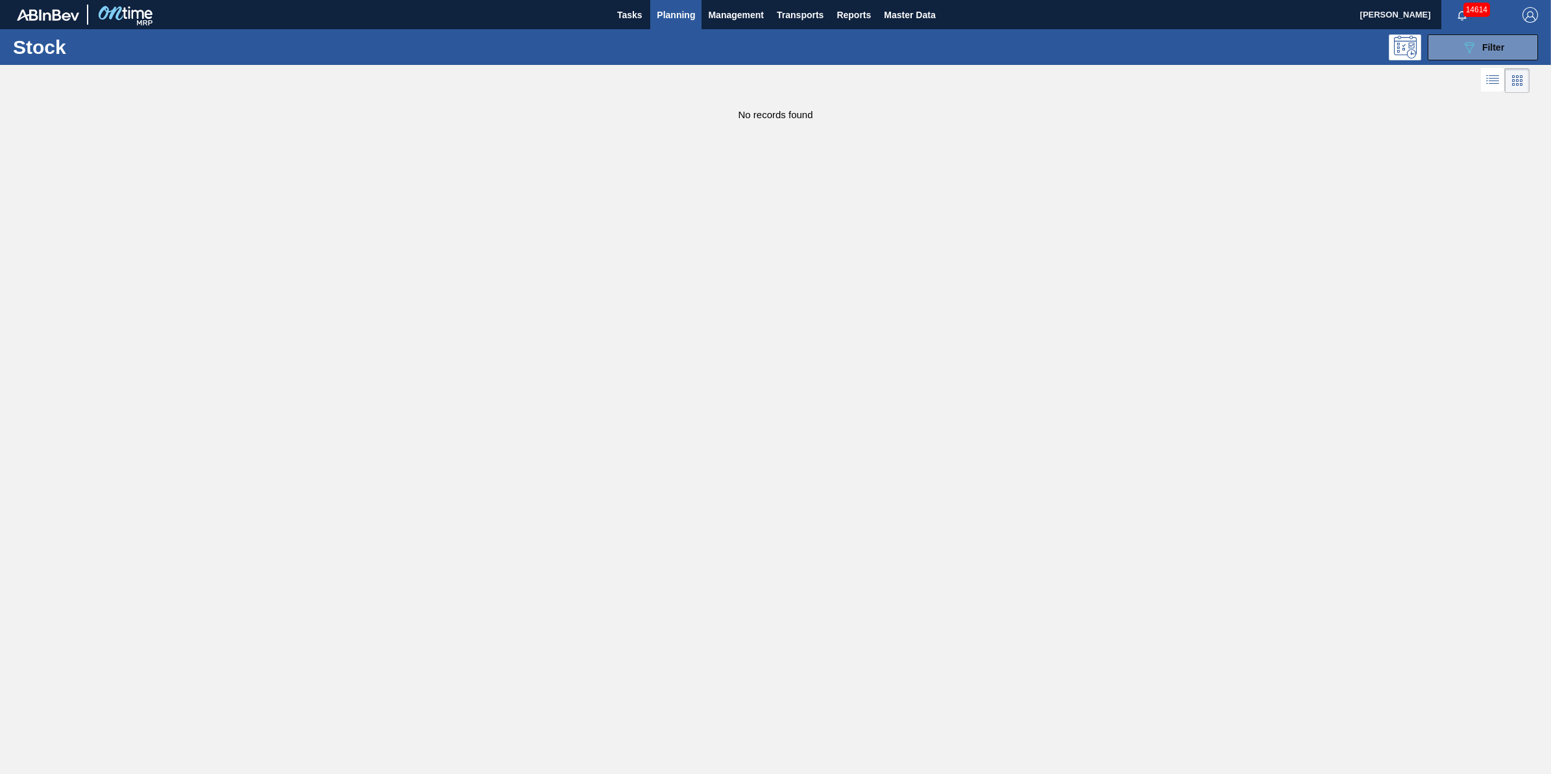
click at [675, 18] on span "Planning" at bounding box center [676, 15] width 38 height 16
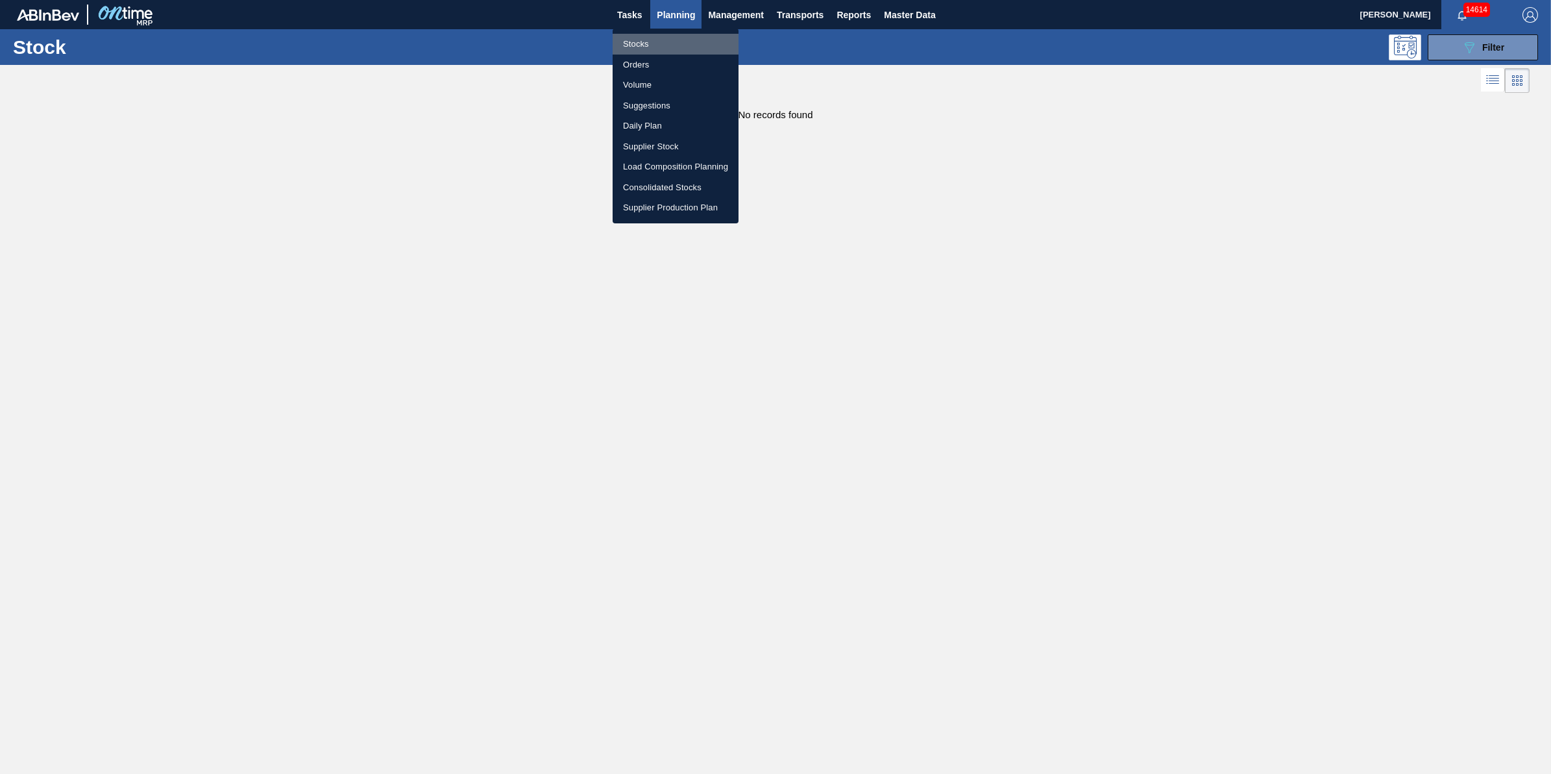
click at [669, 39] on li "Stocks" at bounding box center [676, 44] width 126 height 21
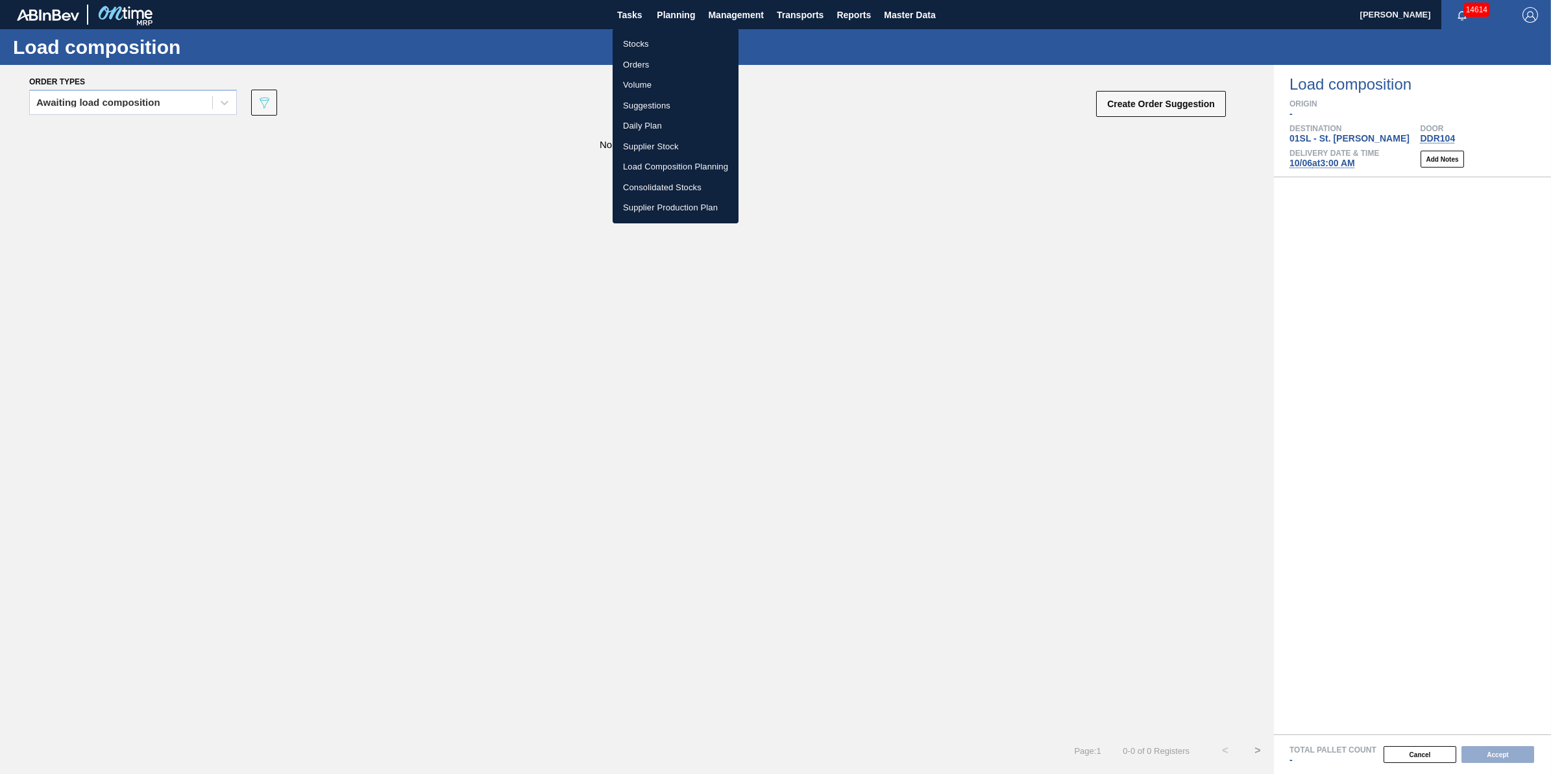
click at [659, 49] on li "Stocks" at bounding box center [676, 44] width 126 height 21
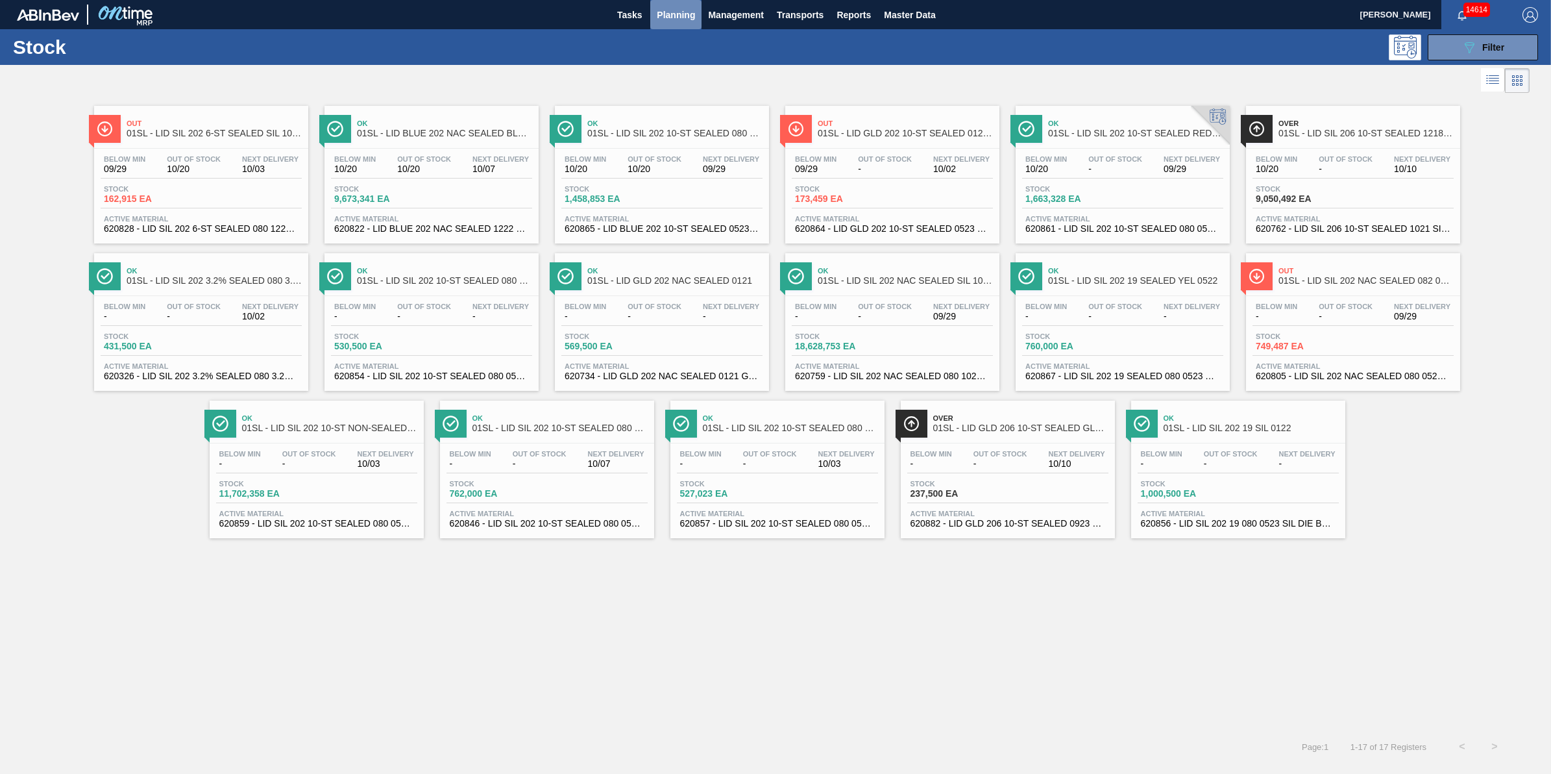
click at [669, 23] on button "Planning" at bounding box center [675, 14] width 51 height 29
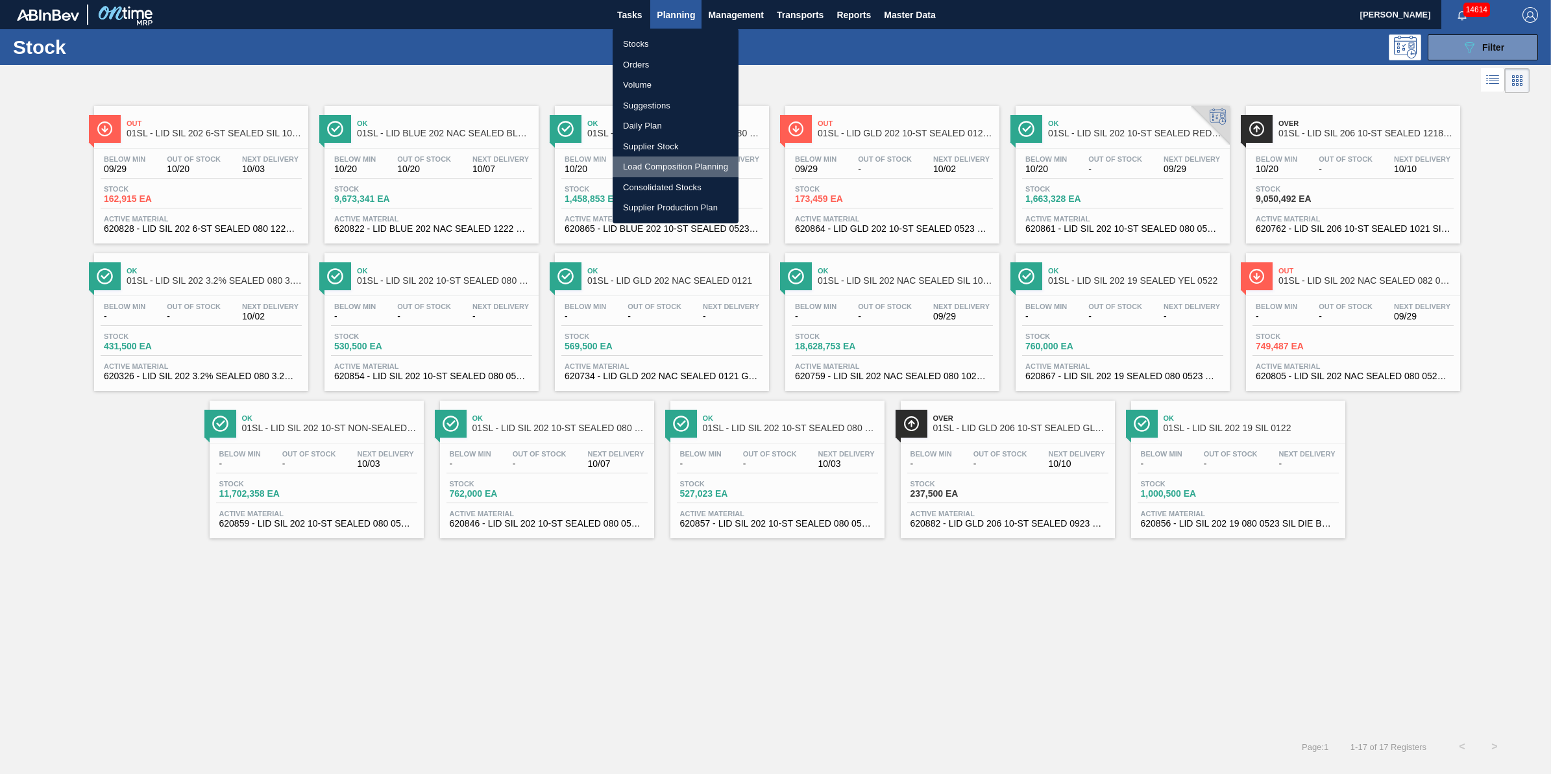
click at [706, 161] on li "Load Composition Planning" at bounding box center [676, 166] width 126 height 21
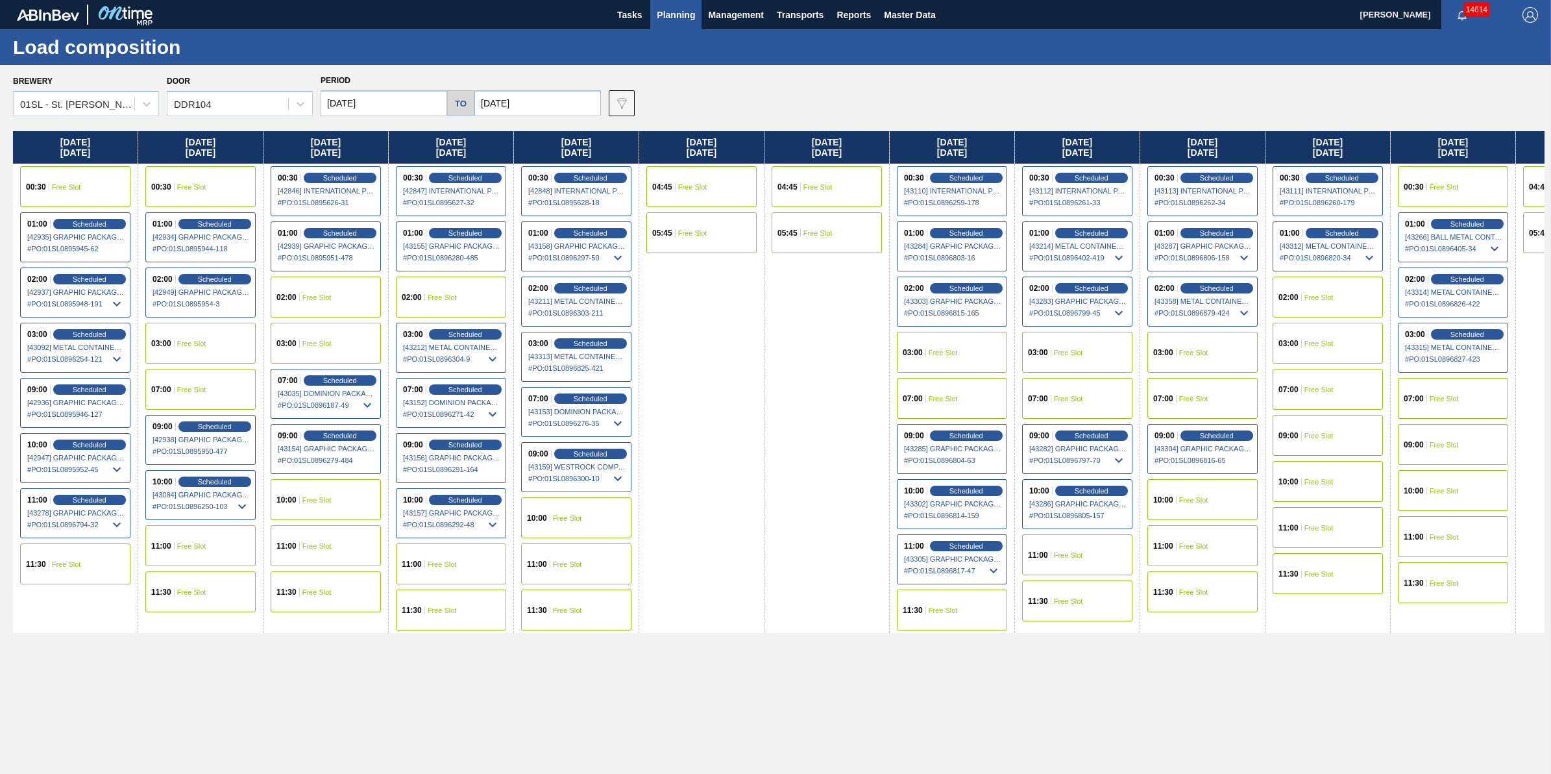
click at [1224, 297] on span "[43358] METAL CONTAINER CORPORATION - 0008219743" at bounding box center [1203, 301] width 97 height 8
click at [1225, 284] on span "Scheduled" at bounding box center [1216, 288] width 37 height 8
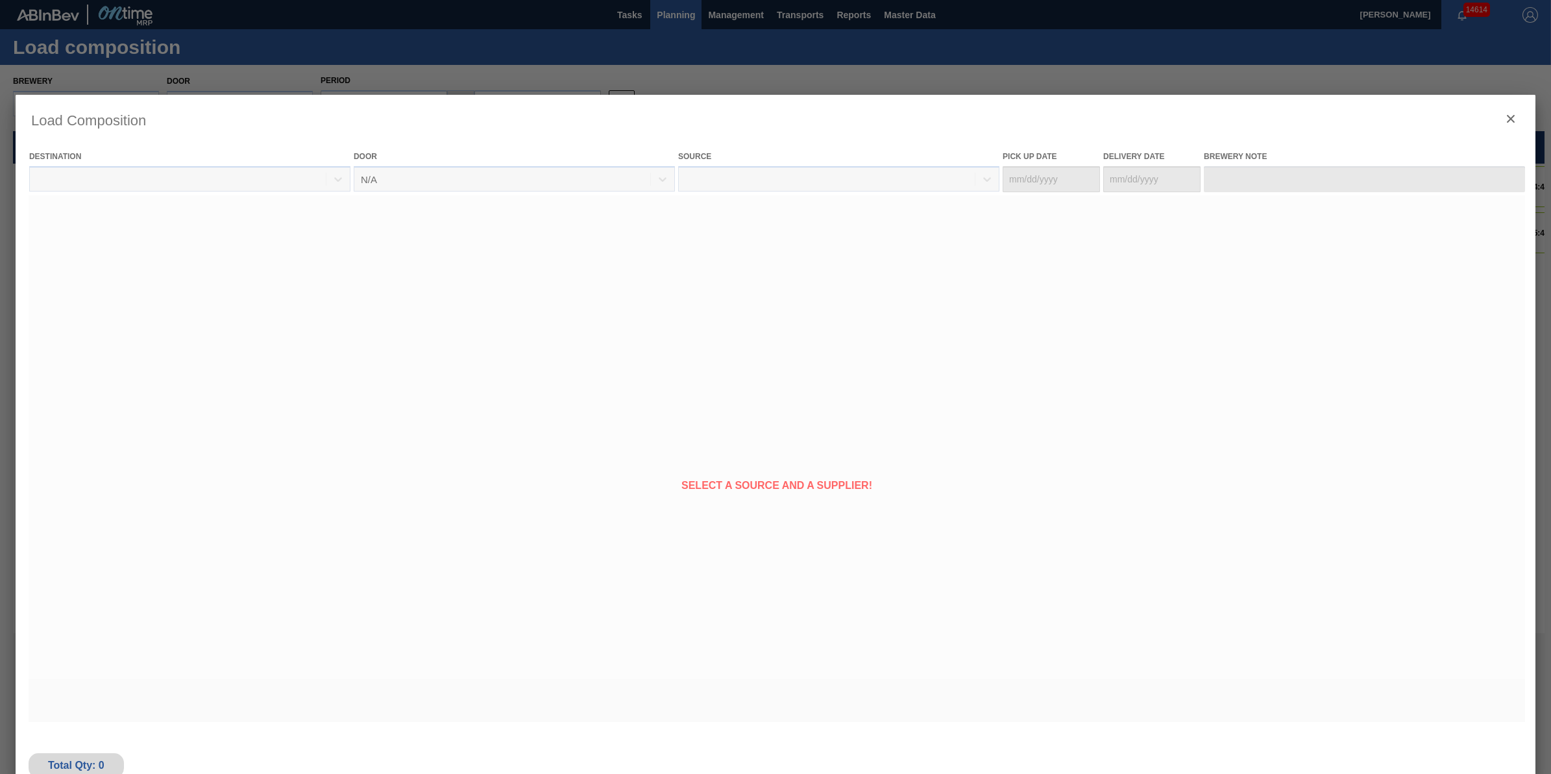
type Date "[DATE]"
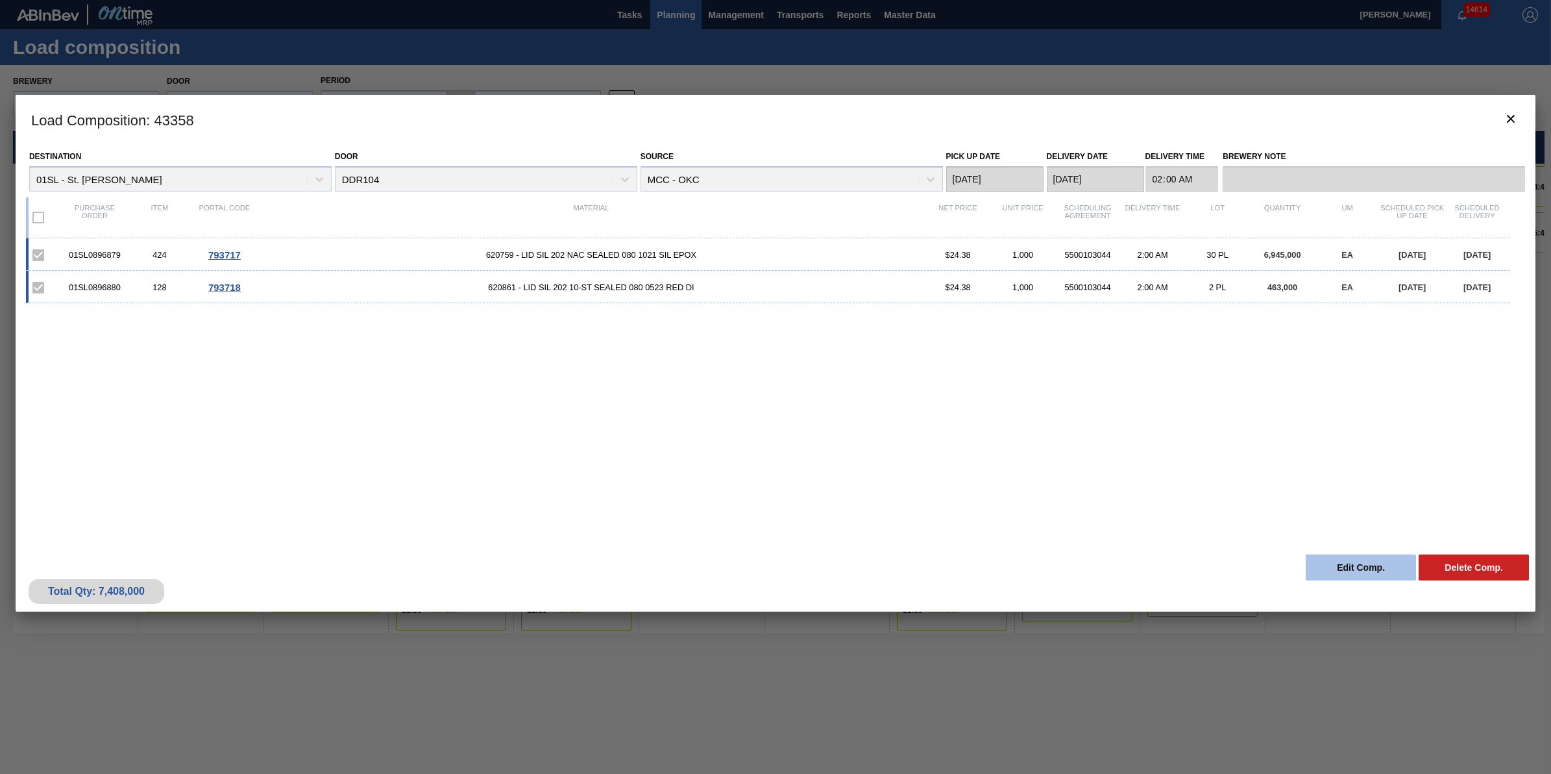
click at [1374, 579] on button "Edit Comp." at bounding box center [1361, 567] width 110 height 26
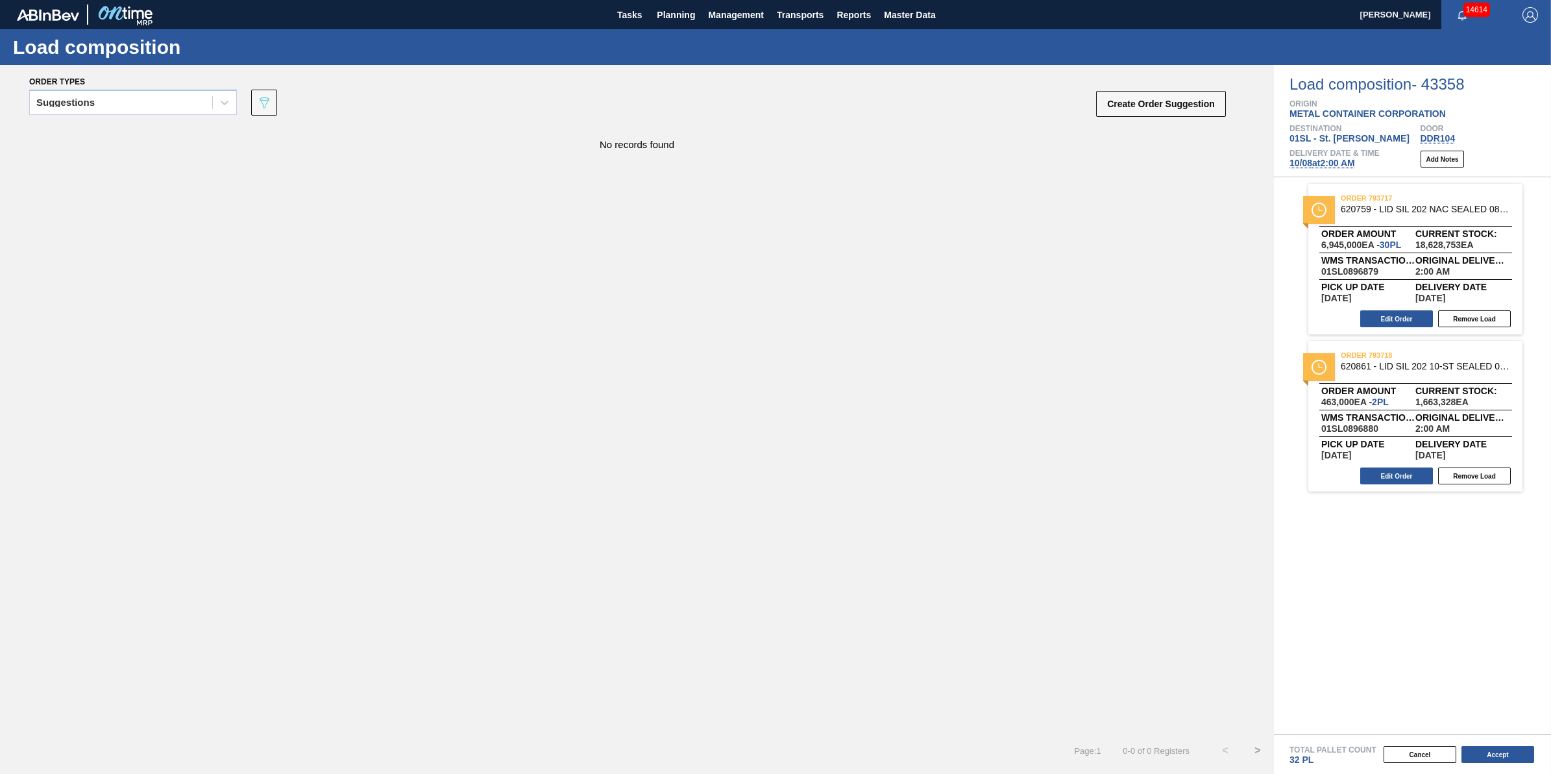
click at [1312, 167] on span "10/08 at 2:00 AM" at bounding box center [1323, 163] width 66 height 10
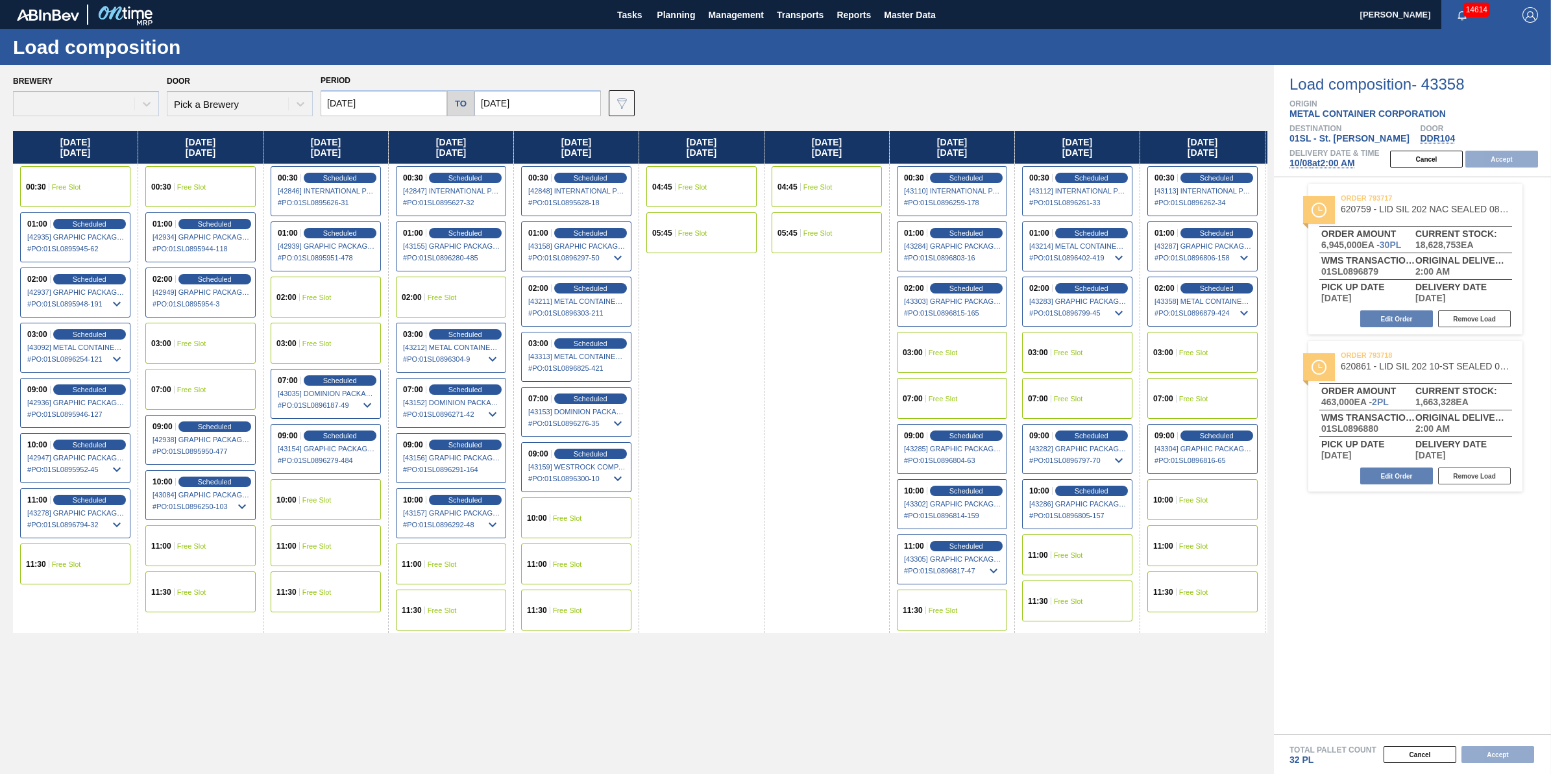
click at [1305, 167] on span "10/08 at 2:00 AM" at bounding box center [1323, 163] width 66 height 10
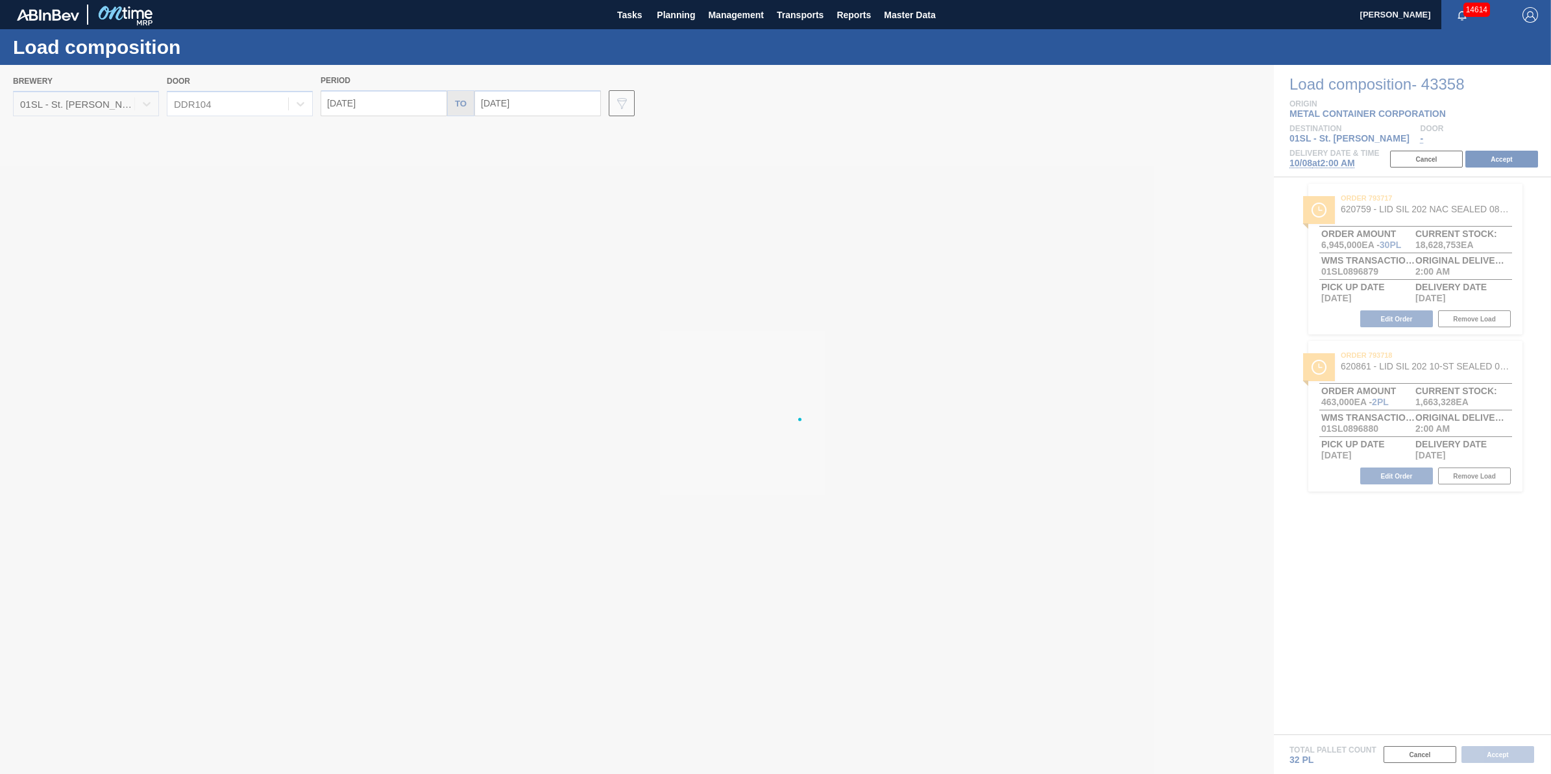
type input "[DATE]"
type input "10/15/2025"
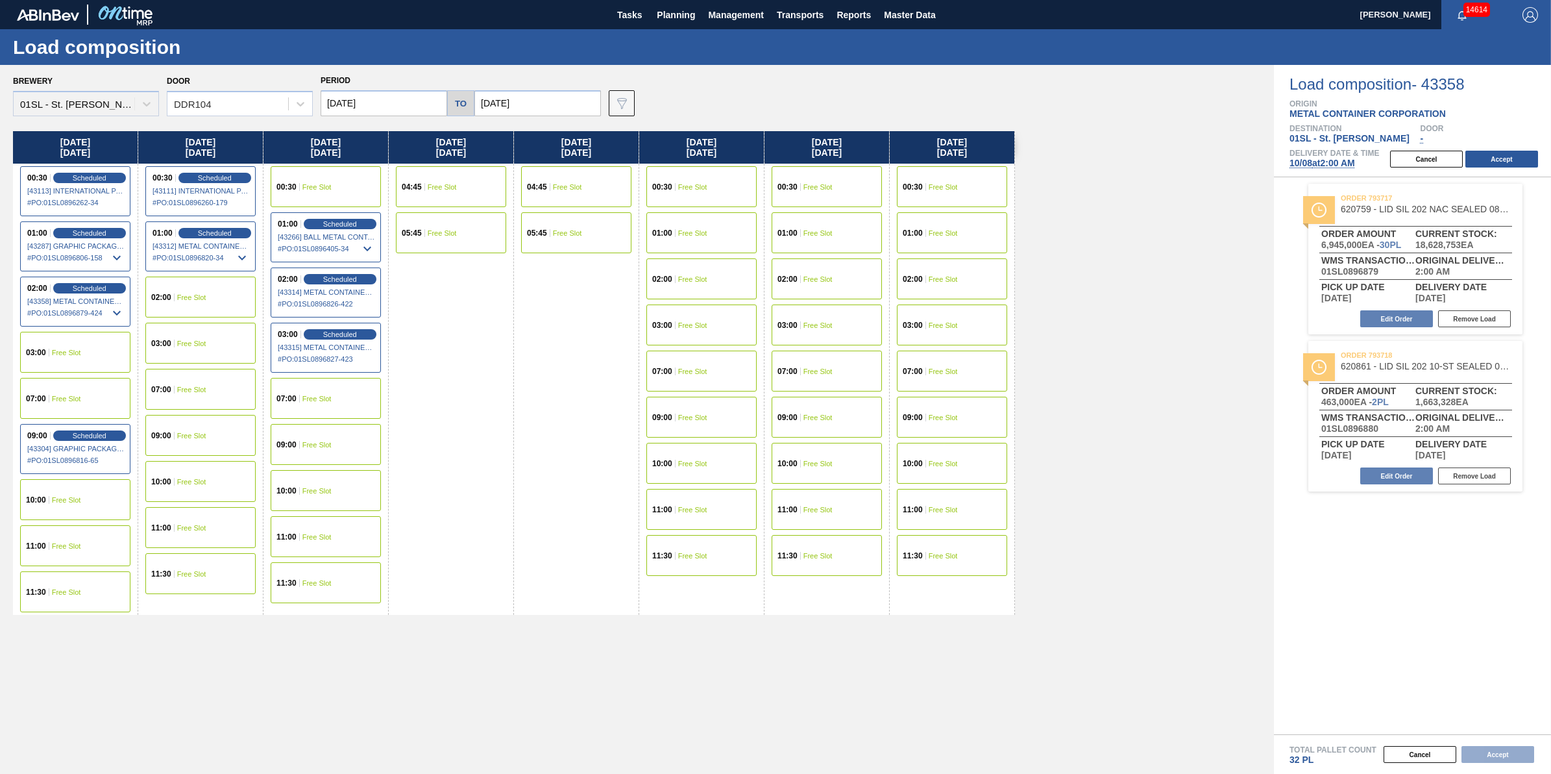
click at [397, 115] on input "[DATE]" at bounding box center [384, 103] width 127 height 26
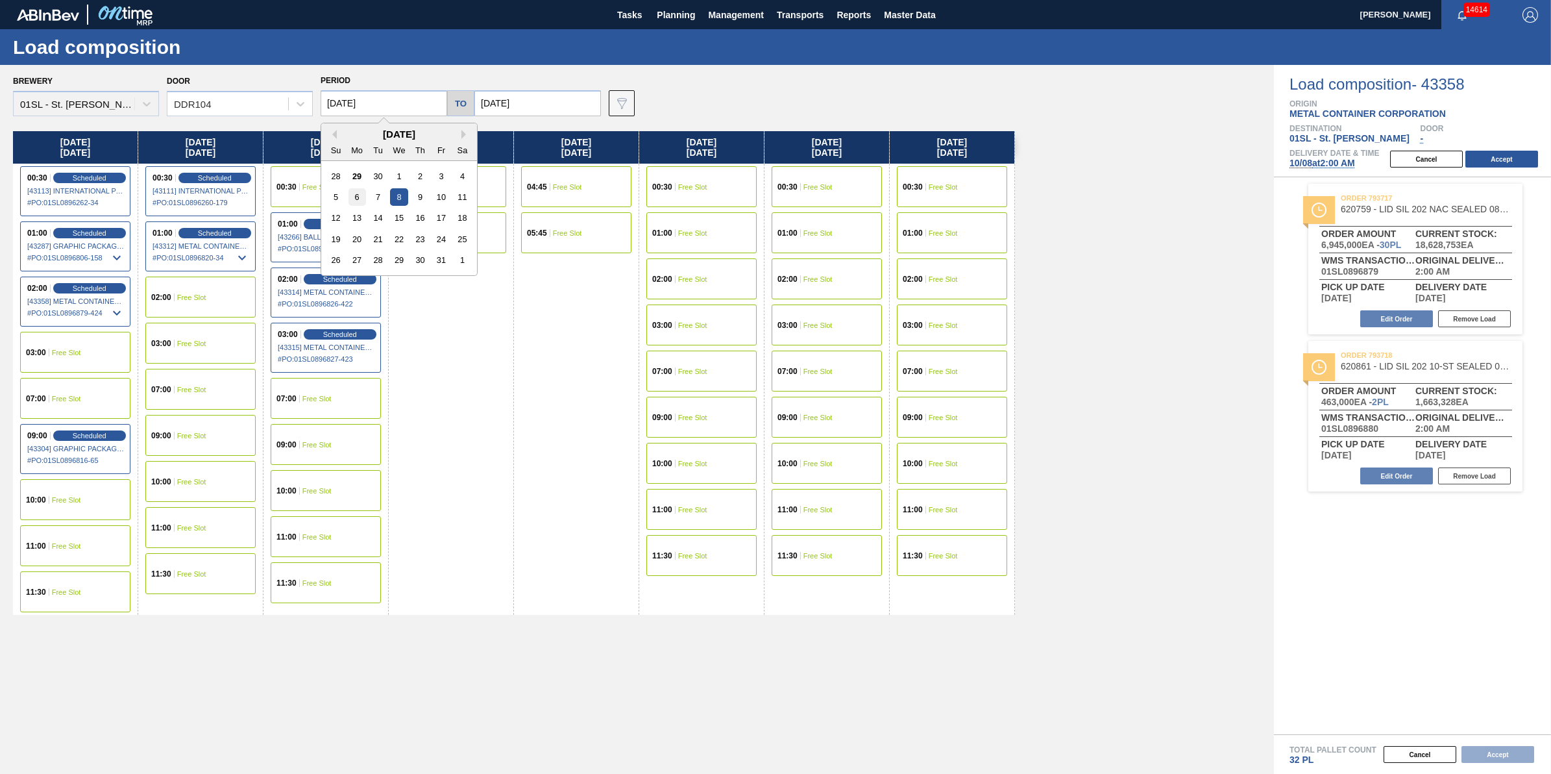
click at [364, 202] on div "6" at bounding box center [358, 197] width 18 height 18
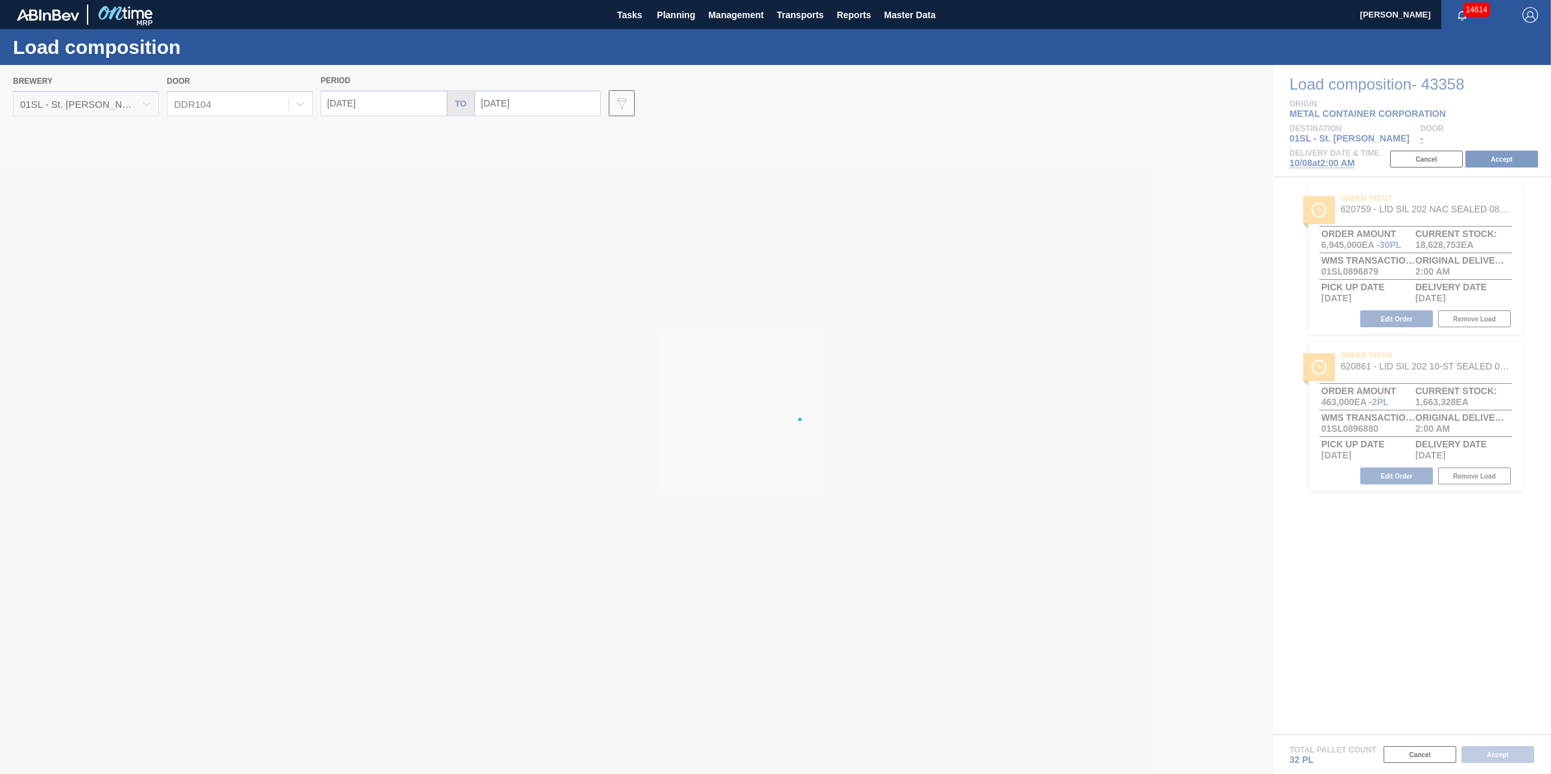
type input "[DATE]"
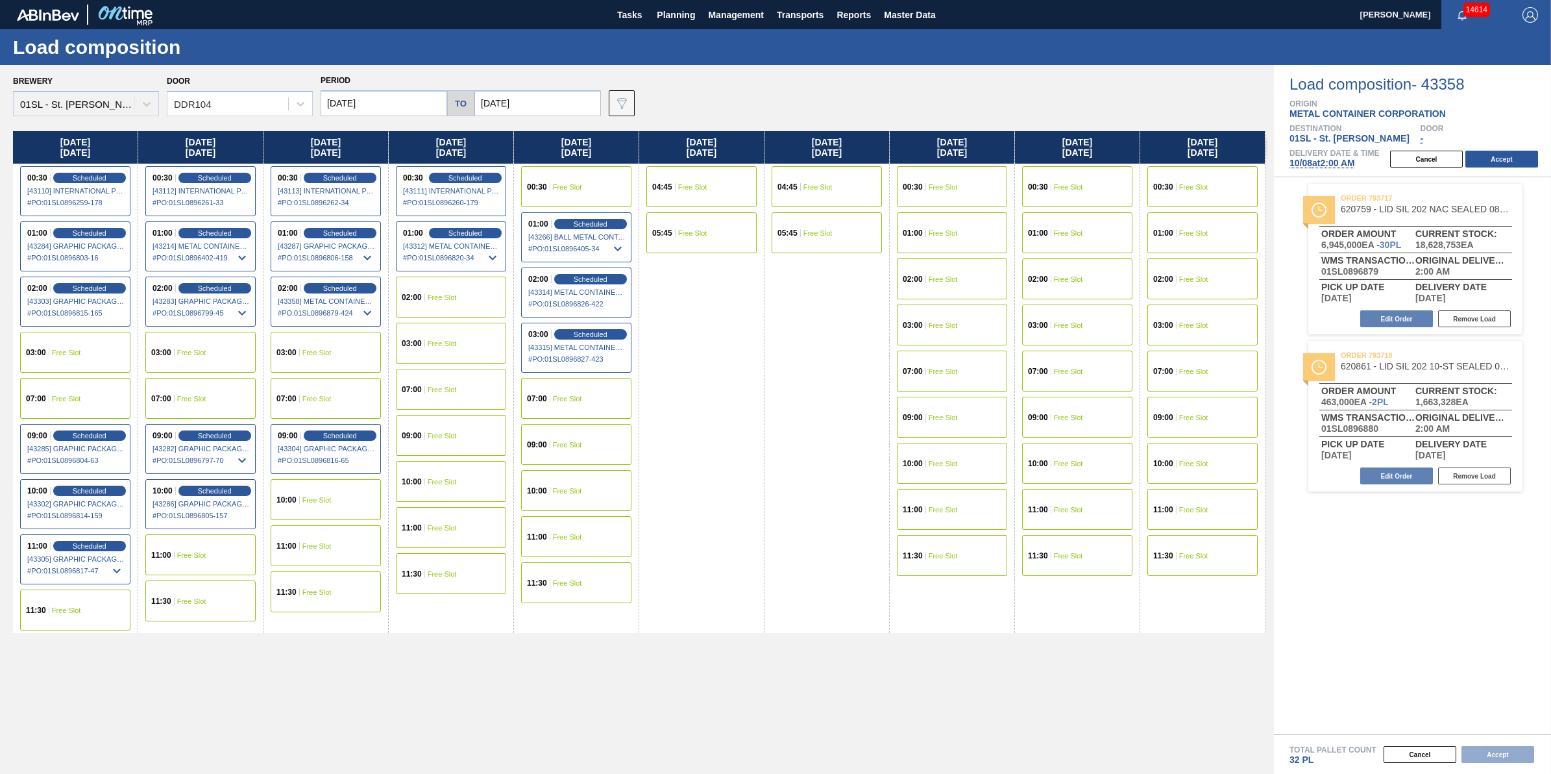
drag, startPoint x: 1334, startPoint y: 171, endPoint x: 1336, endPoint y: 162, distance: 8.5
click at [1335, 167] on div "Load composition - 43358 Origin METAL CONTAINER CORPORATION Destination 01SL - …" at bounding box center [1412, 121] width 277 height 112
click at [1336, 161] on span "10/08 at 2:00 AM" at bounding box center [1323, 163] width 66 height 10
click at [1312, 171] on div "Load composition - 43358 Origin METAL CONTAINER CORPORATION Destination 01SL - …" at bounding box center [1412, 121] width 277 height 112
click at [1314, 161] on span "10/08 at 2:00 AM" at bounding box center [1323, 163] width 66 height 10
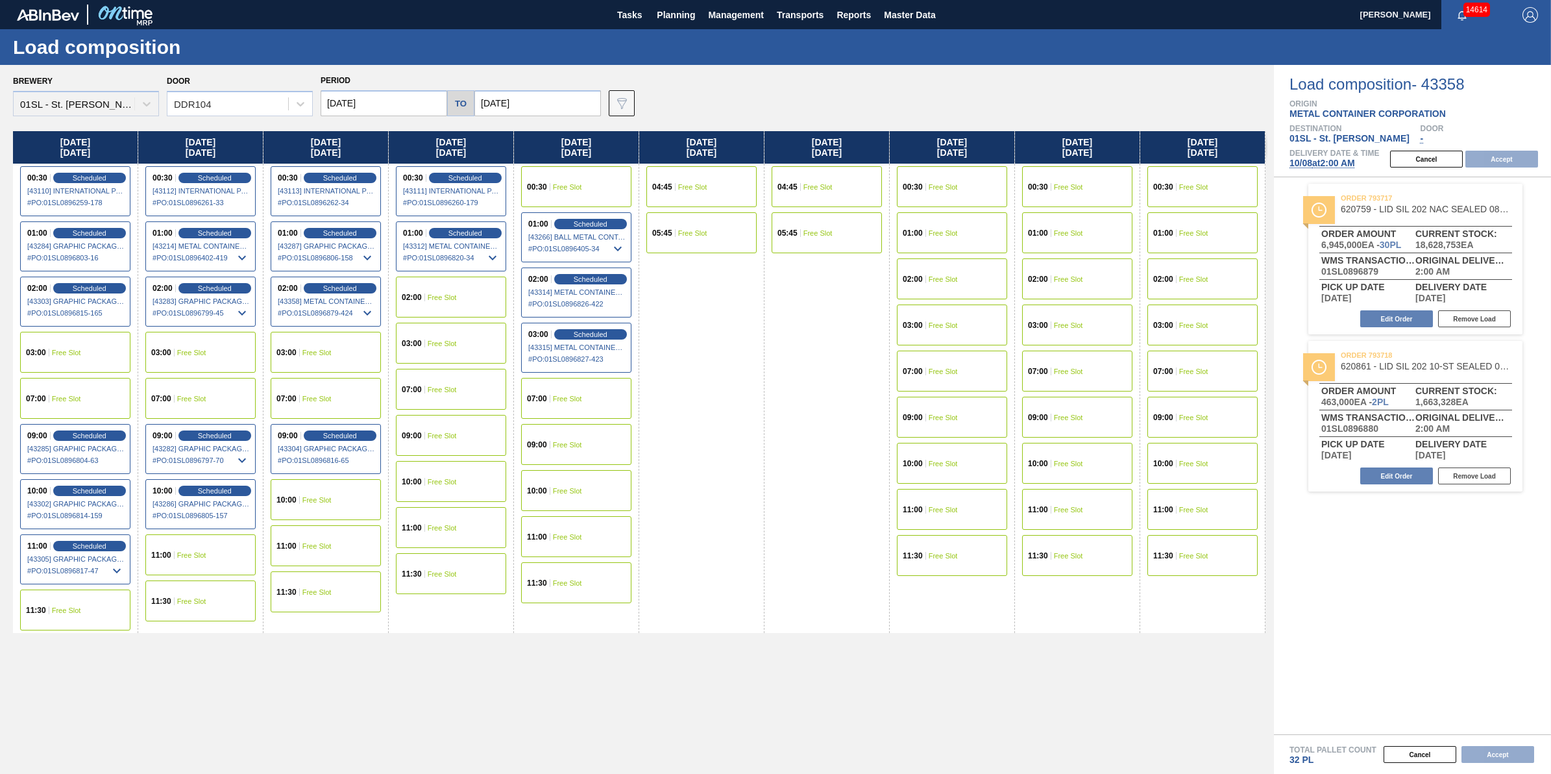
click at [209, 354] on div "03:00 Free Slot" at bounding box center [200, 352] width 110 height 41
click at [1497, 166] on button "Accept" at bounding box center [1502, 159] width 73 height 17
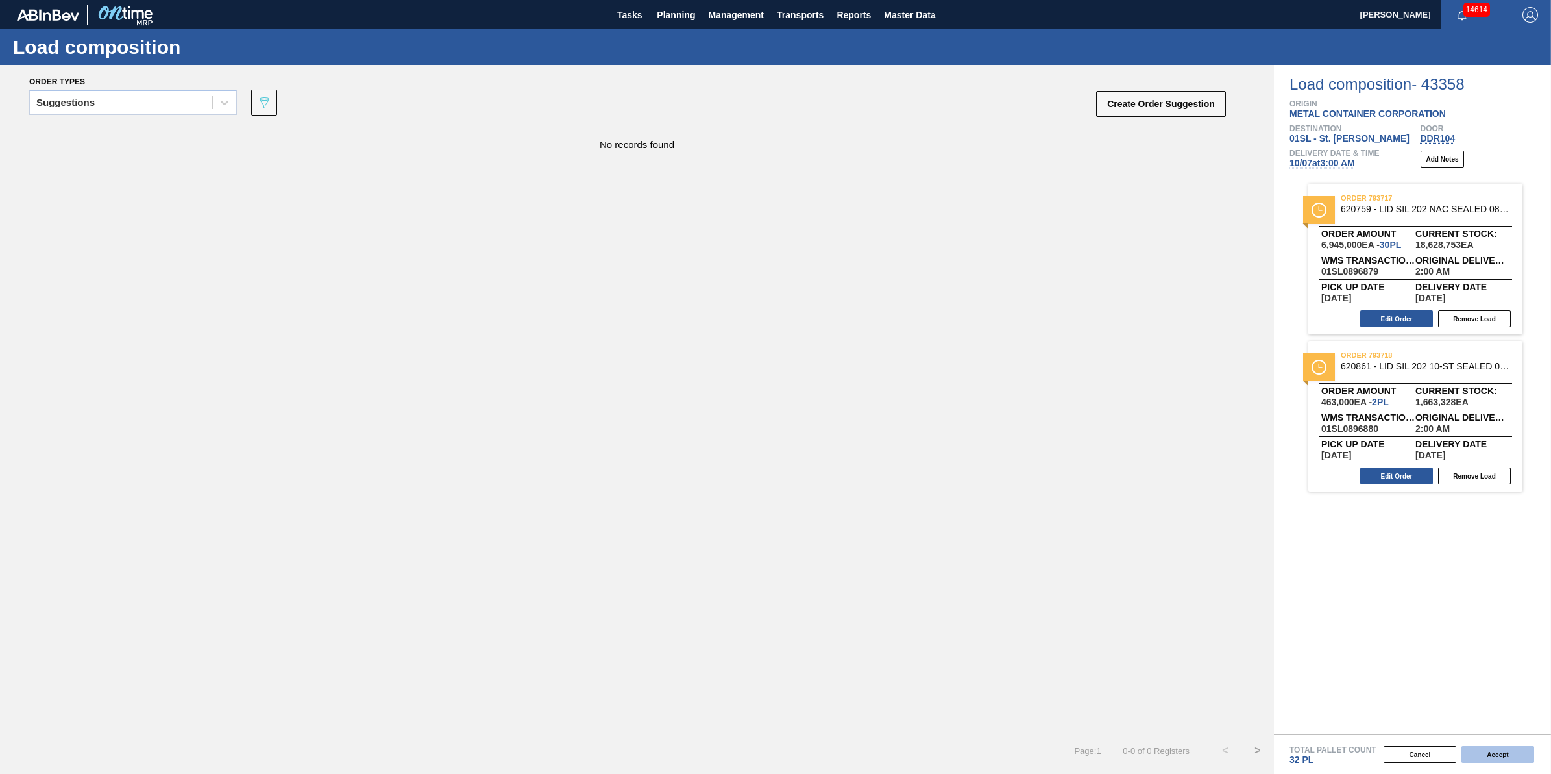
click at [1486, 755] on button "Accept" at bounding box center [1498, 754] width 73 height 17
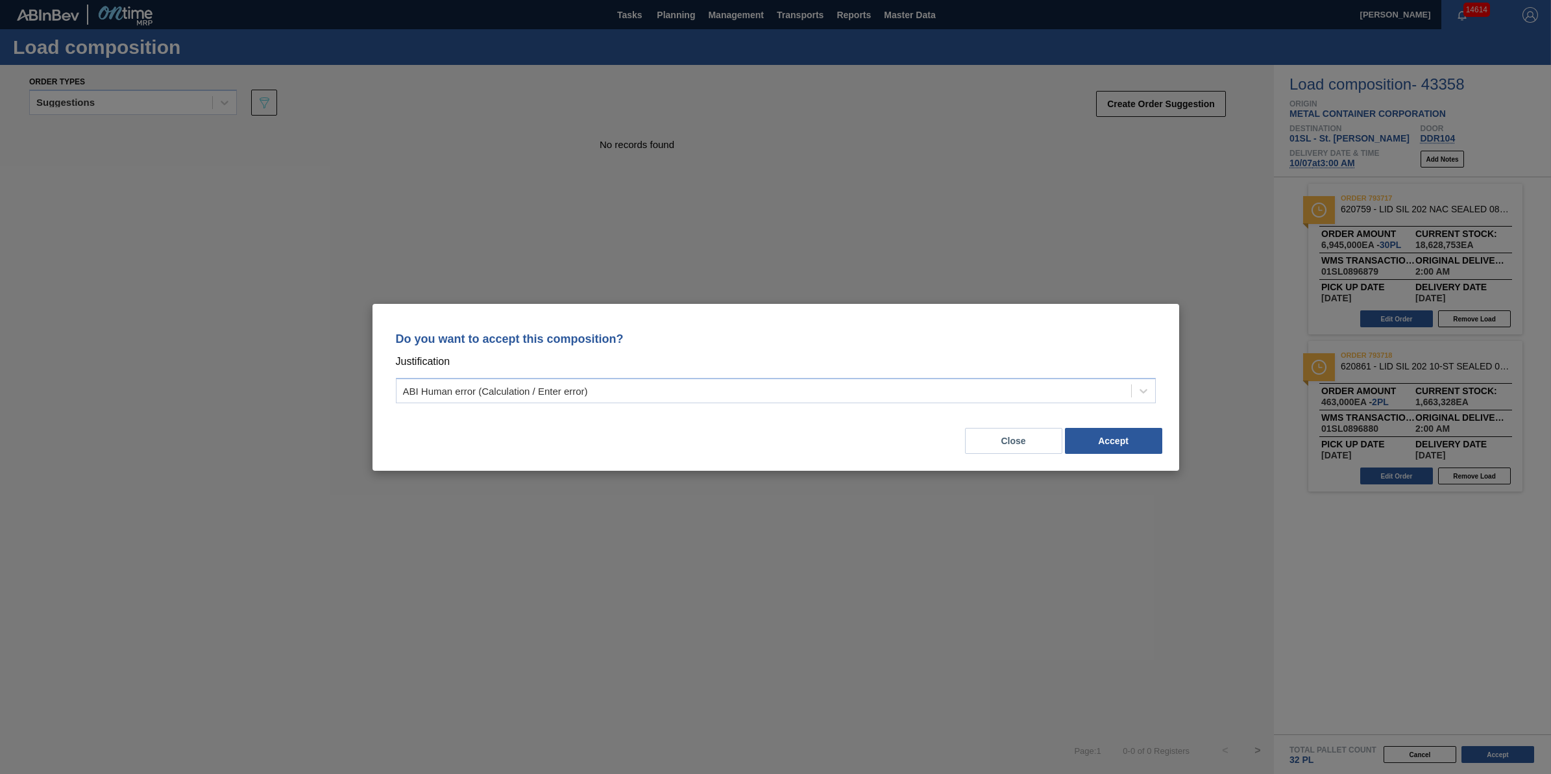
click at [1129, 423] on div "Close Accept" at bounding box center [776, 433] width 776 height 44
click at [1128, 454] on div "Close Accept" at bounding box center [776, 433] width 776 height 44
click at [1137, 448] on button "Accept" at bounding box center [1113, 441] width 97 height 26
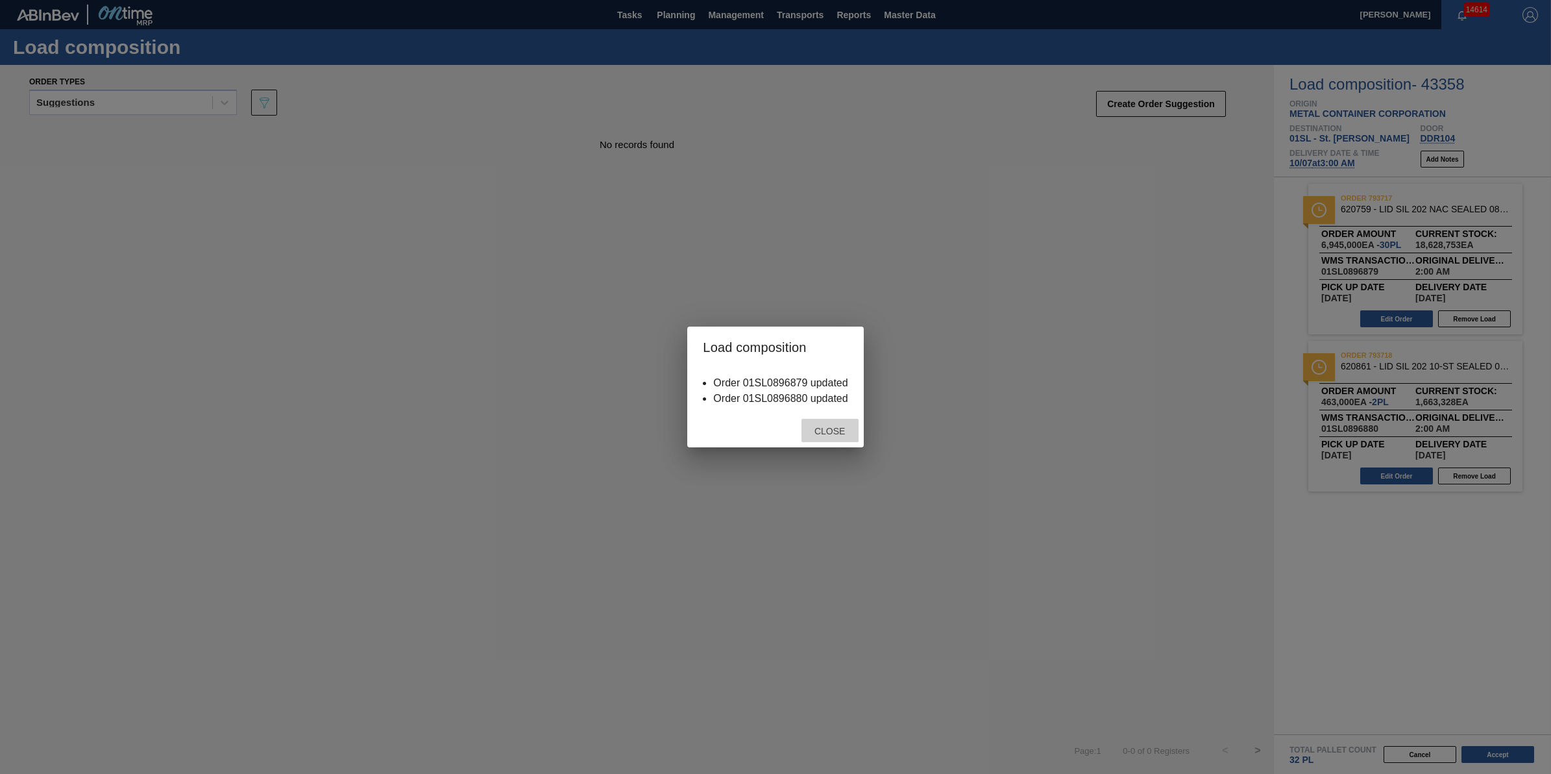
click at [848, 432] on span "Close" at bounding box center [829, 431] width 51 height 10
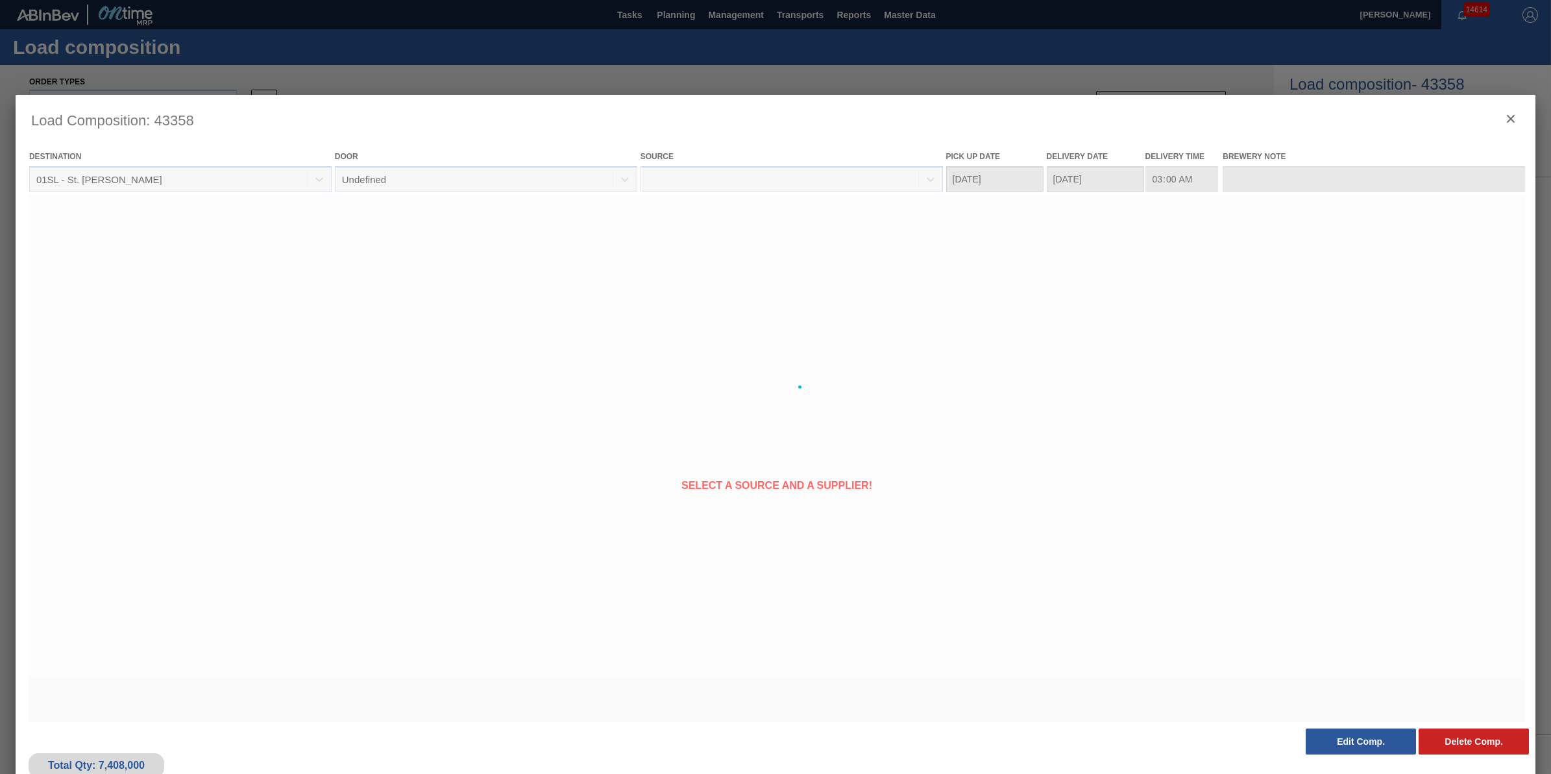
type Date "[DATE]"
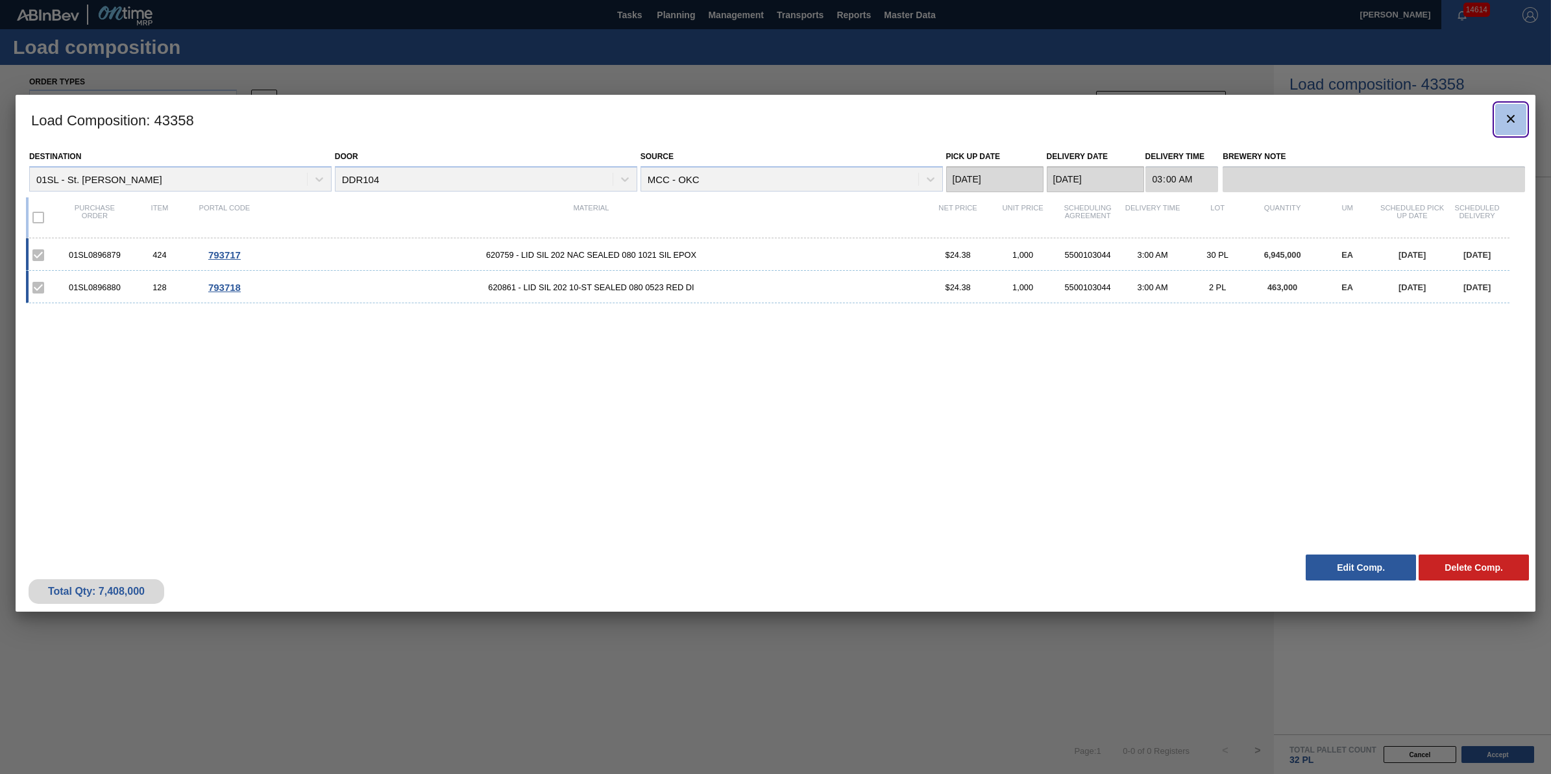
click at [1497, 120] on button "botão de ícone" at bounding box center [1510, 119] width 31 height 31
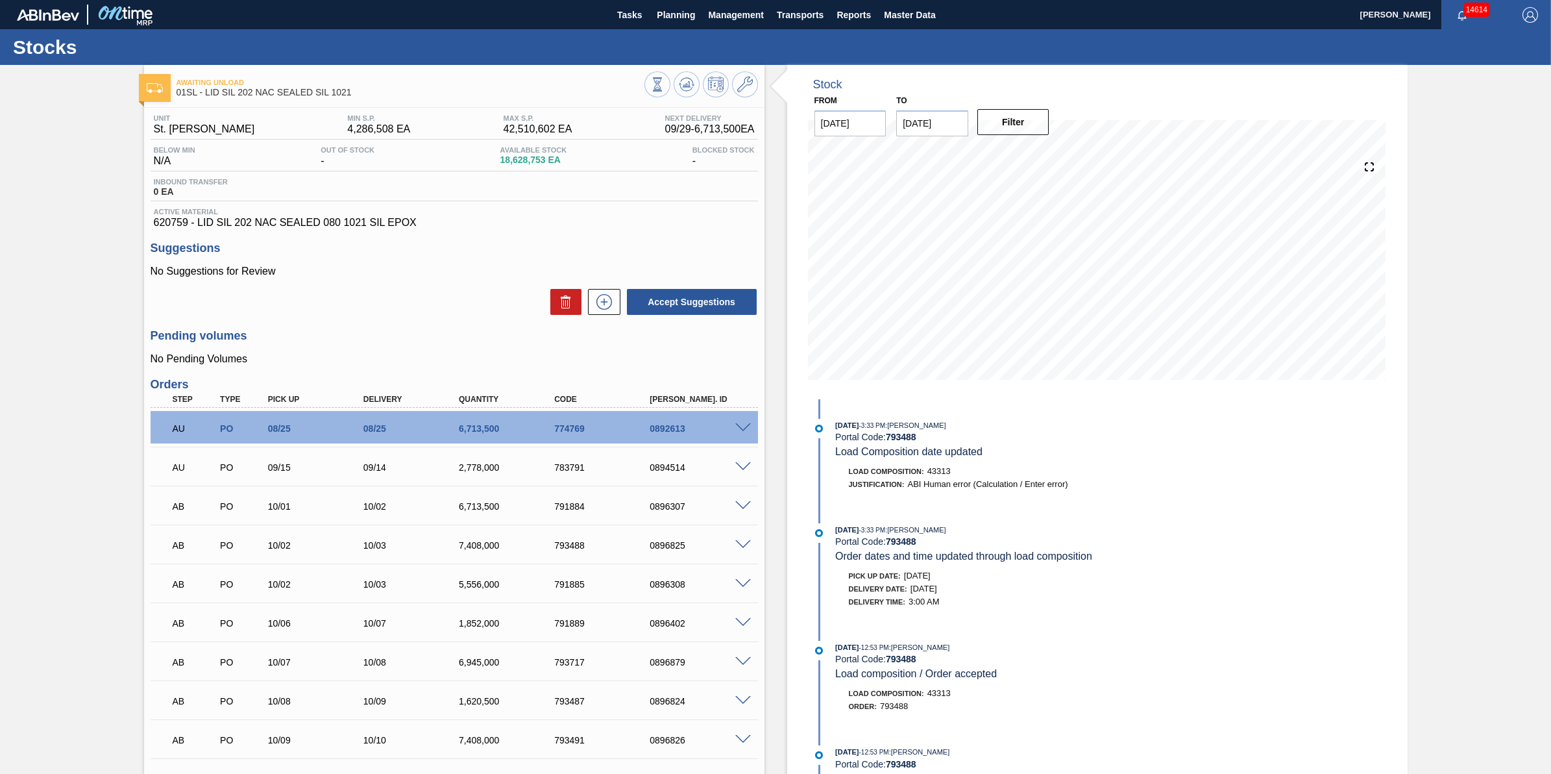
click at [688, 32] on div "Stocks" at bounding box center [775, 47] width 1551 height 36
click at [680, 27] on button "Planning" at bounding box center [675, 14] width 51 height 29
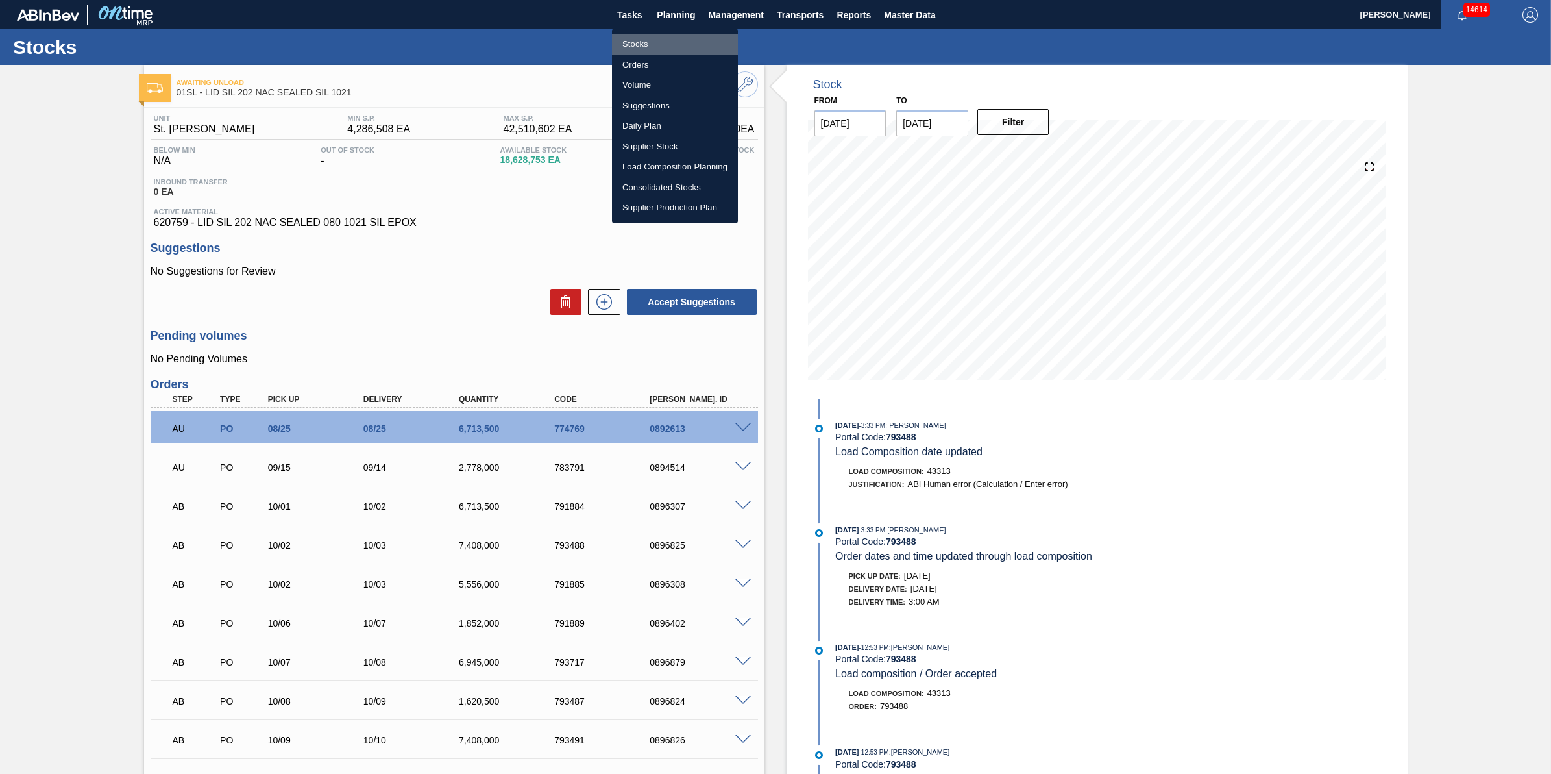
click at [680, 43] on li "Stocks" at bounding box center [675, 44] width 126 height 21
